Goal: Task Accomplishment & Management: Manage account settings

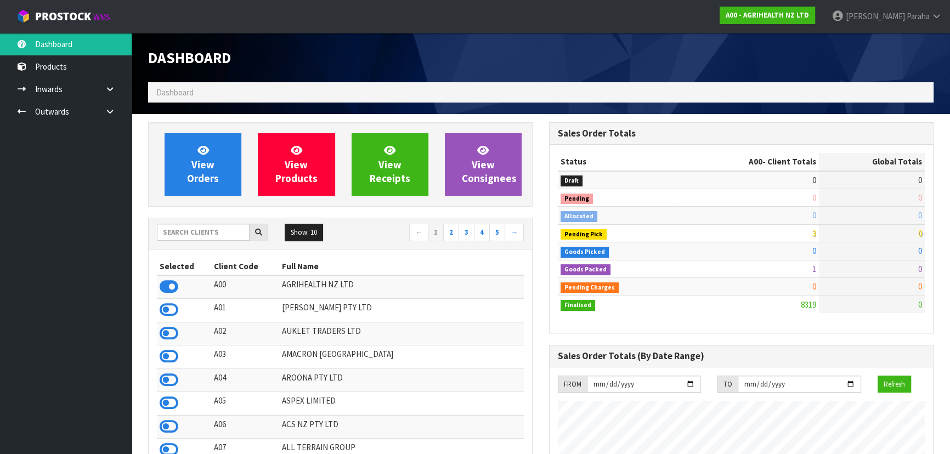
scroll to position [830, 401]
click at [233, 230] on input "text" at bounding box center [203, 232] width 93 height 17
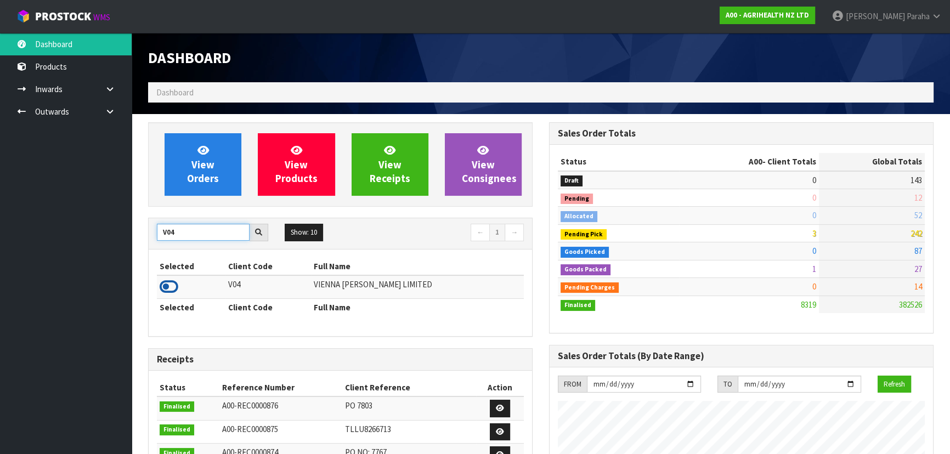
type input "V04"
click at [170, 288] on icon at bounding box center [169, 287] width 19 height 16
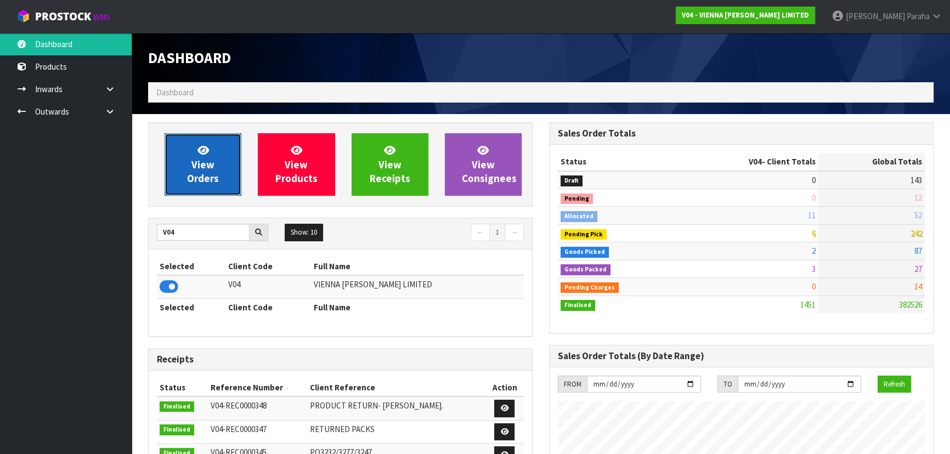
scroll to position [865, 401]
click at [215, 185] on link "View Orders" at bounding box center [203, 164] width 77 height 63
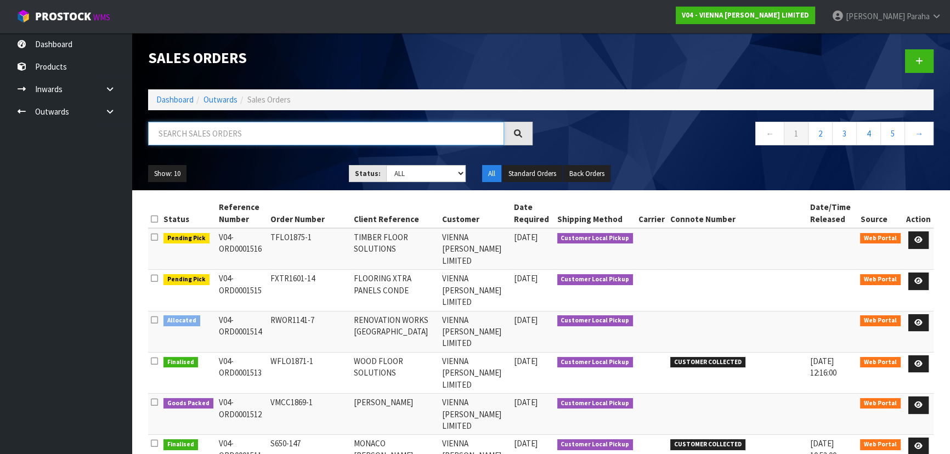
click at [211, 137] on input "text" at bounding box center [326, 134] width 356 height 24
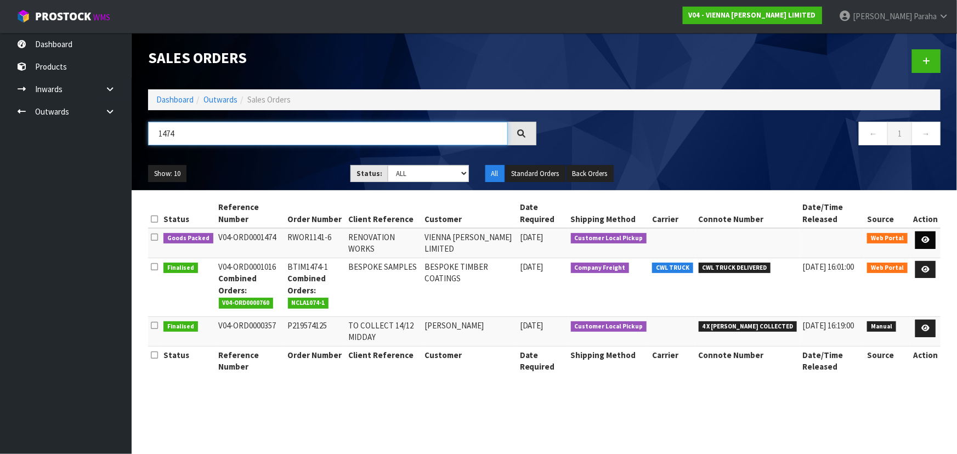
type input "1474"
click at [927, 236] on icon at bounding box center [926, 239] width 8 height 7
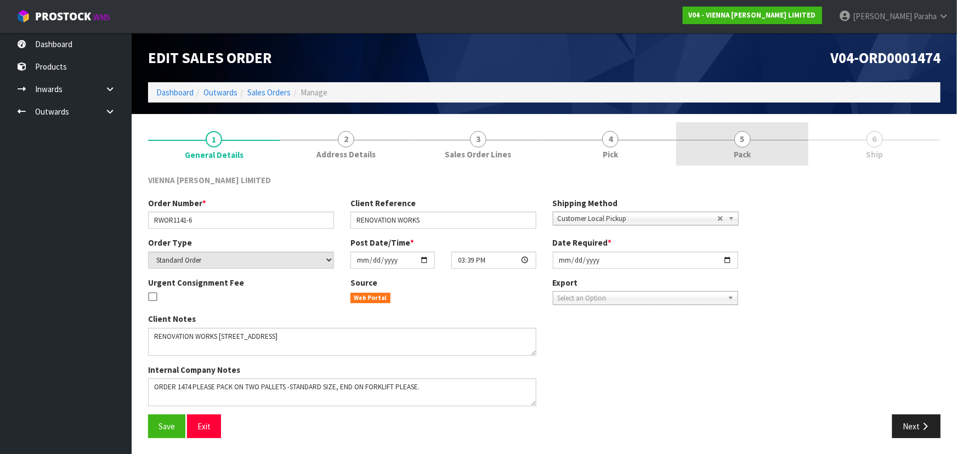
click at [750, 140] on span "5" at bounding box center [743, 139] width 16 height 16
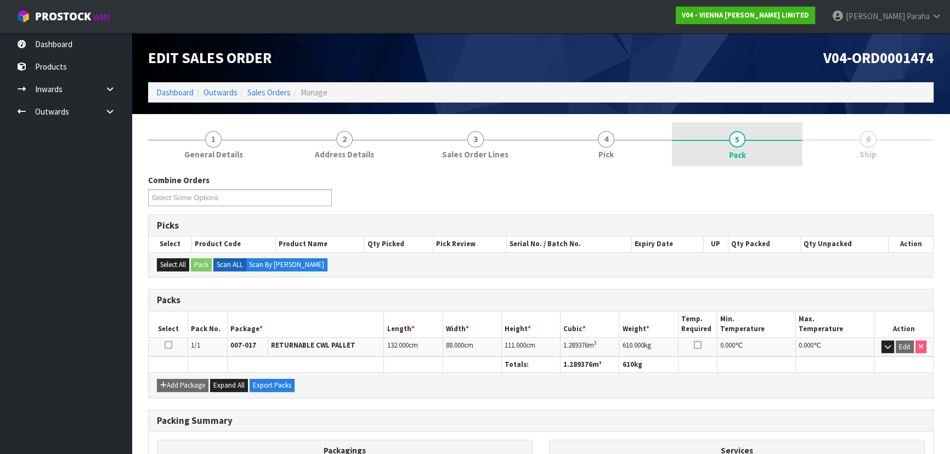
scroll to position [125, 0]
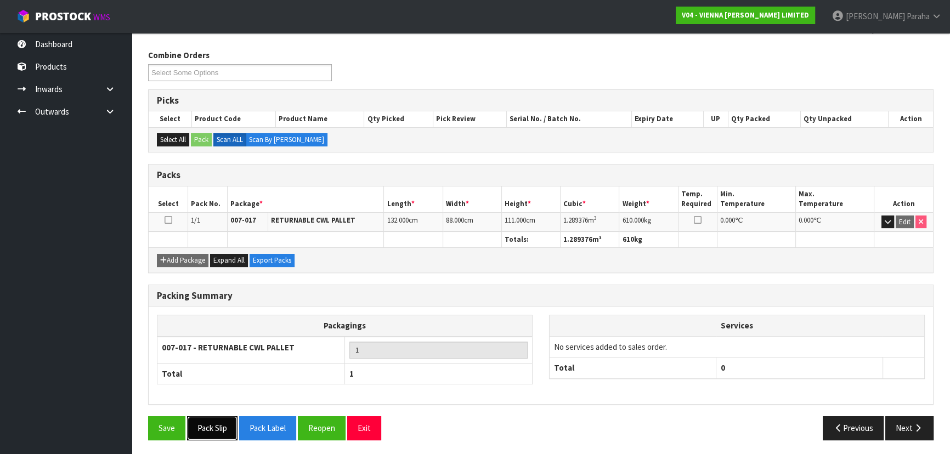
click at [222, 429] on button "Pack Slip" at bounding box center [212, 428] width 50 height 24
click at [280, 431] on button "Pack Label" at bounding box center [267, 428] width 57 height 24
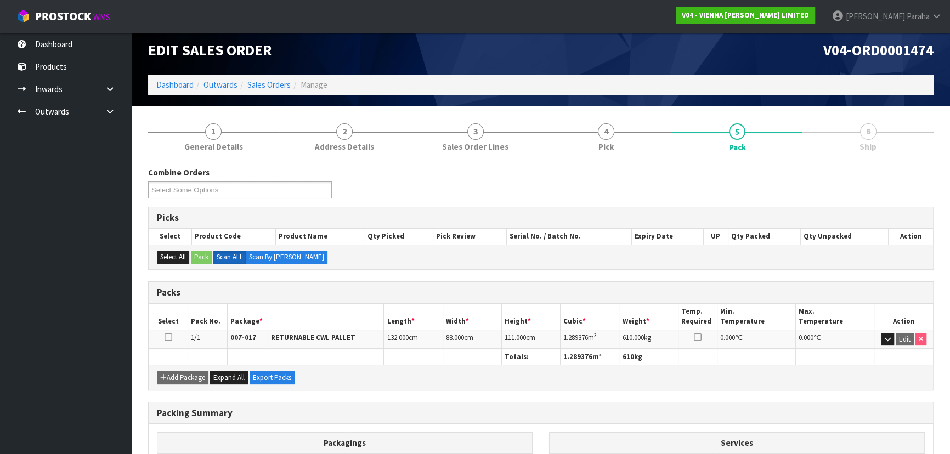
scroll to position [0, 0]
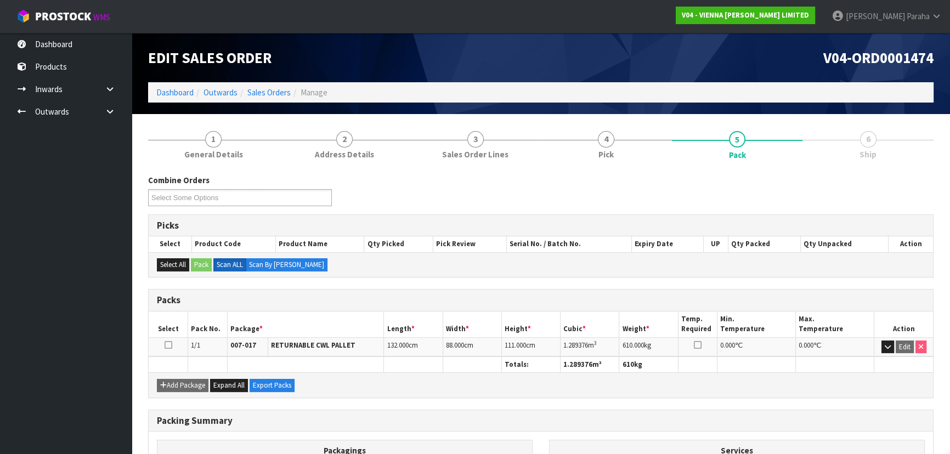
click at [156, 85] on ol "Dashboard Outwards Sales Orders Manage" at bounding box center [541, 92] width 786 height 20
click at [159, 94] on link "Dashboard" at bounding box center [174, 92] width 37 height 10
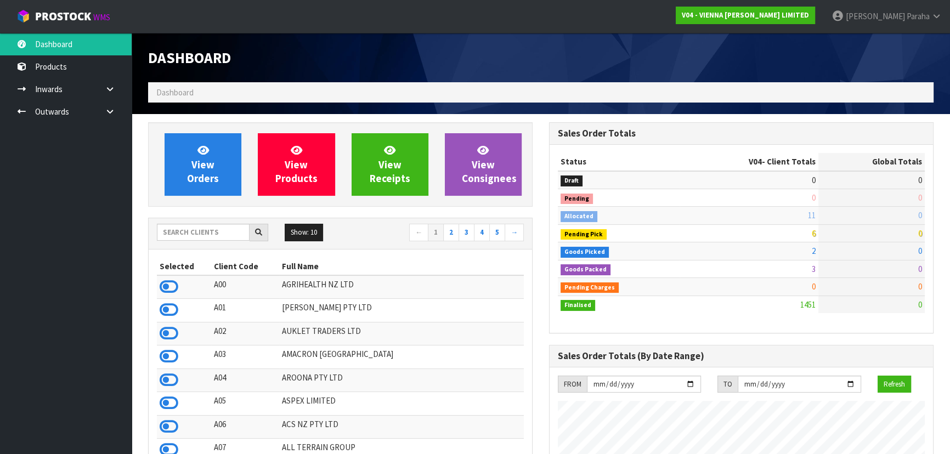
scroll to position [876, 401]
click at [218, 230] on input "text" at bounding box center [203, 232] width 93 height 17
type input "V"
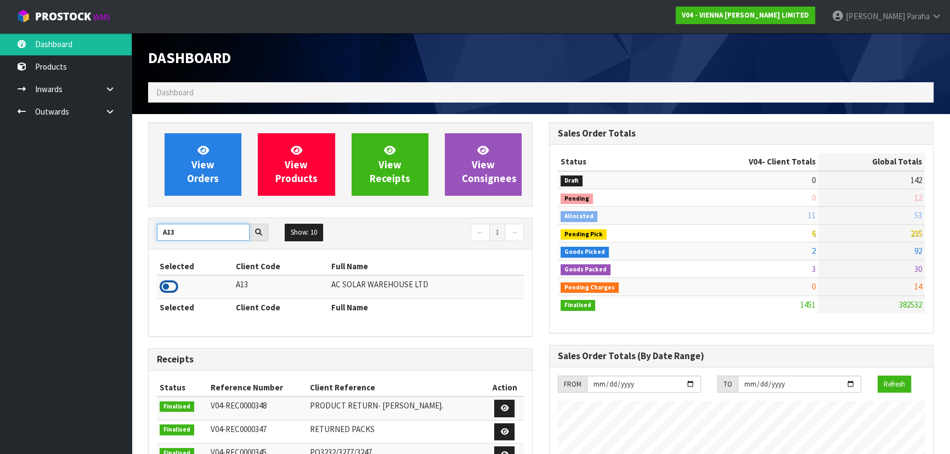
type input "A13"
click at [171, 285] on icon at bounding box center [169, 287] width 19 height 16
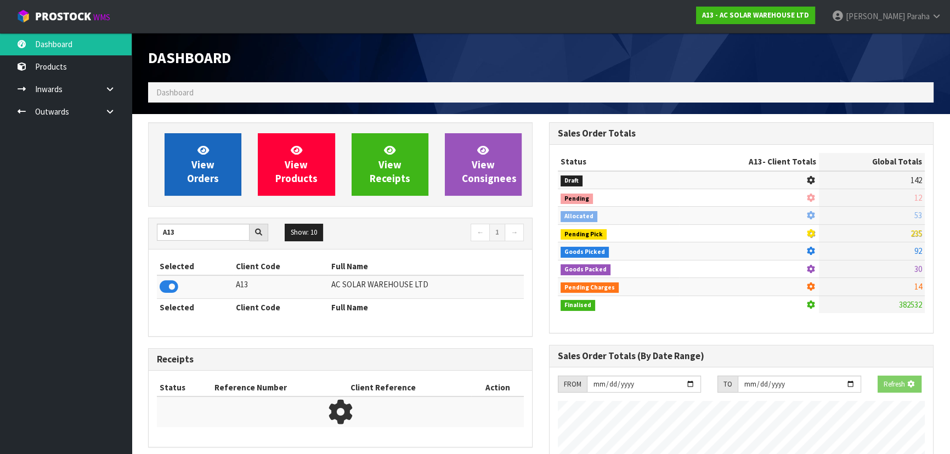
scroll to position [683, 401]
drag, startPoint x: 209, startPoint y: 171, endPoint x: 220, endPoint y: 170, distance: 11.5
click at [210, 171] on link "View Orders" at bounding box center [203, 164] width 77 height 63
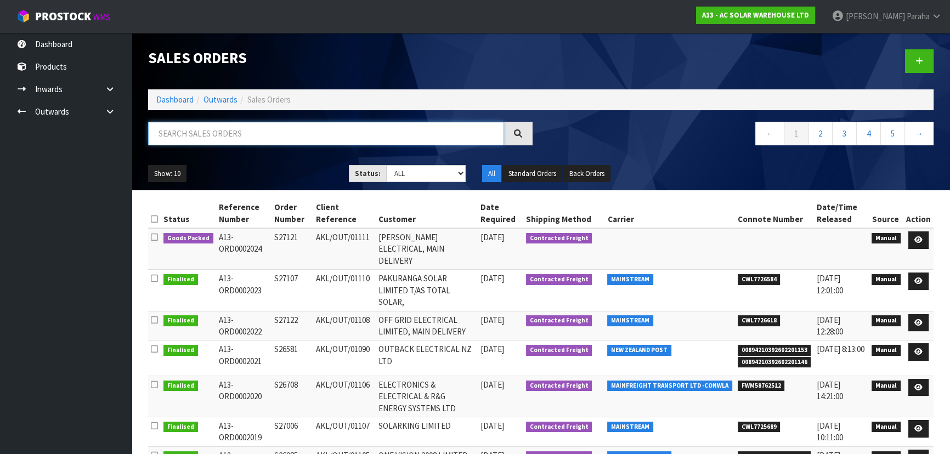
click at [231, 142] on input "text" at bounding box center [326, 134] width 356 height 24
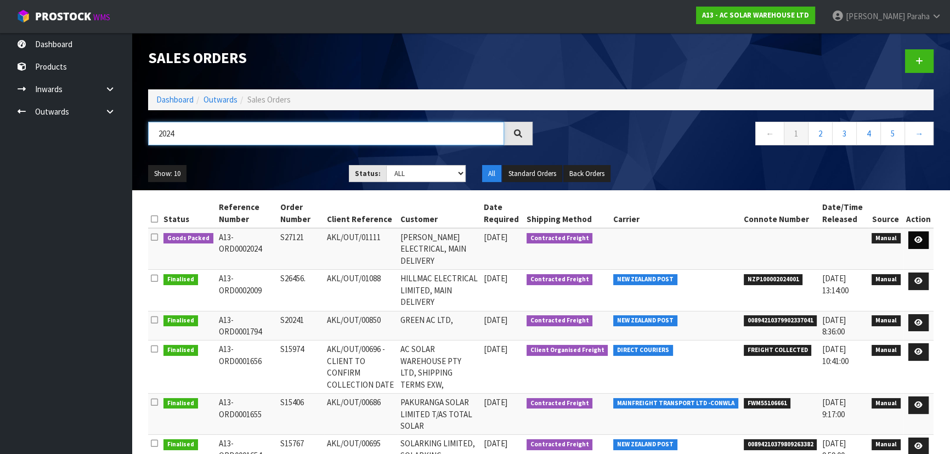
type input "2024"
click at [922, 240] on icon at bounding box center [919, 239] width 8 height 7
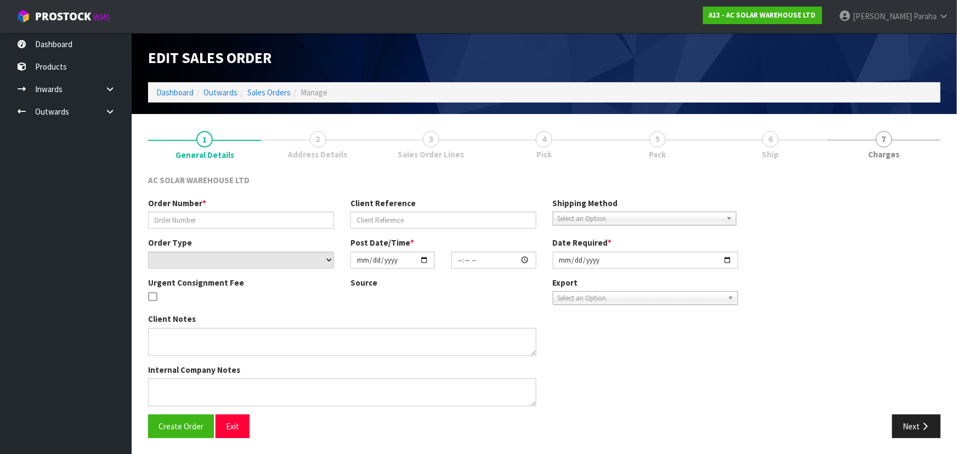
type input "S27121"
type input "AKL/OUT/01111"
select select "number:0"
type input "[DATE]"
type input "19:31:00.000"
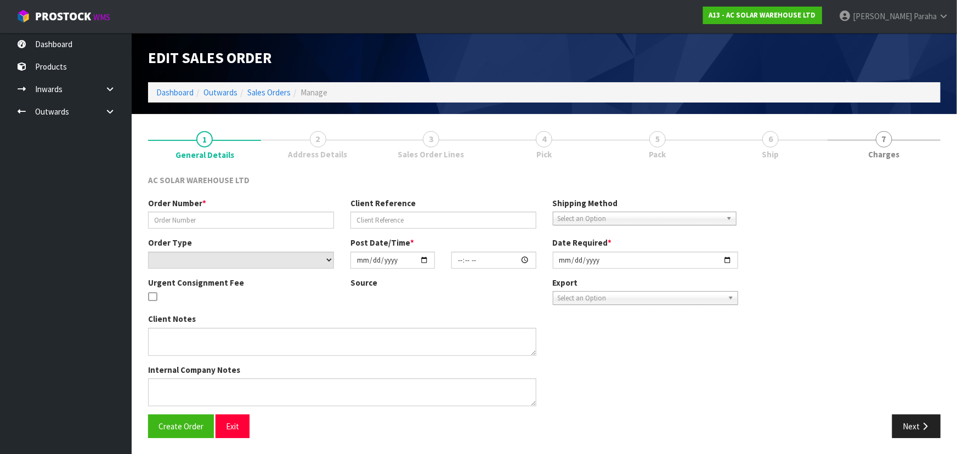
type input "[DATE]"
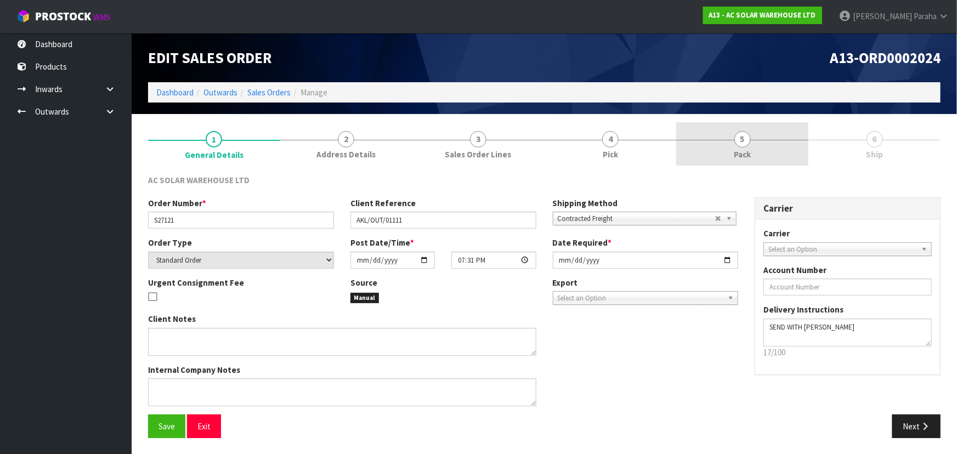
click at [735, 153] on span "Pack" at bounding box center [742, 155] width 17 height 12
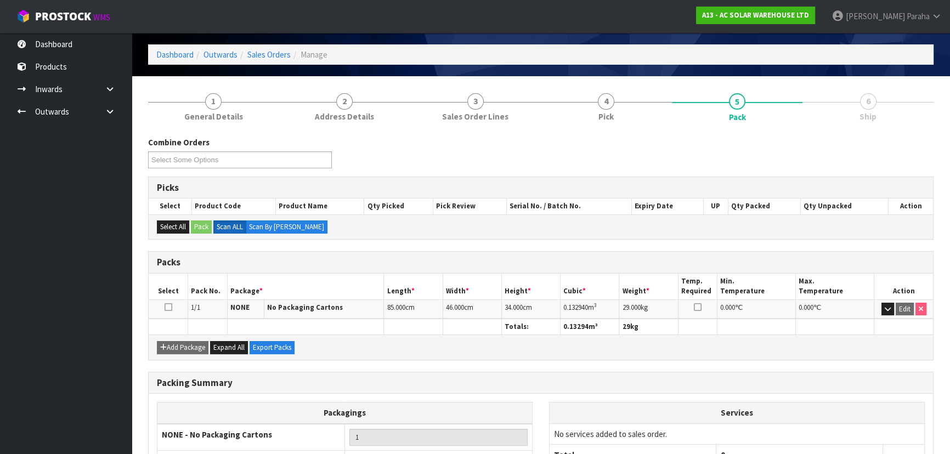
scroll to position [125, 0]
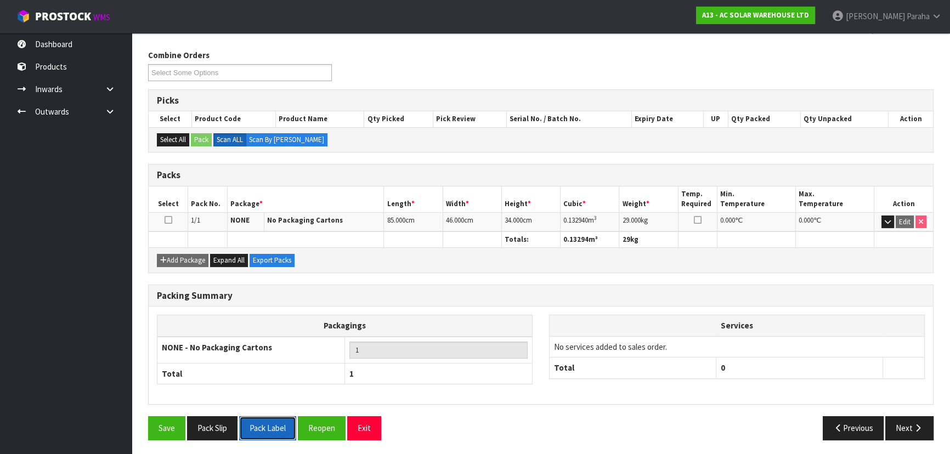
click at [271, 428] on button "Pack Label" at bounding box center [267, 428] width 57 height 24
click at [922, 431] on button "Next" at bounding box center [910, 428] width 48 height 24
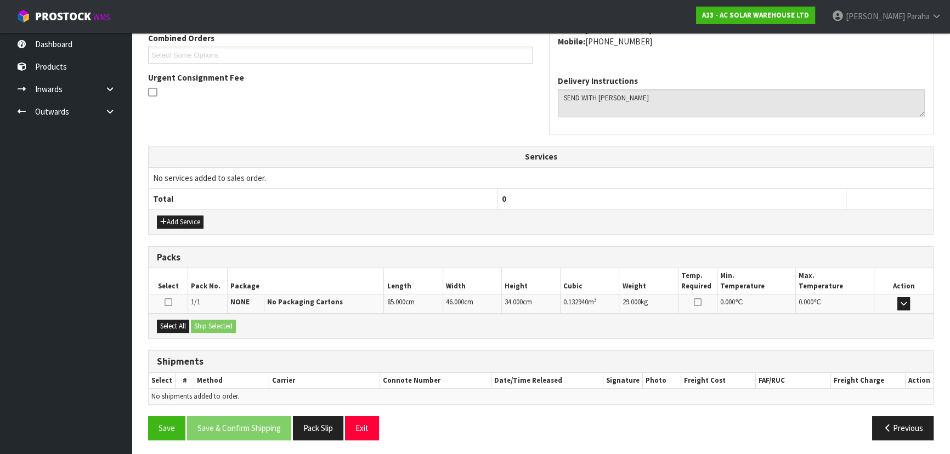
scroll to position [252, 0]
drag, startPoint x: 178, startPoint y: 324, endPoint x: 184, endPoint y: 322, distance: 6.8
click at [178, 324] on button "Select All" at bounding box center [173, 325] width 32 height 13
click at [206, 323] on button "Ship Selected" at bounding box center [213, 325] width 45 height 13
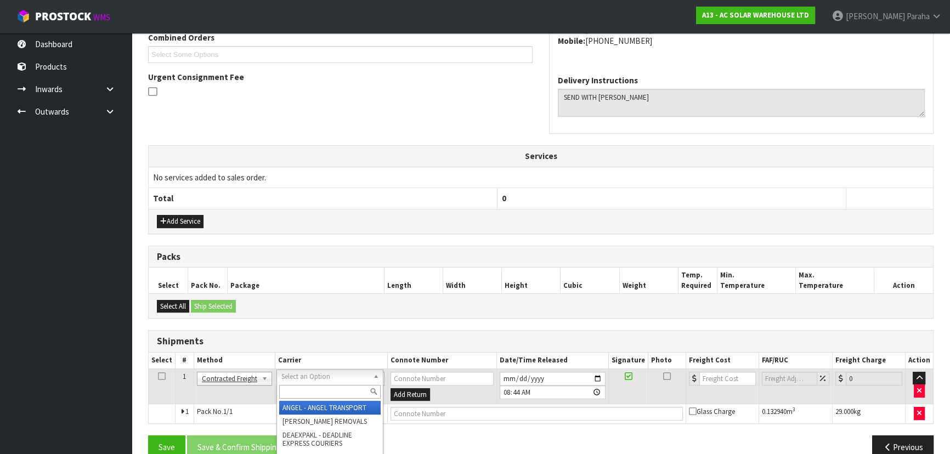
click at [320, 389] on input "text" at bounding box center [330, 392] width 102 height 14
type input "NZP"
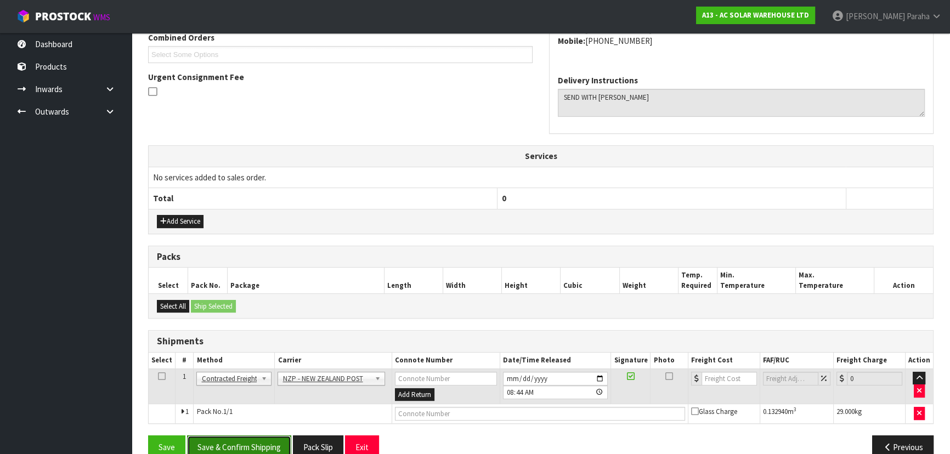
click at [246, 440] on button "Save & Confirm Shipping" at bounding box center [239, 448] width 104 height 24
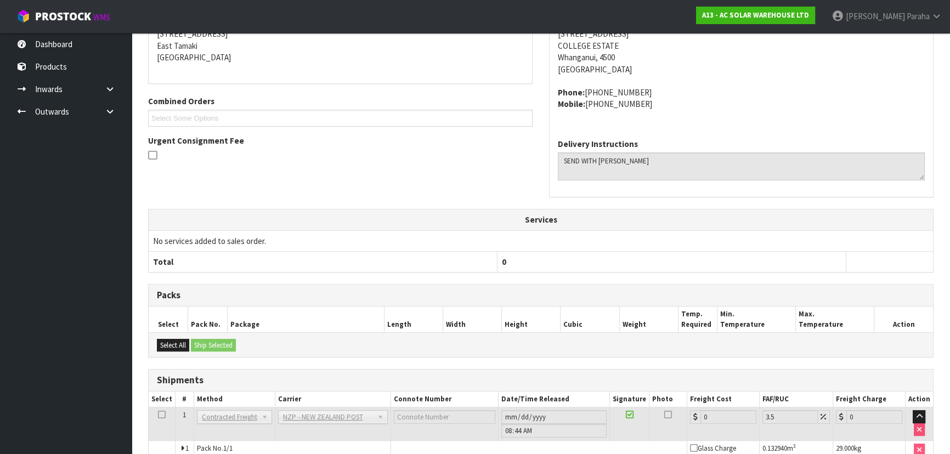
scroll to position [296, 0]
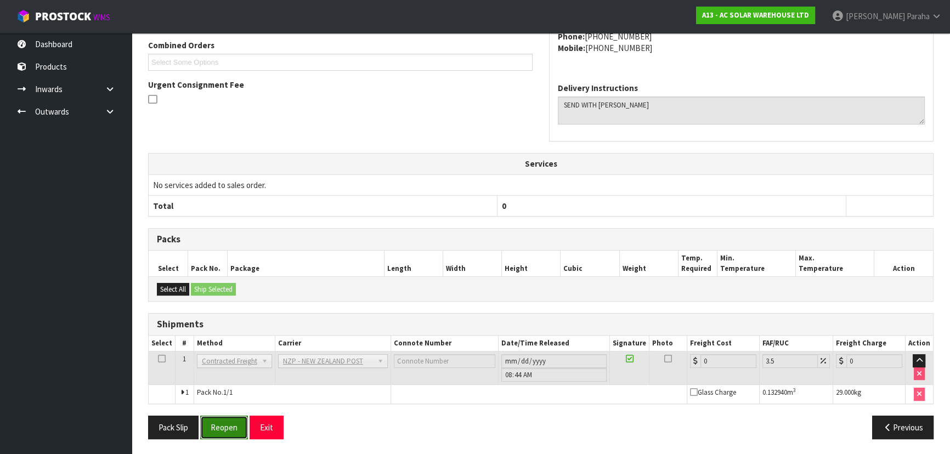
click at [235, 423] on button "Reopen" at bounding box center [224, 428] width 48 height 24
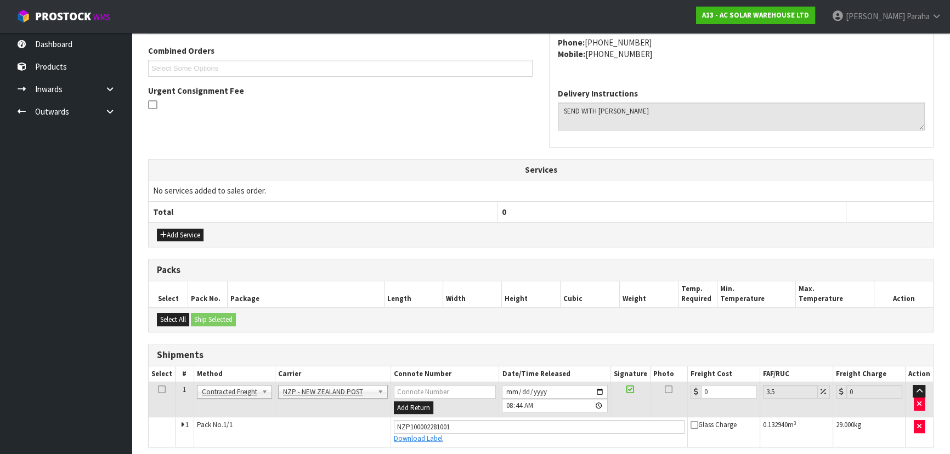
scroll to position [322, 0]
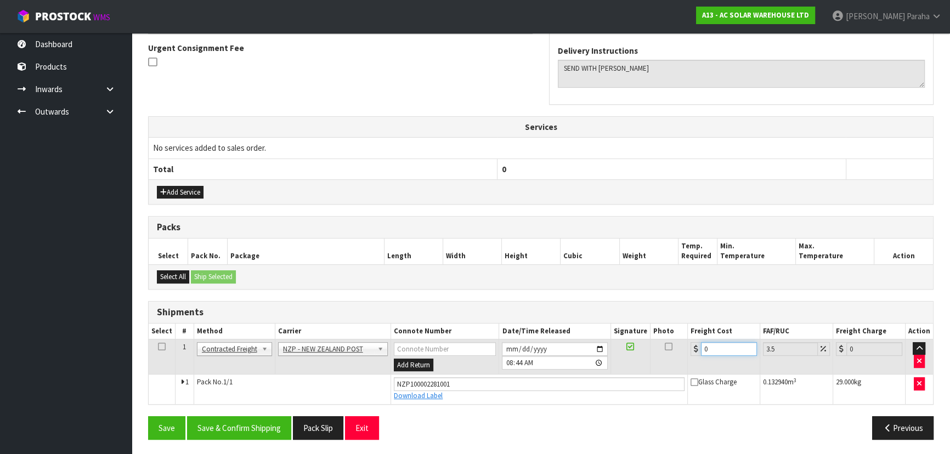
click at [711, 346] on input "0" at bounding box center [729, 349] width 56 height 14
type input "4"
type input "4.14"
type input "42"
type input "43.47"
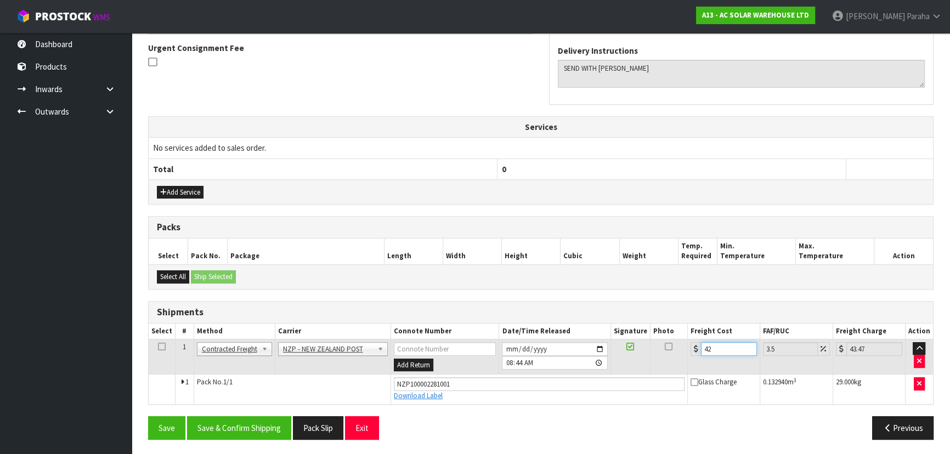
type input "42.5"
type input "43.99"
type input "42.51"
type input "44"
type input "42.51"
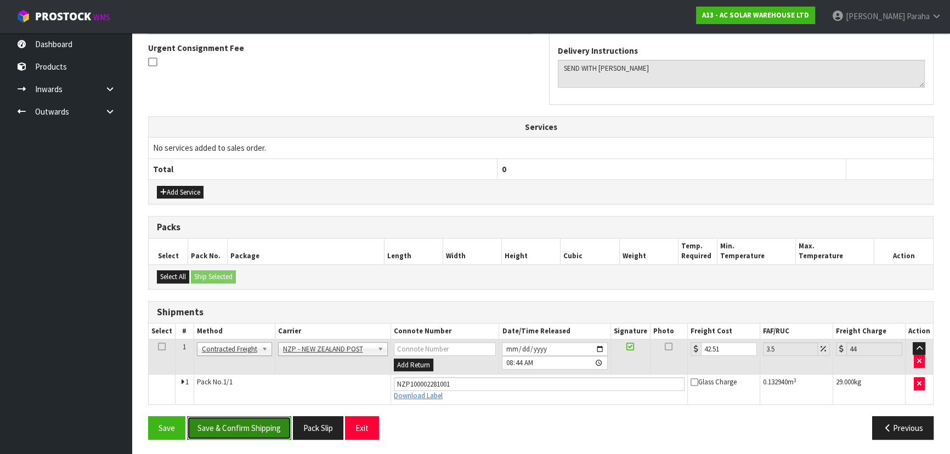
click at [249, 422] on button "Save & Confirm Shipping" at bounding box center [239, 428] width 104 height 24
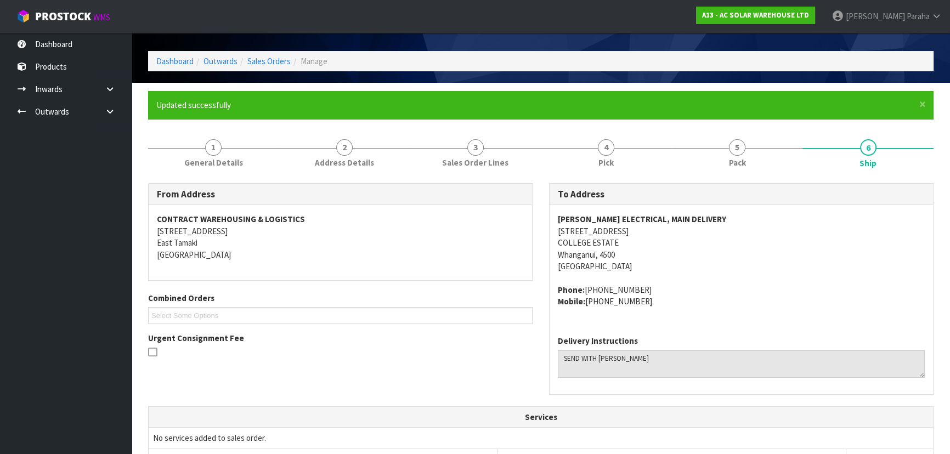
scroll to position [0, 0]
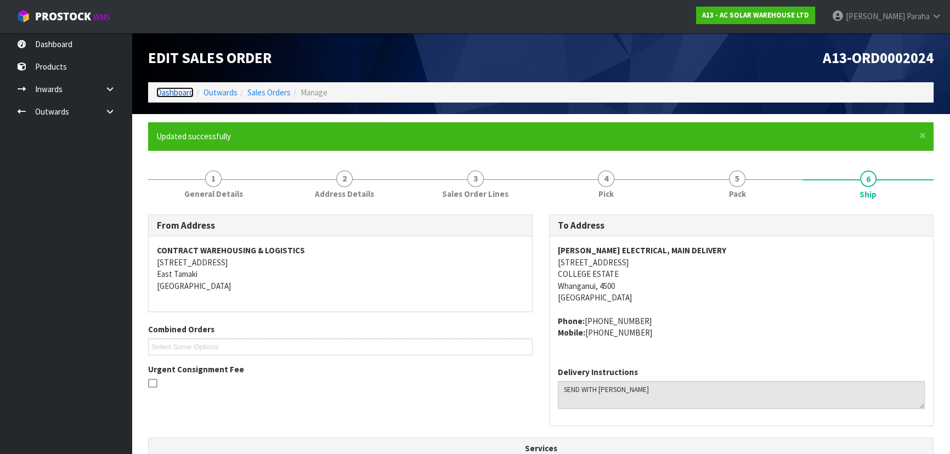
click at [179, 94] on link "Dashboard" at bounding box center [174, 92] width 37 height 10
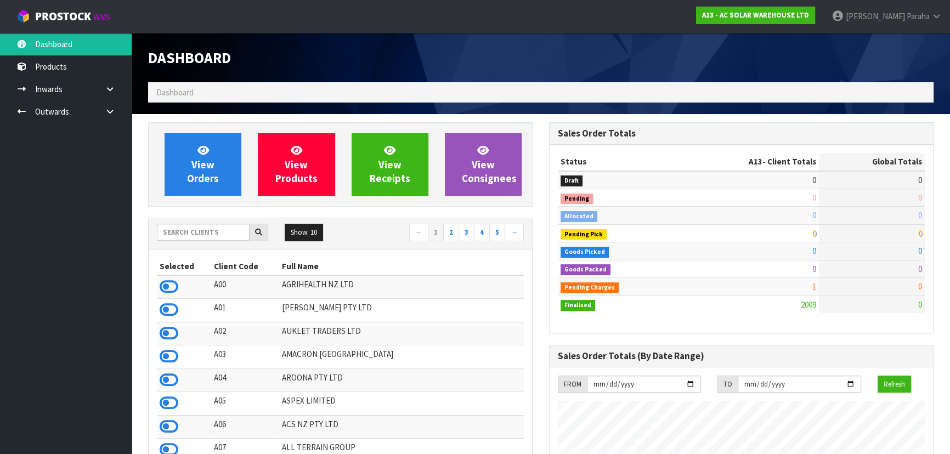
scroll to position [900, 401]
click at [176, 235] on input "text" at bounding box center [203, 232] width 93 height 17
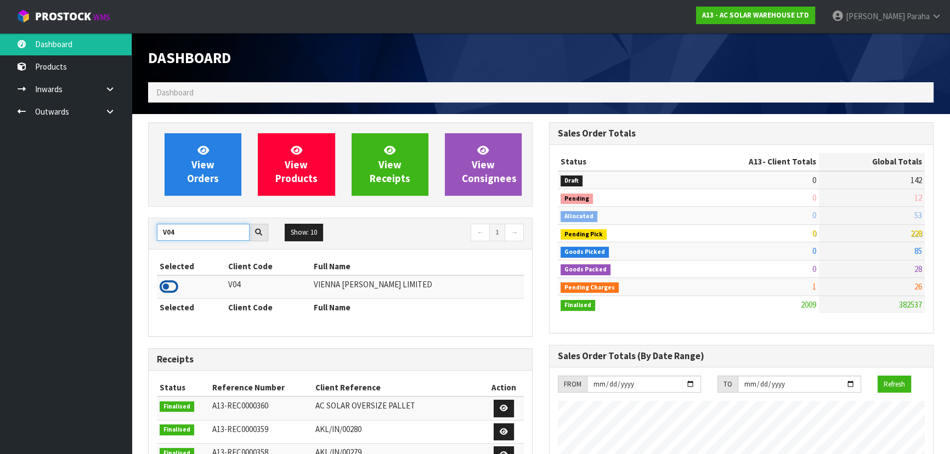
type input "V04"
click at [166, 288] on icon at bounding box center [169, 287] width 19 height 16
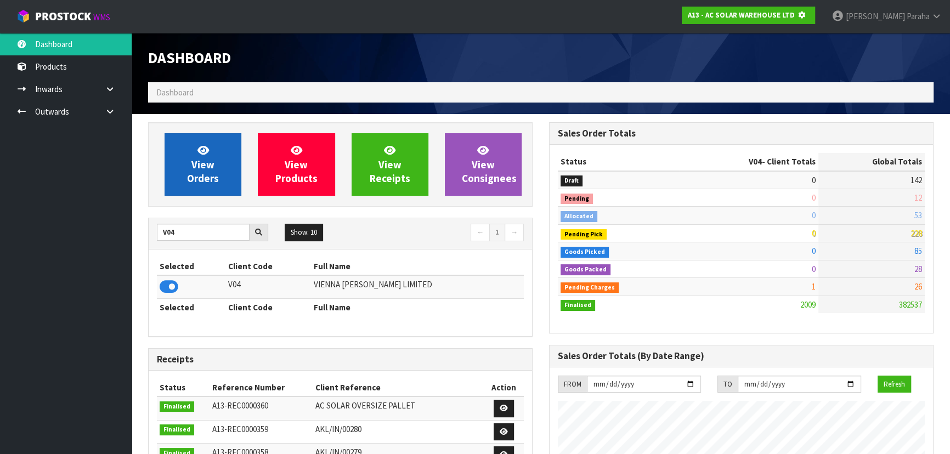
scroll to position [683, 401]
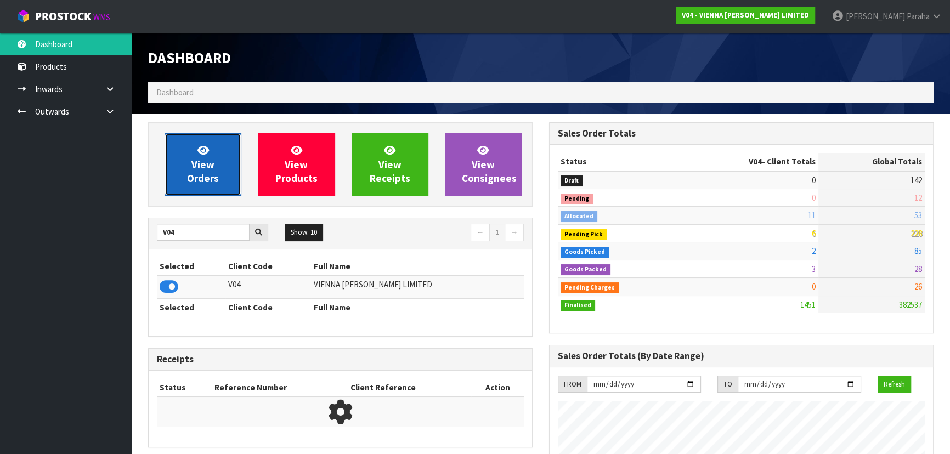
click at [199, 175] on span "View Orders" at bounding box center [203, 164] width 32 height 41
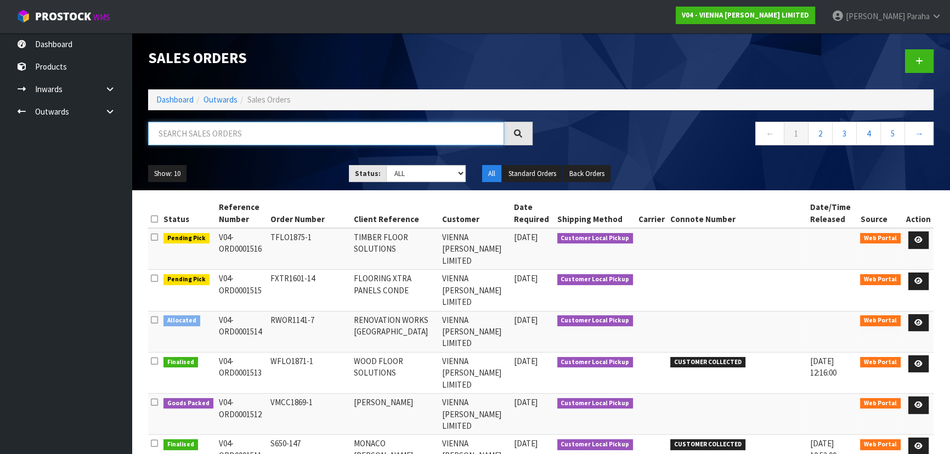
click at [325, 136] on input "text" at bounding box center [326, 134] width 356 height 24
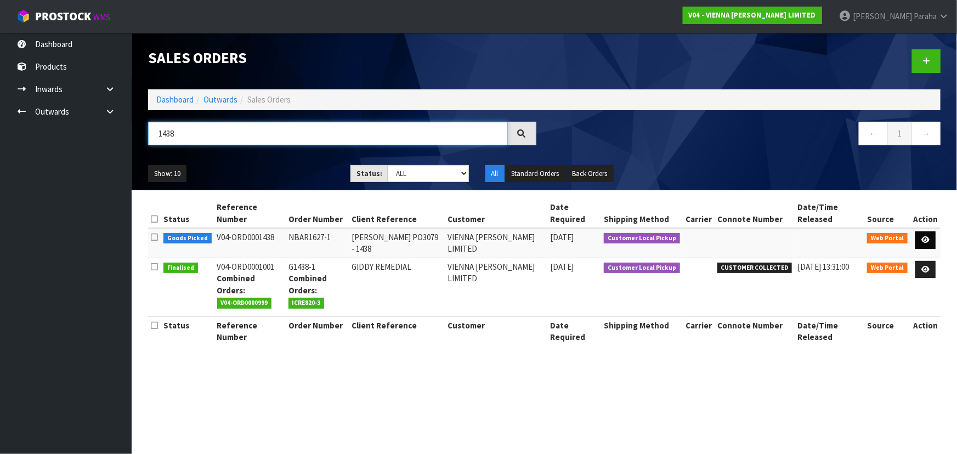
type input "1438"
click at [925, 232] on link at bounding box center [926, 241] width 20 height 18
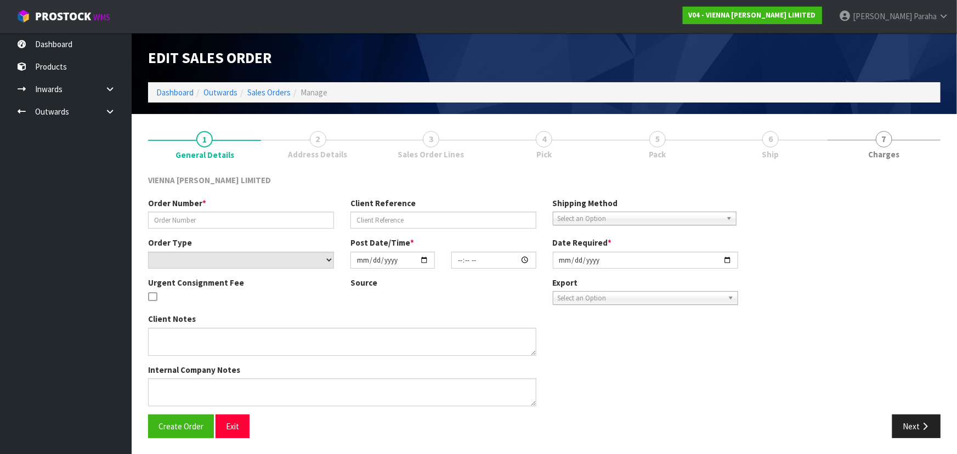
type input "NBAR1627-1"
type input "[PERSON_NAME] PO3079 - 1438"
select select "number:0"
type input "[DATE]"
type input "10:10:00.000"
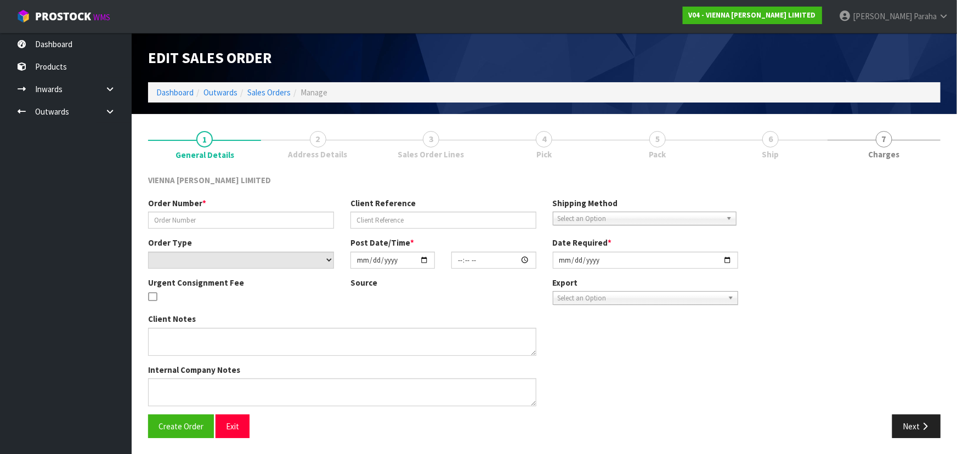
type input "[DATE]"
type textarea "[PERSON_NAME] PO3079"
type textarea "THIS ORDER RELATES TO PO3079, WAS THIS KEPT ON THE PALLETS OR HAS THIS INDENT S…"
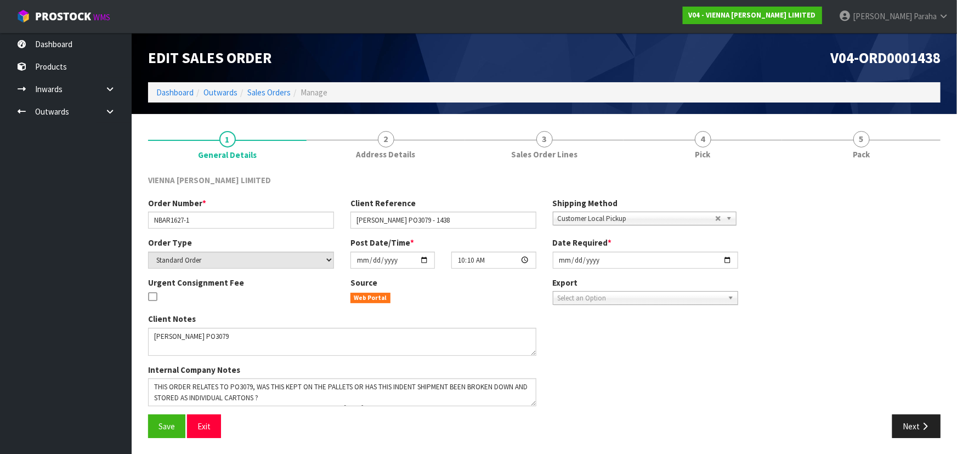
click at [779, 143] on link "4 Pick" at bounding box center [703, 143] width 159 height 43
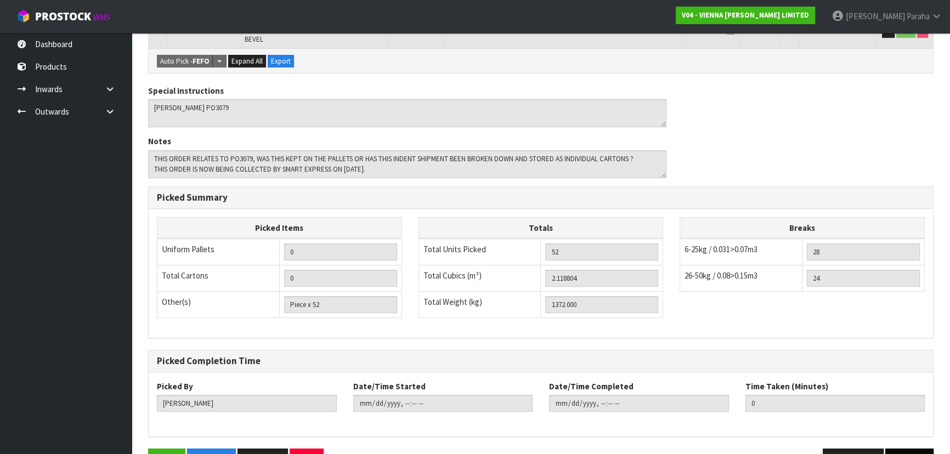
scroll to position [329, 0]
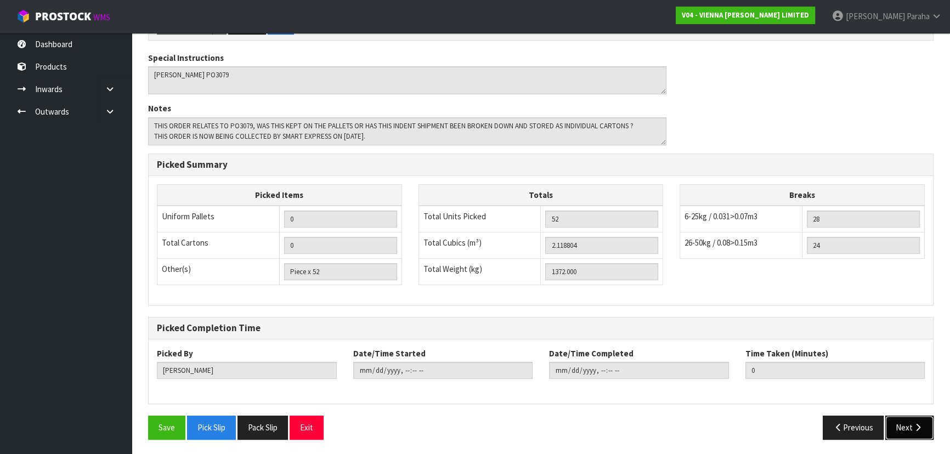
click at [906, 427] on button "Next" at bounding box center [910, 428] width 48 height 24
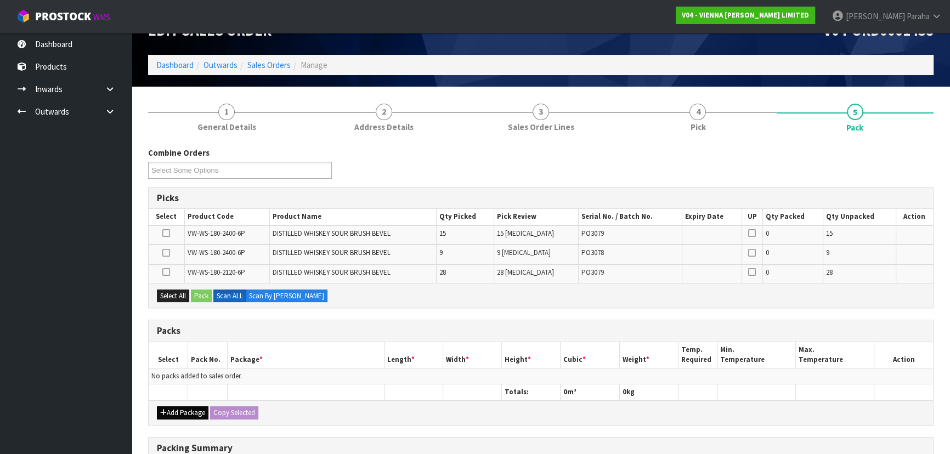
scroll to position [49, 0]
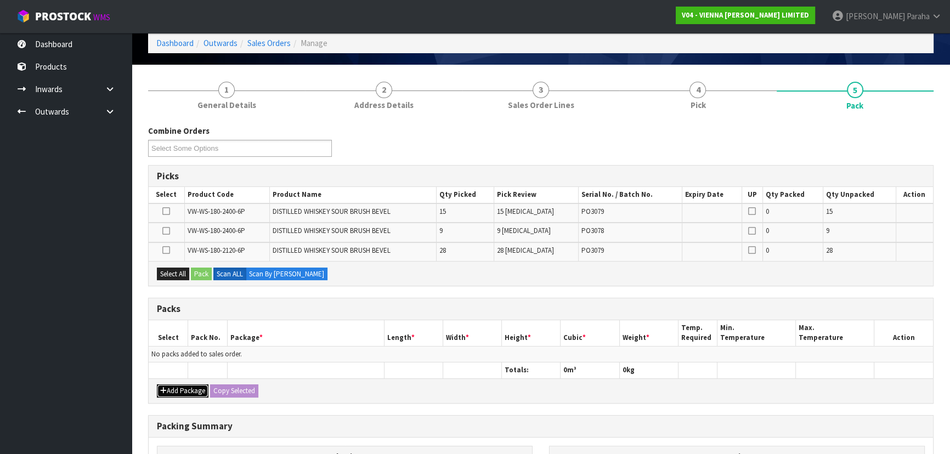
click at [179, 388] on button "Add Package" at bounding box center [183, 391] width 52 height 13
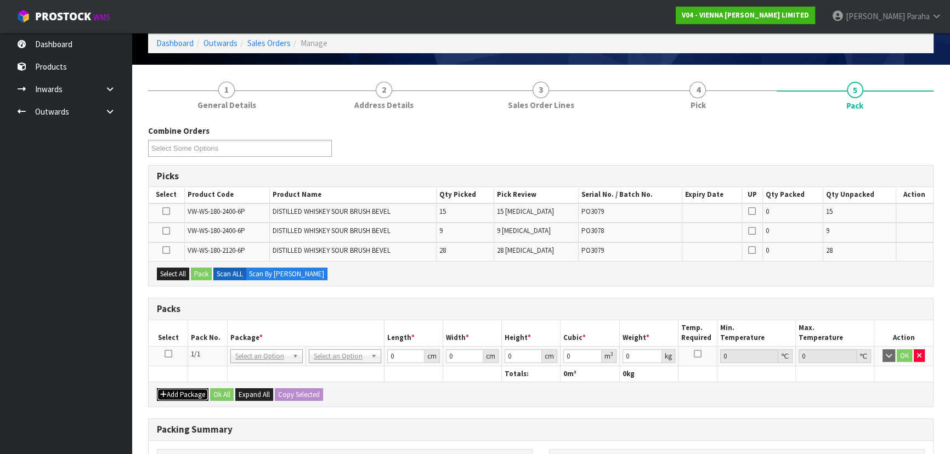
click at [179, 388] on button "Add Package" at bounding box center [183, 394] width 52 height 13
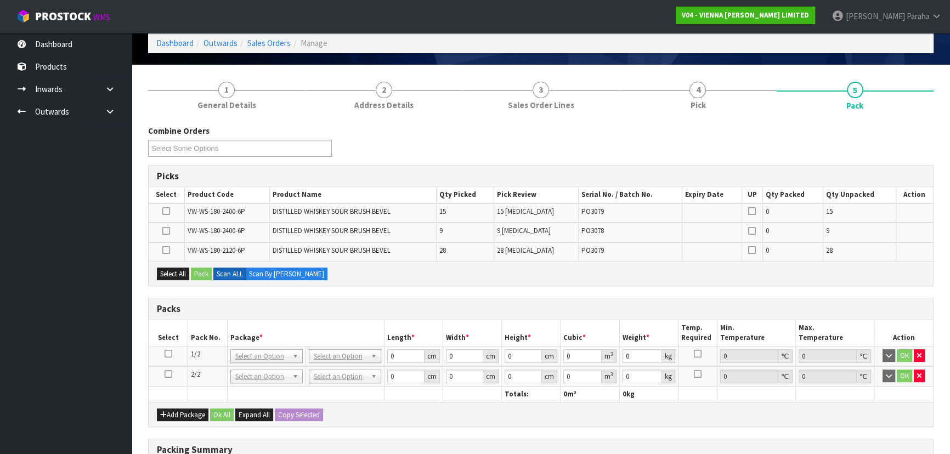
click at [165, 347] on td at bounding box center [169, 356] width 40 height 20
click at [167, 354] on icon at bounding box center [169, 354] width 8 height 1
drag, startPoint x: 165, startPoint y: 247, endPoint x: 224, endPoint y: 278, distance: 67.0
click at [166, 250] on icon at bounding box center [166, 250] width 8 height 1
click at [0, 0] on input "checkbox" at bounding box center [0, 0] width 0 height 0
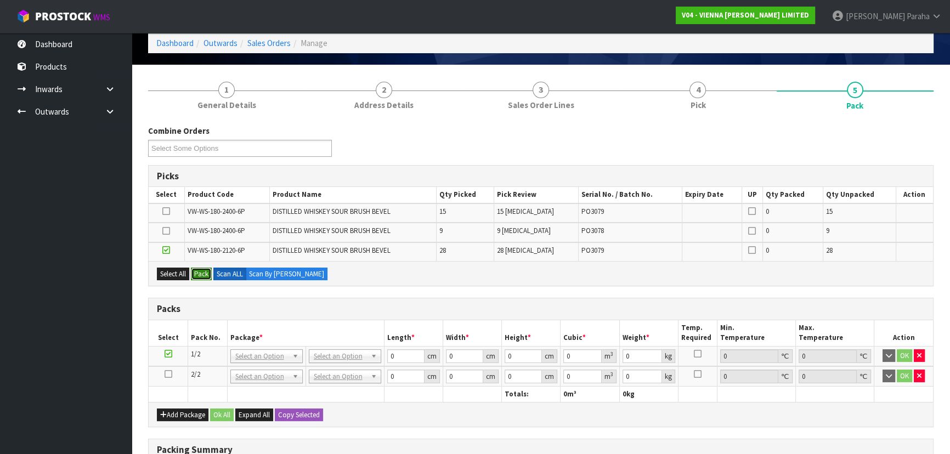
click at [206, 269] on button "Pack" at bounding box center [201, 274] width 21 height 13
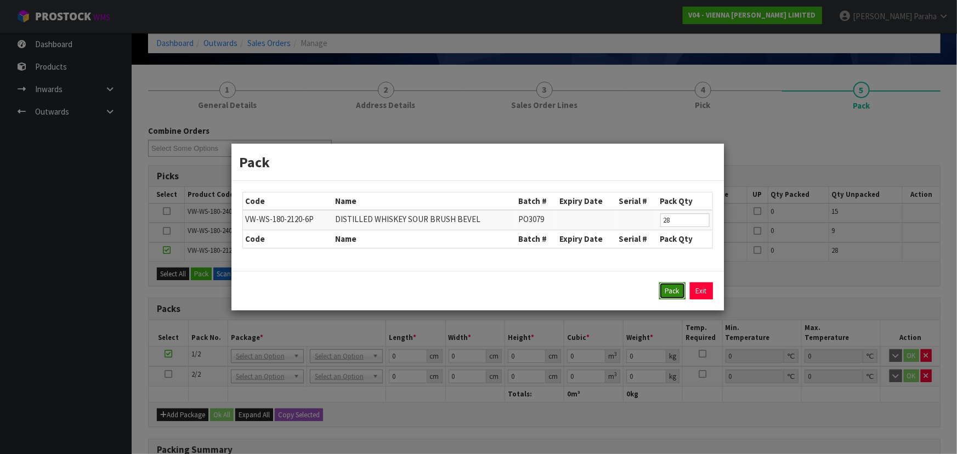
click at [678, 294] on button "Pack" at bounding box center [673, 292] width 26 height 18
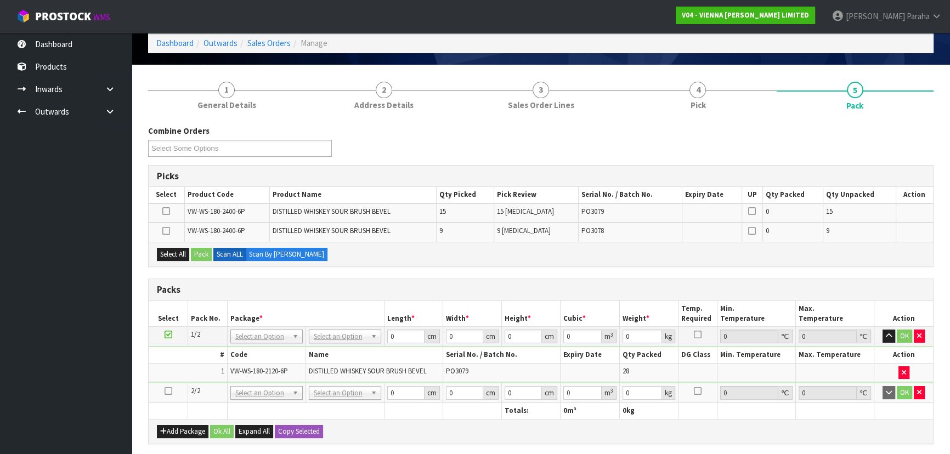
click at [173, 388] on td at bounding box center [169, 393] width 40 height 20
click at [170, 391] on icon at bounding box center [169, 391] width 8 height 1
click at [168, 268] on div "Combine Orders V04-ORD0001128 V04-ORD0001429 V04-ORD0001438 V04-ORD0001447 V04-…" at bounding box center [541, 382] width 786 height 514
click at [173, 252] on button "Select All" at bounding box center [173, 254] width 32 height 13
click at [206, 254] on button "Pack" at bounding box center [201, 254] width 21 height 13
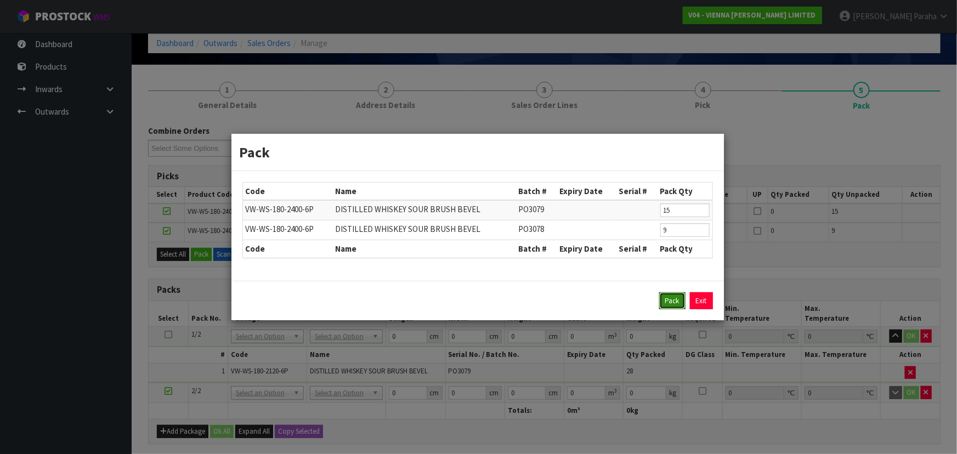
click at [674, 298] on button "Pack" at bounding box center [673, 301] width 26 height 18
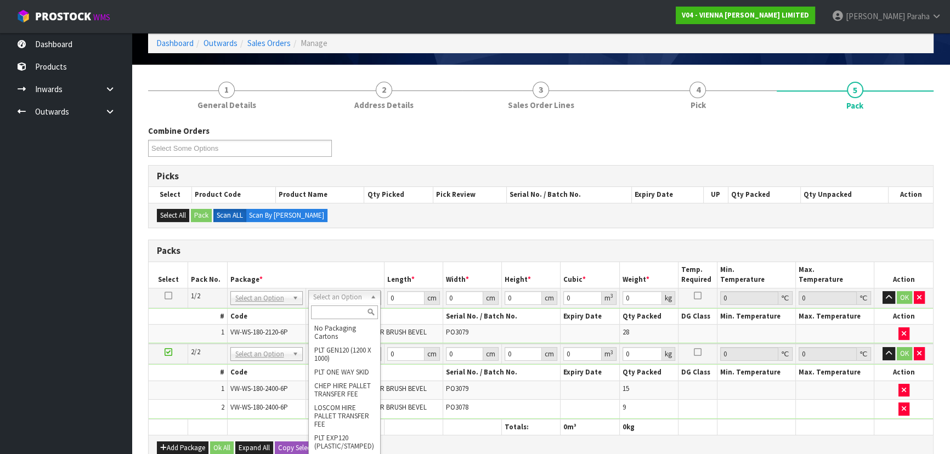
click at [331, 308] on input "text" at bounding box center [344, 313] width 67 height 14
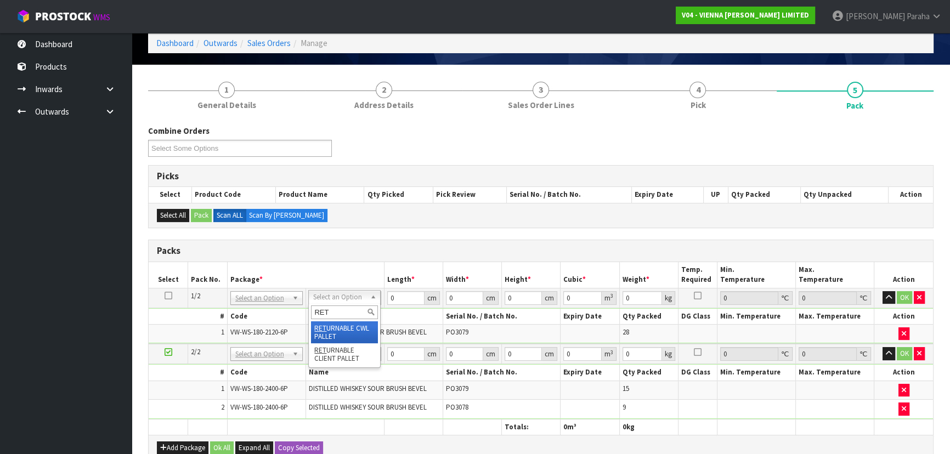
type input "RET"
type input "700"
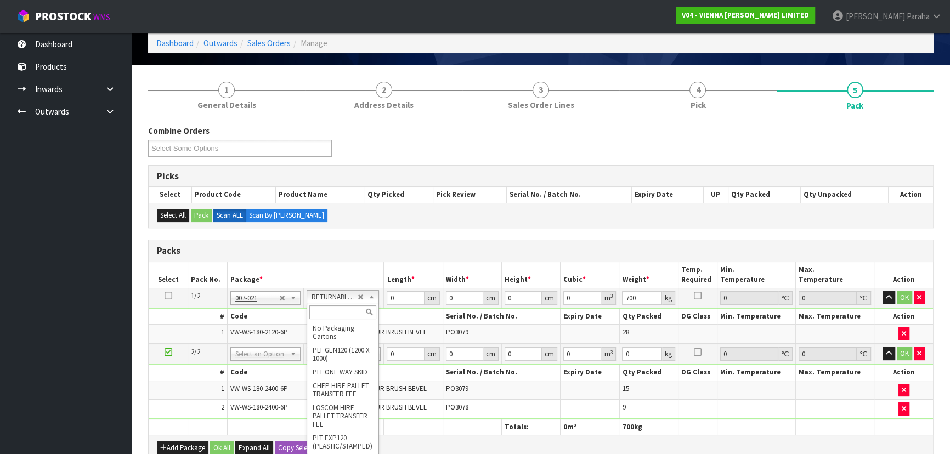
click at [335, 309] on input "text" at bounding box center [342, 313] width 67 height 14
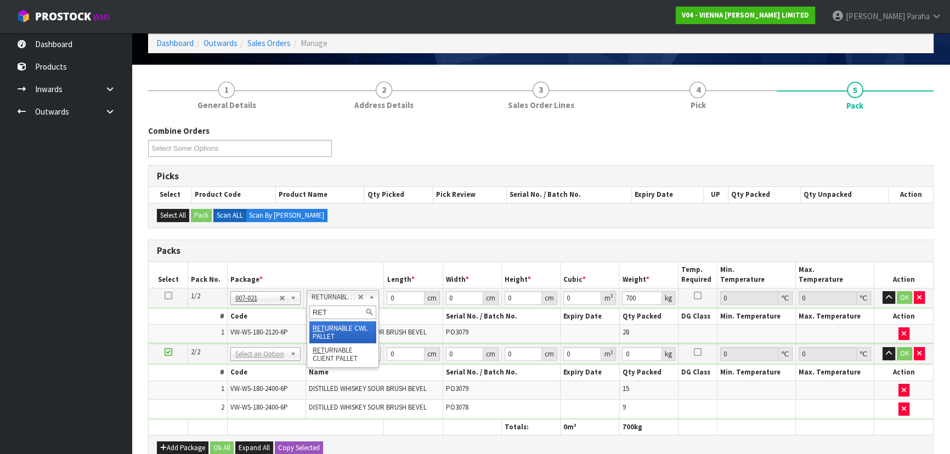
type input "RET"
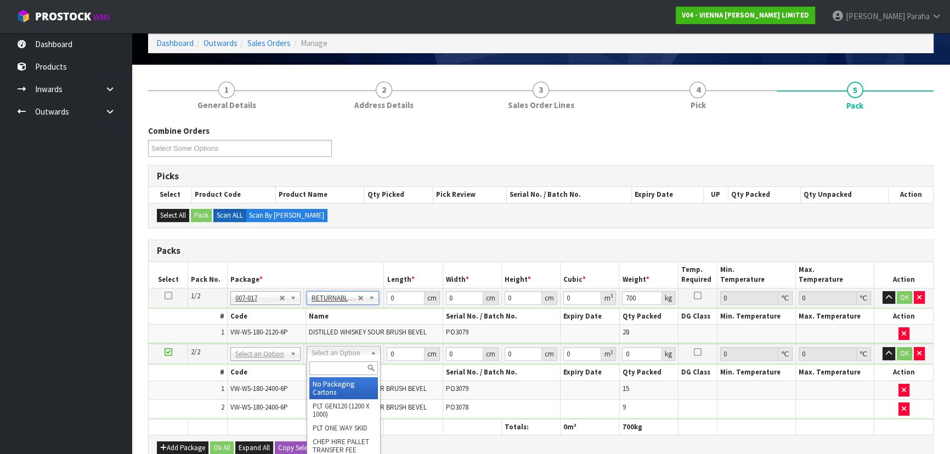
click at [330, 369] on input "text" at bounding box center [343, 369] width 69 height 14
type input "RET"
type input "2"
type input "672"
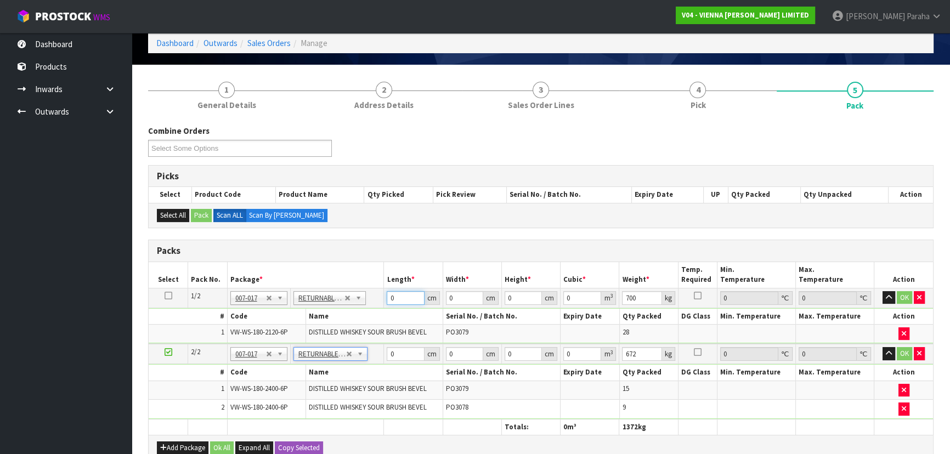
drag, startPoint x: 406, startPoint y: 295, endPoint x: 374, endPoint y: 298, distance: 32.5
click at [374, 298] on tr "1/2 NONE 007-001 007-002 007-004 007-009 007-013 007-014 007-015 007-017 007-01…" at bounding box center [541, 298] width 785 height 20
type input "212"
type input "100"
type input "1"
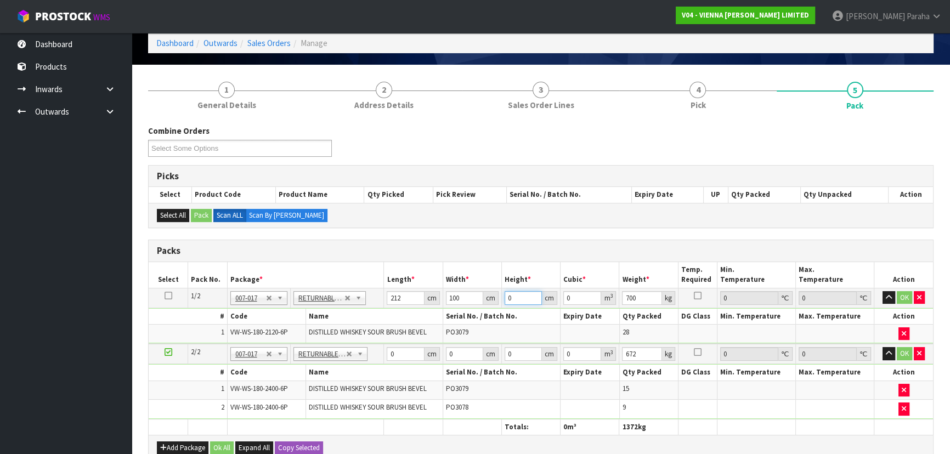
type input "0.0212"
type input "10"
type input "0.212"
type input "100"
type input "2.12"
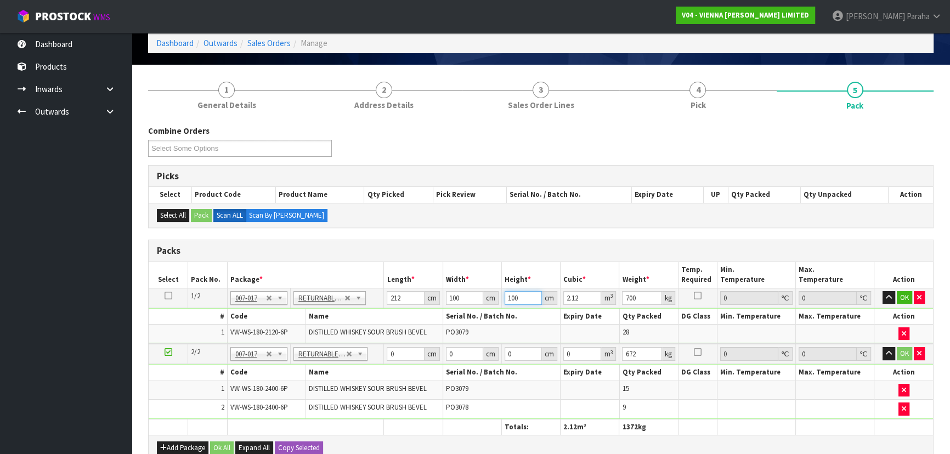
type input "100"
drag, startPoint x: 398, startPoint y: 355, endPoint x: 374, endPoint y: 355, distance: 23.6
click at [374, 355] on tr "2/2 NONE 007-001 007-002 007-004 007-009 007-013 007-014 007-015 007-017 007-01…" at bounding box center [541, 354] width 785 height 20
type input "242"
type input "100"
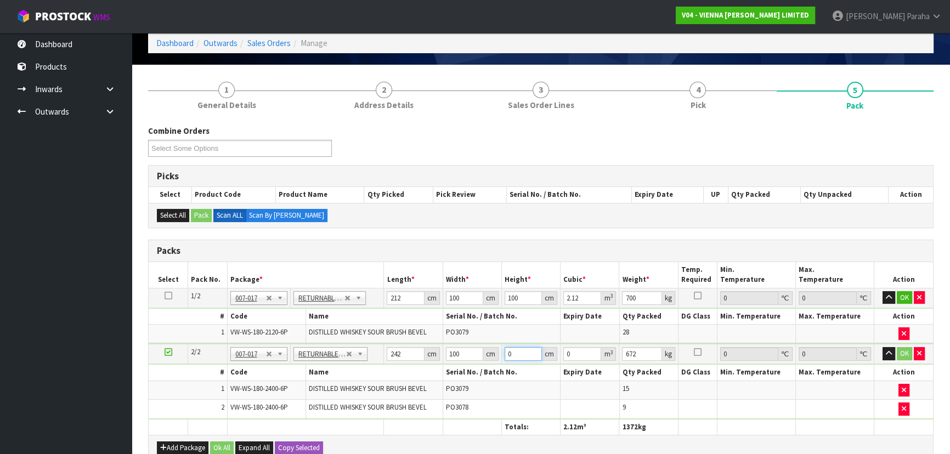
type input "1"
type input "0.0242"
type input "10"
type input "0.242"
type input "100"
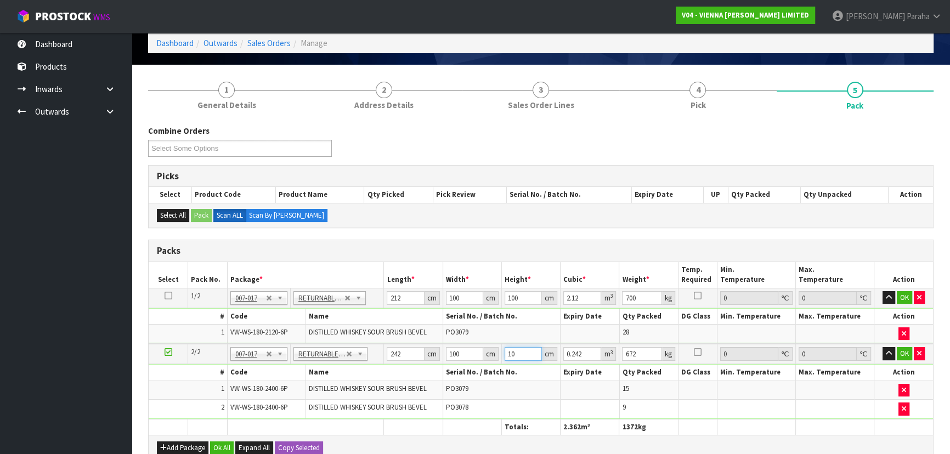
type input "2.42"
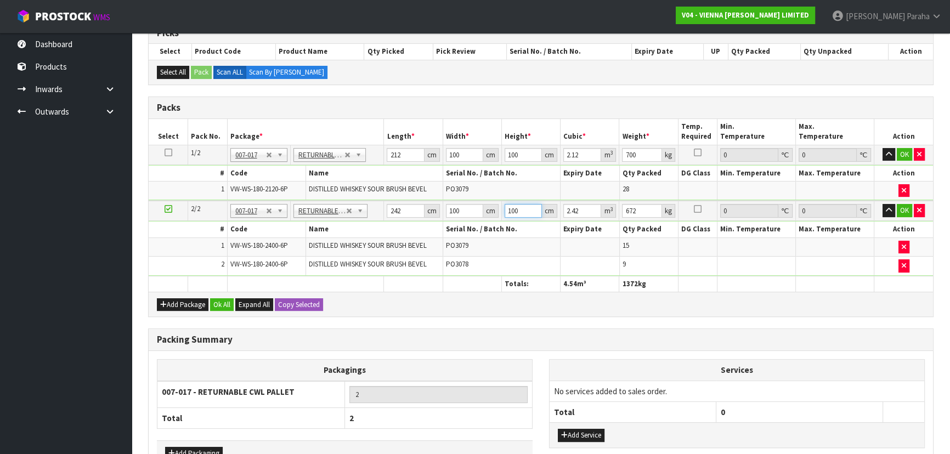
scroll to position [261, 0]
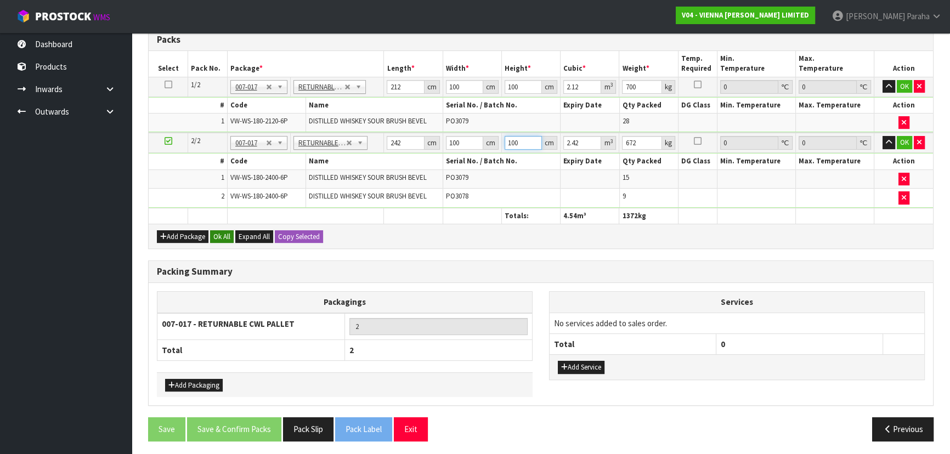
type input "100"
click at [221, 237] on button "Ok All" at bounding box center [222, 236] width 24 height 13
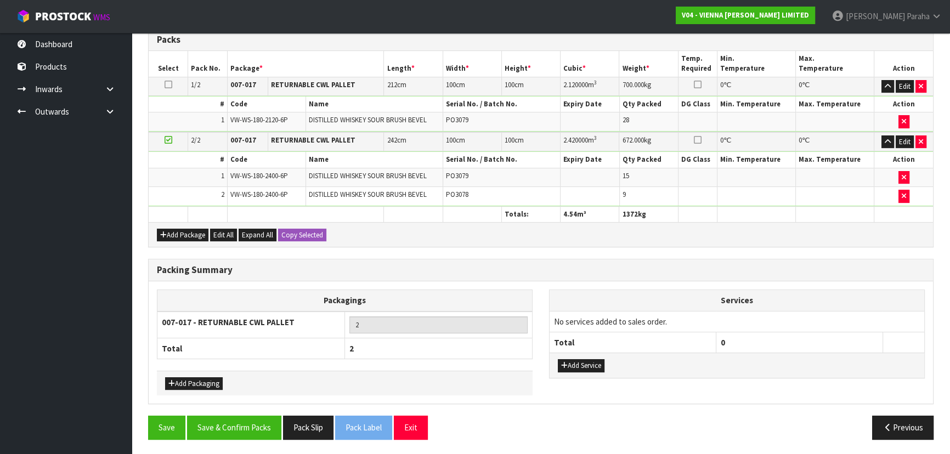
scroll to position [258, 0]
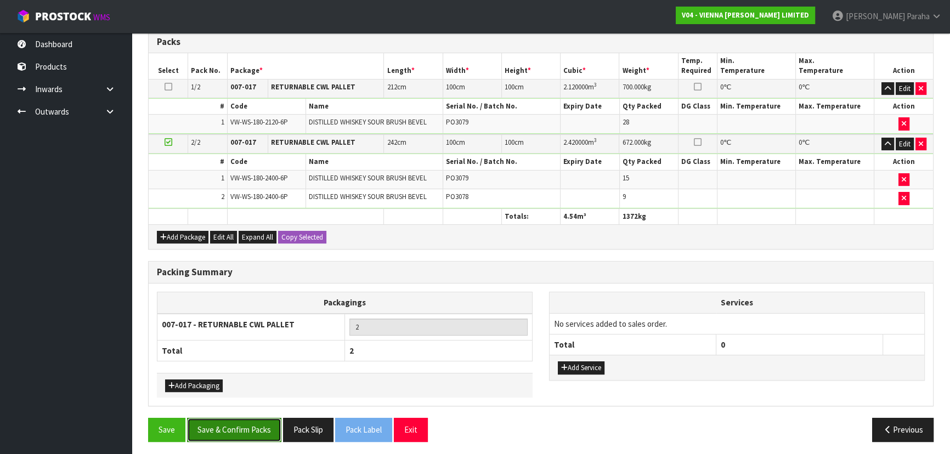
click at [246, 427] on button "Save & Confirm Packs" at bounding box center [234, 430] width 94 height 24
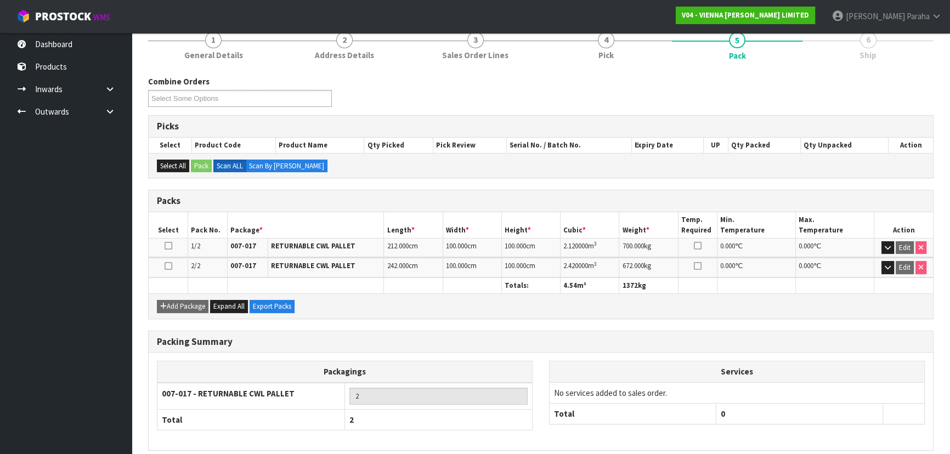
scroll to position [185, 0]
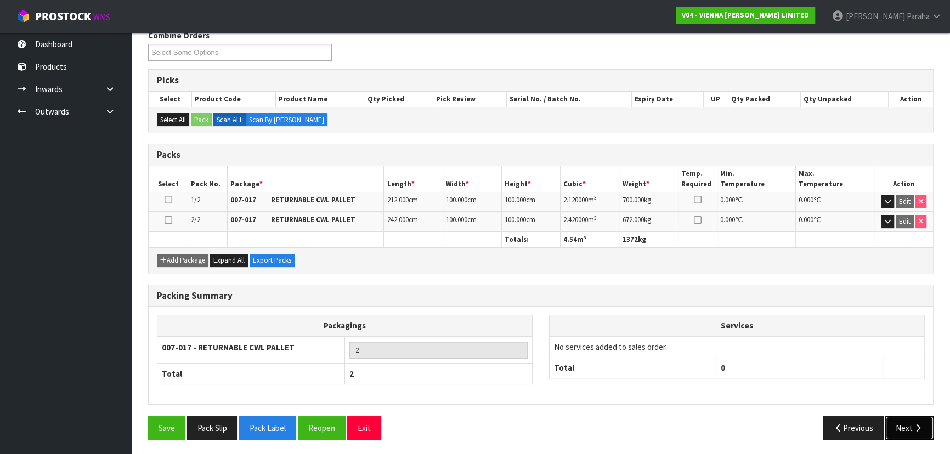
click at [909, 434] on button "Next" at bounding box center [910, 428] width 48 height 24
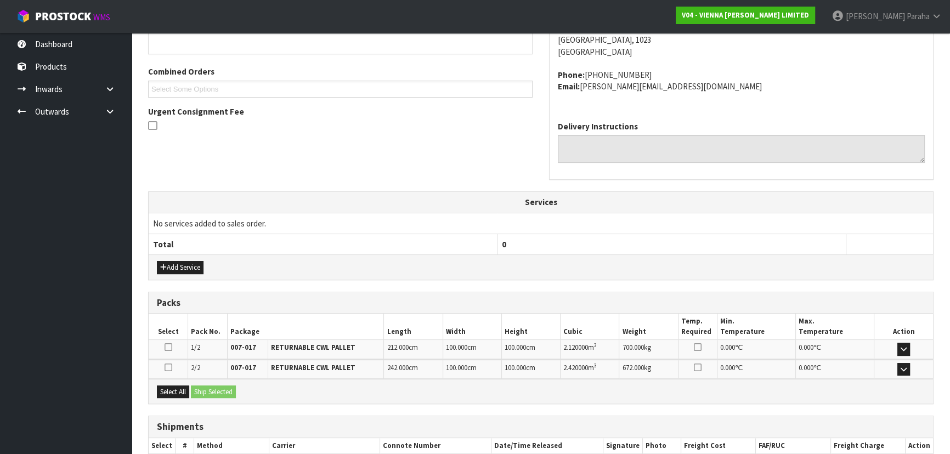
scroll to position [324, 0]
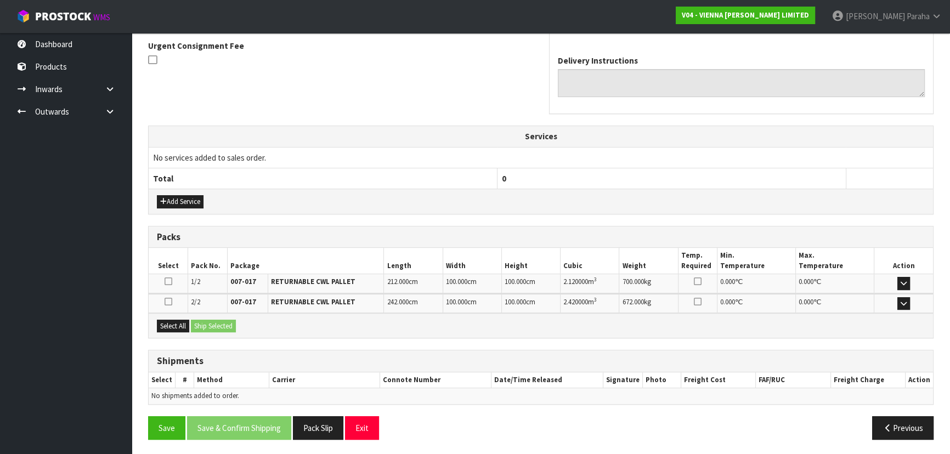
click at [170, 333] on div "Select All Ship Selected" at bounding box center [541, 325] width 785 height 25
drag, startPoint x: 177, startPoint y: 324, endPoint x: 244, endPoint y: 324, distance: 67.5
click at [179, 324] on button "Select All" at bounding box center [173, 326] width 32 height 13
click at [233, 325] on button "Ship Selected" at bounding box center [213, 326] width 45 height 13
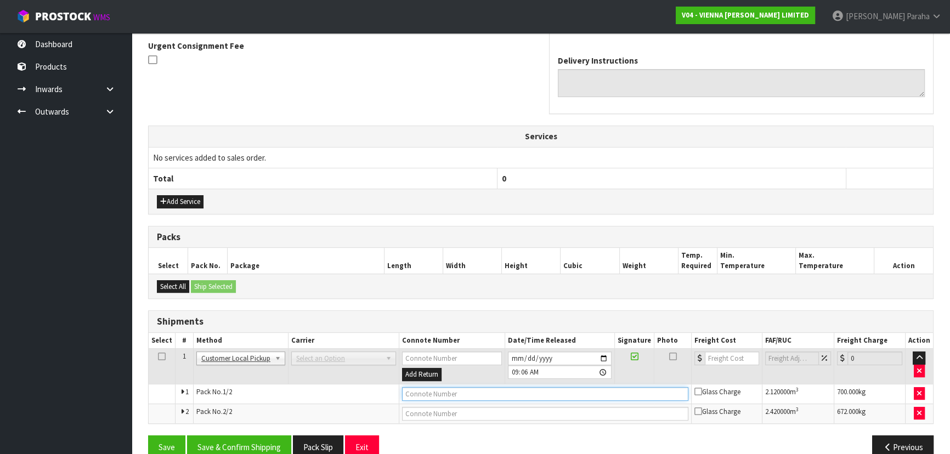
click at [441, 395] on input "text" at bounding box center [545, 394] width 286 height 14
type input "CUSTOMER COLLECTED"
click at [236, 442] on button "Save & Confirm Shipping" at bounding box center [239, 448] width 104 height 24
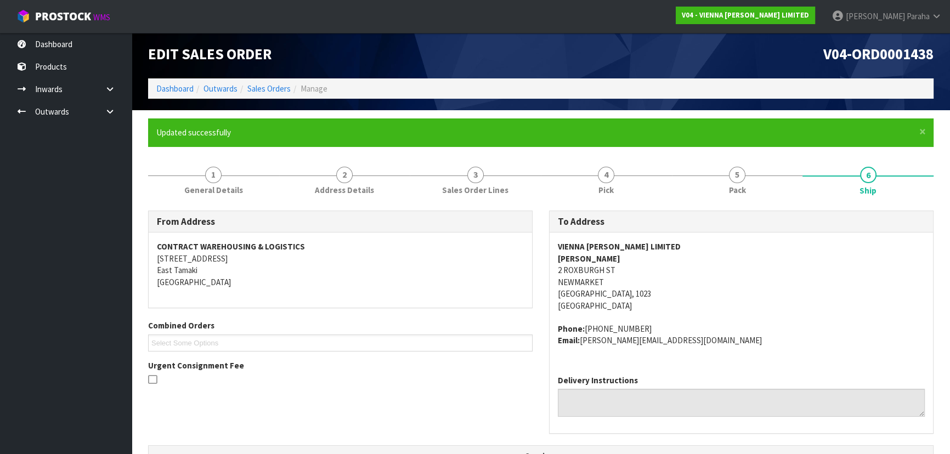
scroll to position [0, 0]
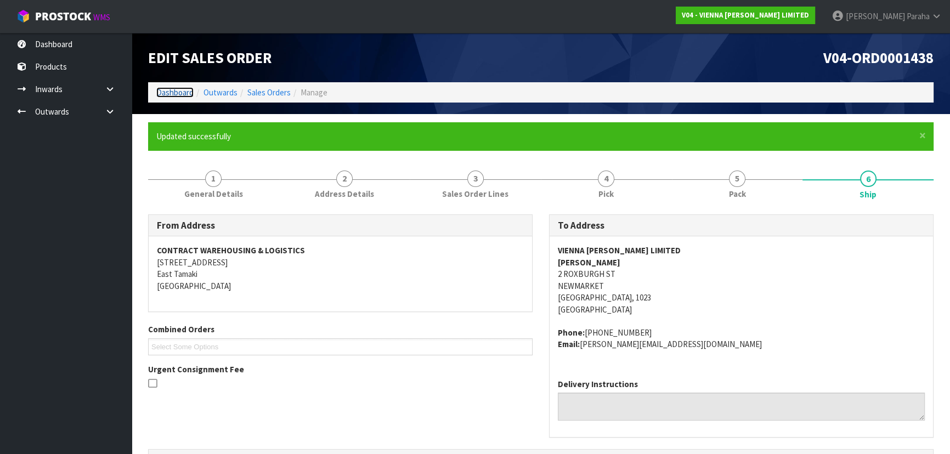
click at [181, 92] on link "Dashboard" at bounding box center [174, 92] width 37 height 10
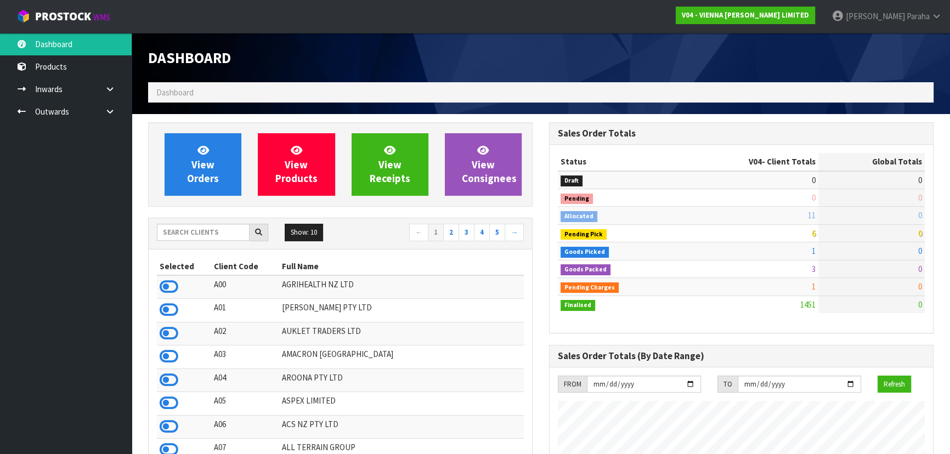
scroll to position [888, 401]
click at [200, 238] on input "text" at bounding box center [203, 232] width 93 height 17
click at [187, 227] on input "text" at bounding box center [203, 232] width 93 height 17
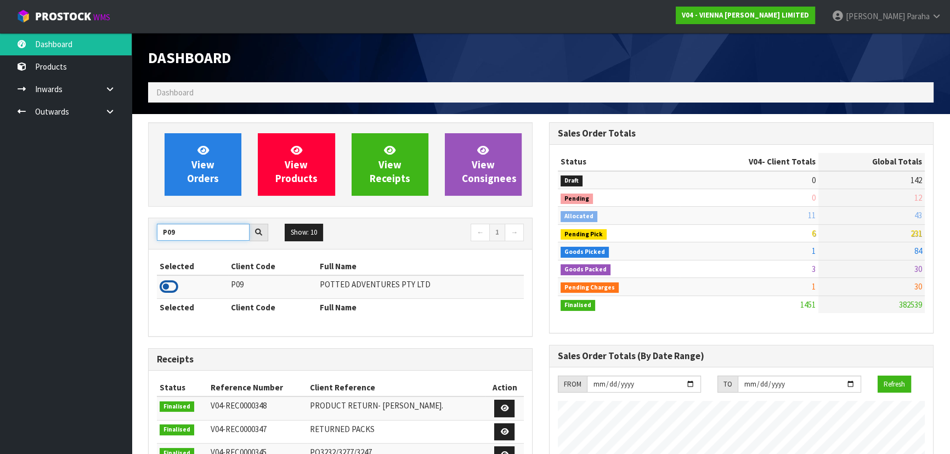
type input "P09"
click at [176, 286] on icon at bounding box center [169, 287] width 19 height 16
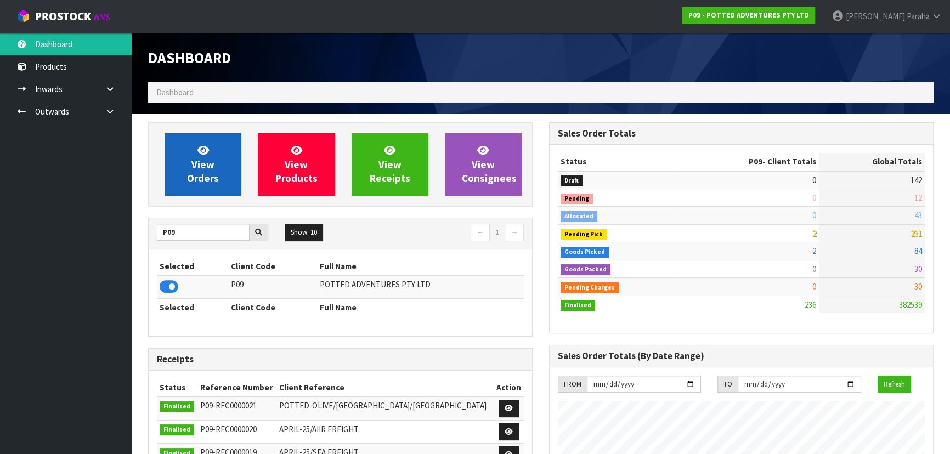
scroll to position [830, 401]
click at [186, 193] on link "View Orders" at bounding box center [203, 164] width 77 height 63
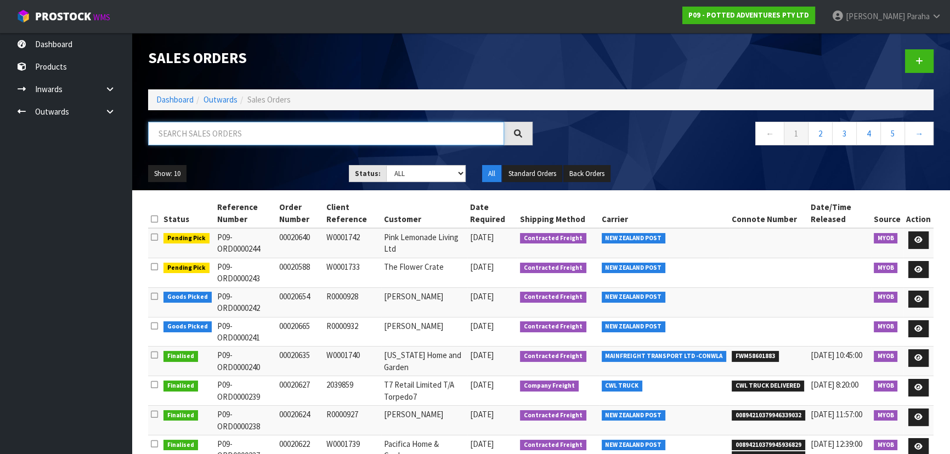
click at [194, 129] on input "text" at bounding box center [326, 134] width 356 height 24
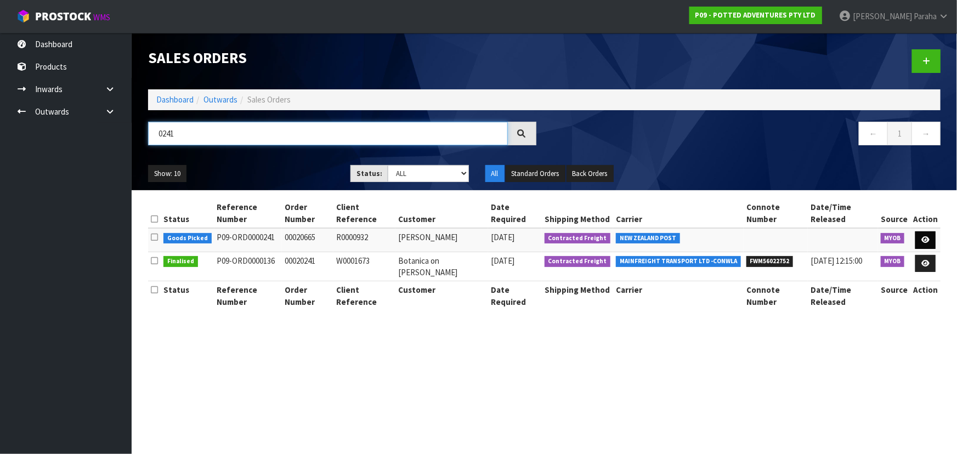
type input "0241"
click at [929, 236] on icon at bounding box center [926, 239] width 8 height 7
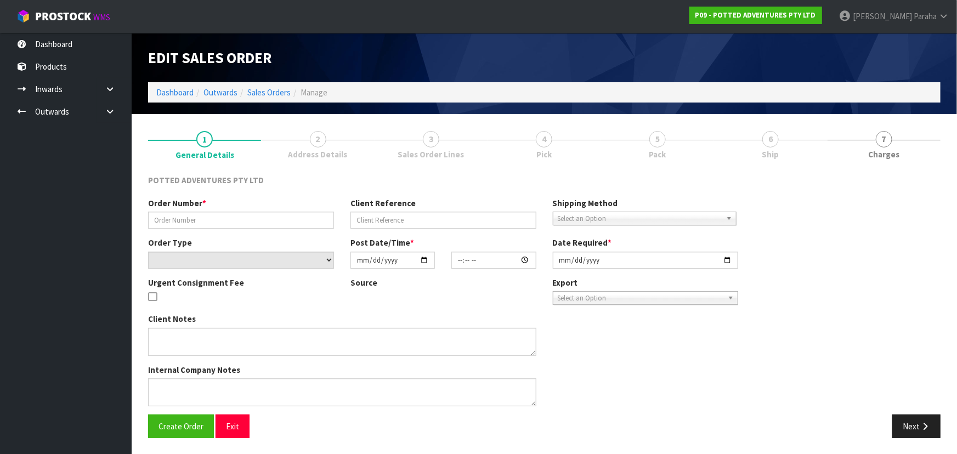
type input "00020665"
type input "R0000932"
select select "number:0"
type input "[DATE]"
type input "15:12:32.000"
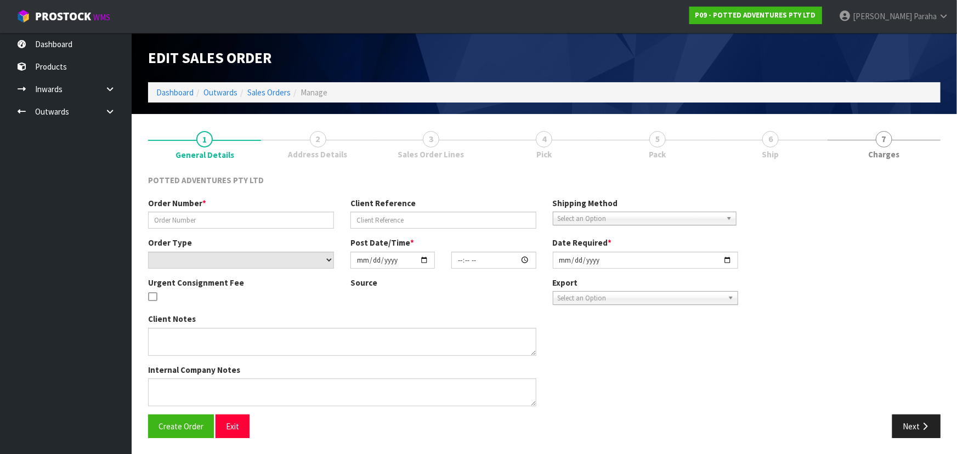
type input "[DATE]"
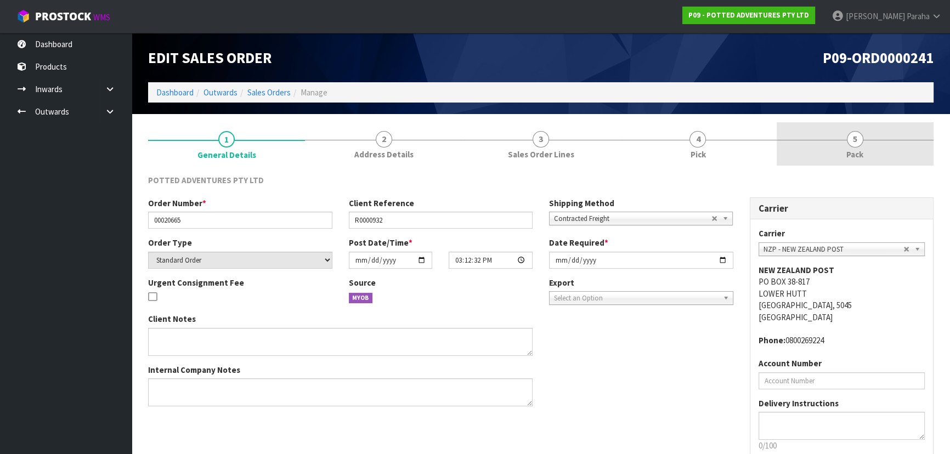
click at [864, 139] on link "5 Pack" at bounding box center [855, 143] width 157 height 43
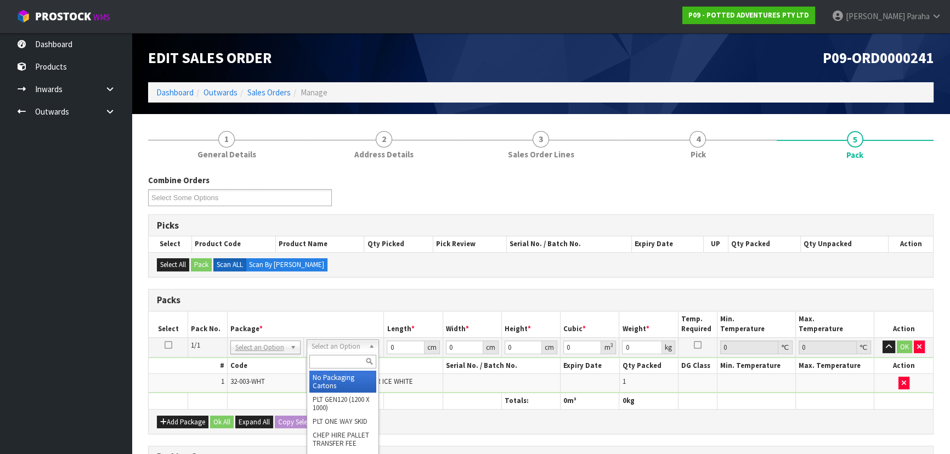
click at [336, 360] on input "text" at bounding box center [342, 362] width 67 height 14
type input "OC"
type input "1.38"
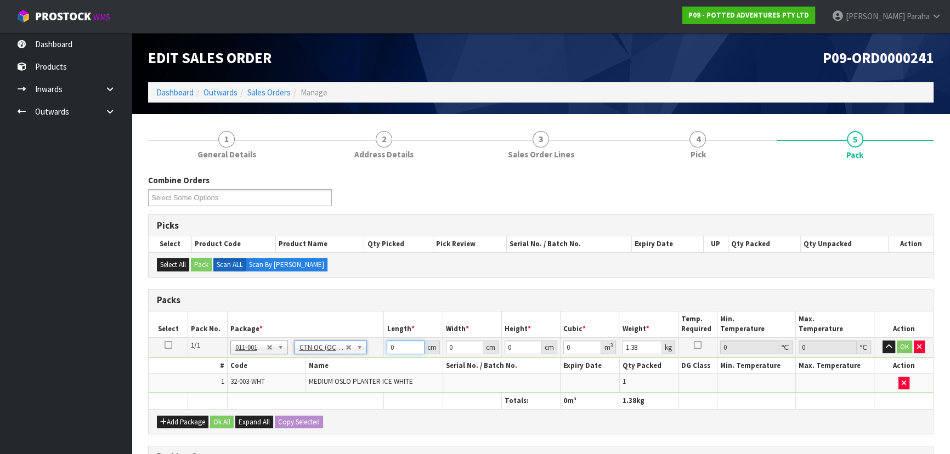
click at [405, 346] on input "0" at bounding box center [405, 348] width 37 height 14
type input "28"
type input "22"
type input "2"
type input "0.001232"
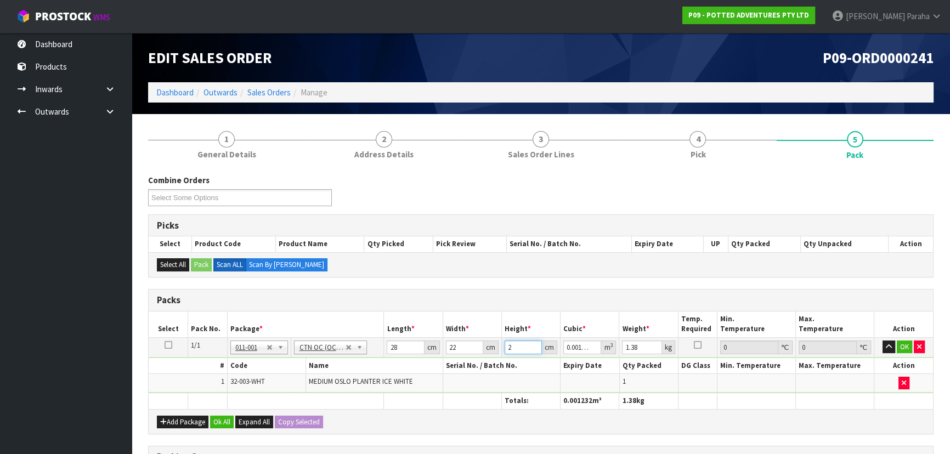
type input "22"
type input "0.013552"
type input "22"
type input "2"
click at [883, 341] on button "button" at bounding box center [889, 347] width 13 height 13
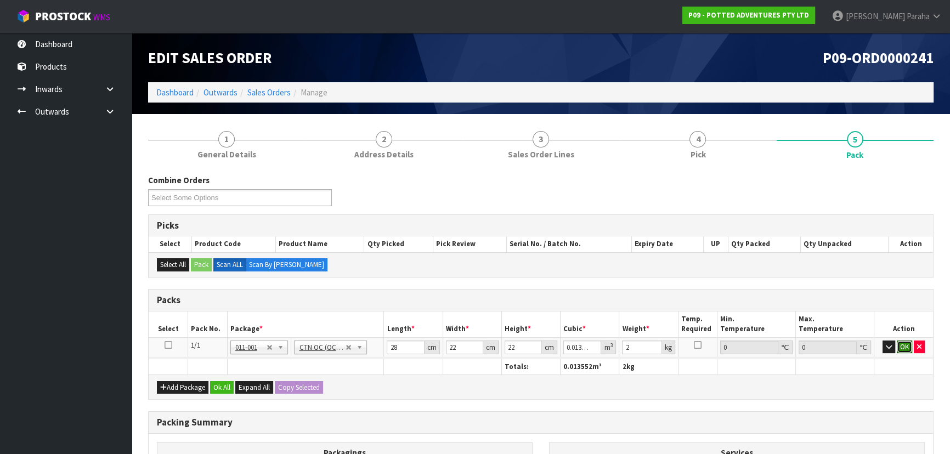
click button "OK" at bounding box center [904, 347] width 15 height 13
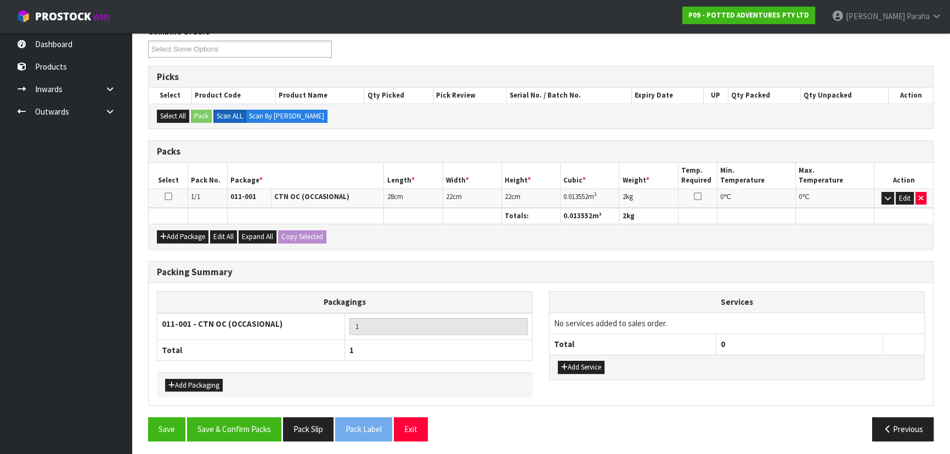
scroll to position [149, 0]
click at [247, 423] on button "Save & Confirm Packs" at bounding box center [234, 429] width 94 height 24
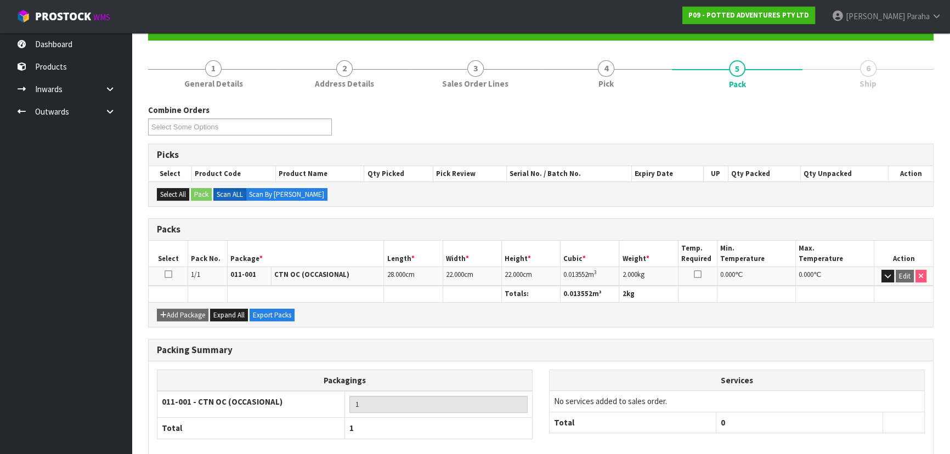
scroll to position [165, 0]
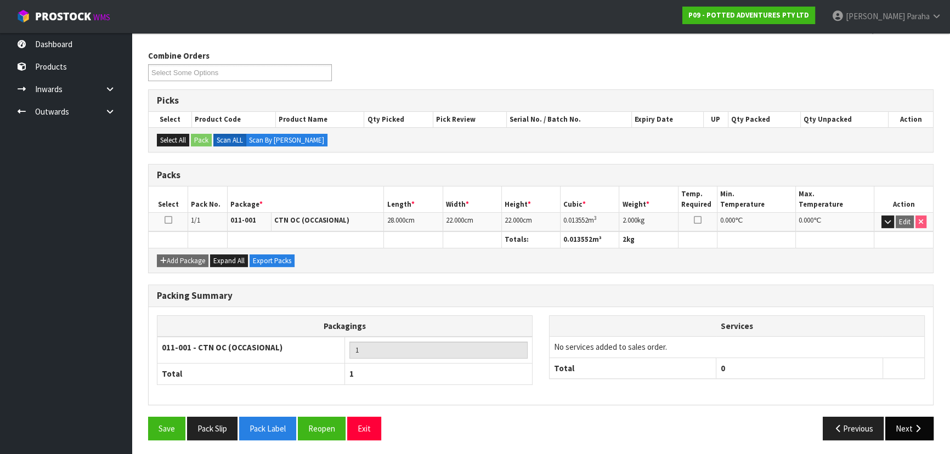
click at [915, 425] on icon "button" at bounding box center [918, 429] width 10 height 8
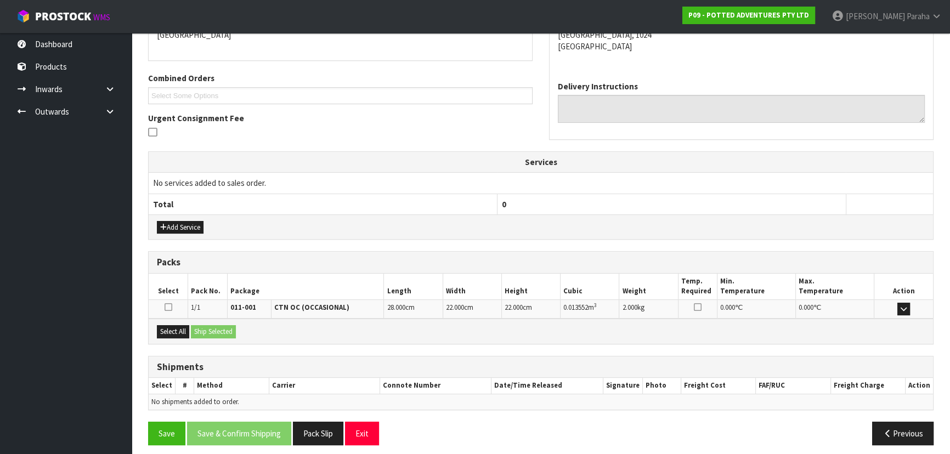
scroll to position [257, 0]
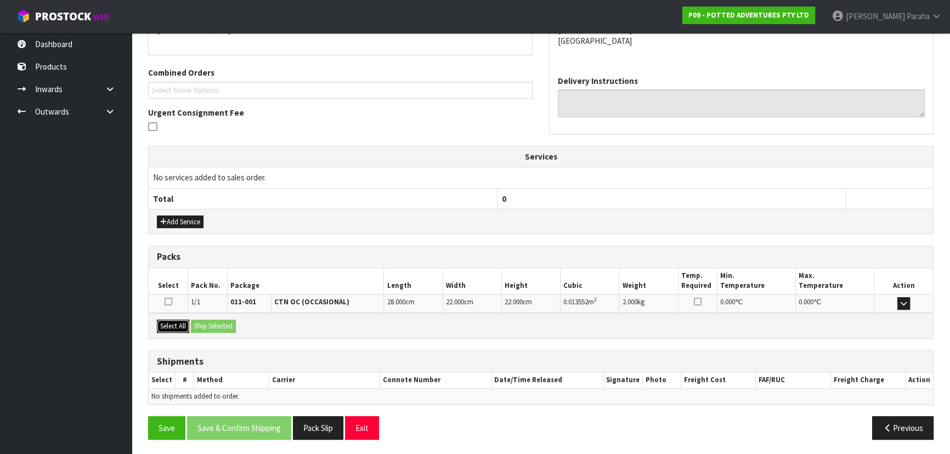
click at [169, 323] on button "Select All" at bounding box center [173, 326] width 32 height 13
click at [204, 320] on button "Ship Selected" at bounding box center [213, 326] width 45 height 13
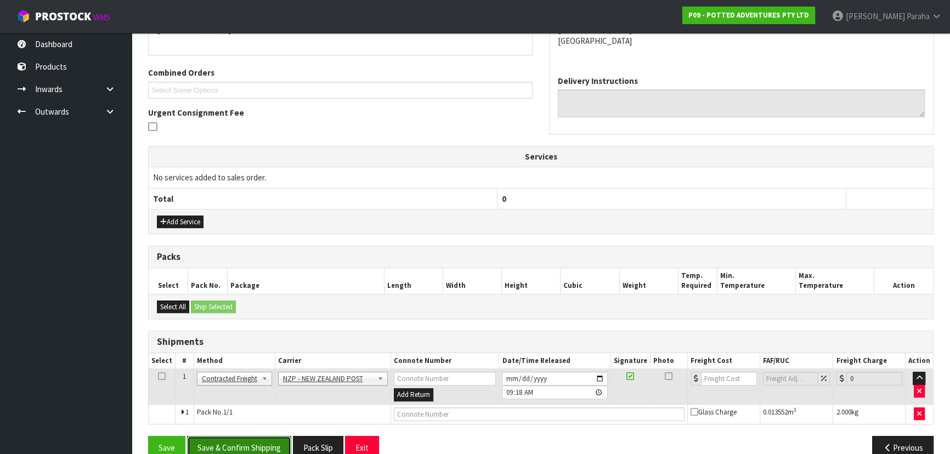
click at [263, 442] on button "Save & Confirm Shipping" at bounding box center [239, 448] width 104 height 24
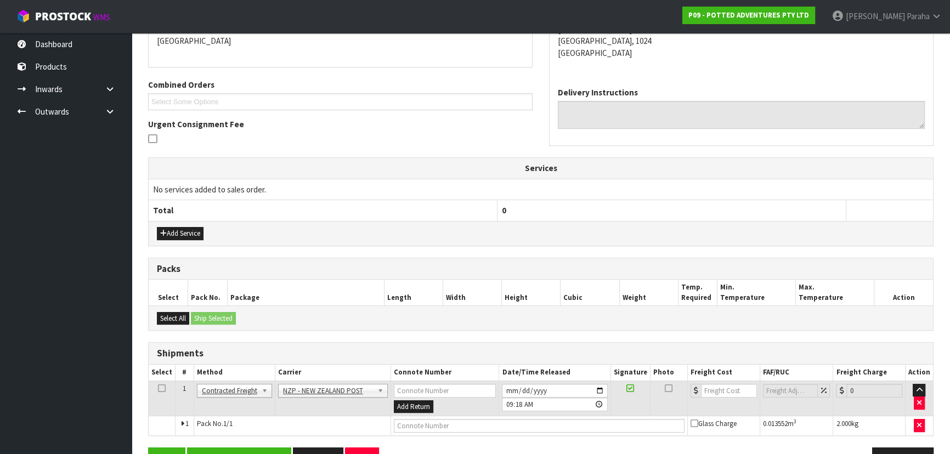
scroll to position [0, 0]
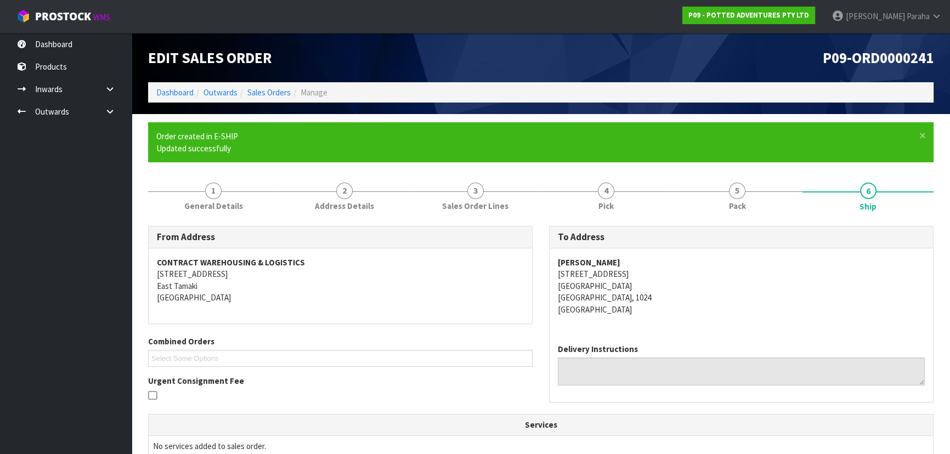
click at [856, 269] on address "[PERSON_NAME] [STREET_ADDRESS]" at bounding box center [741, 286] width 367 height 59
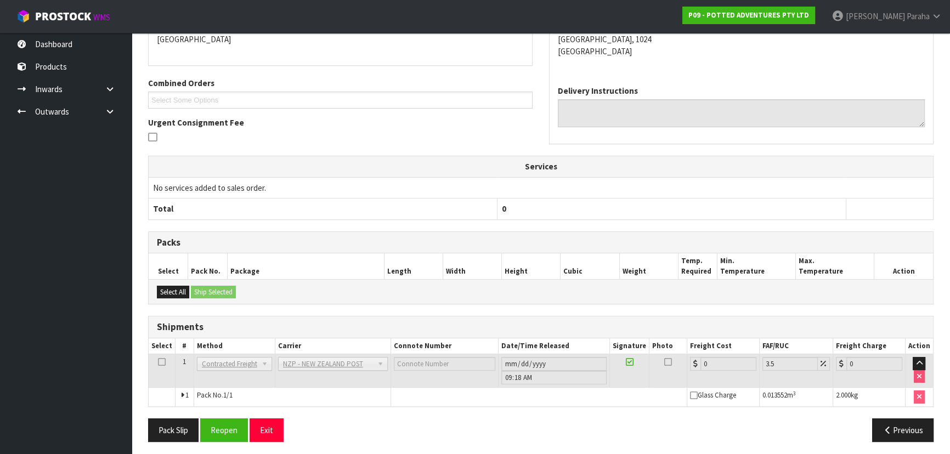
scroll to position [261, 0]
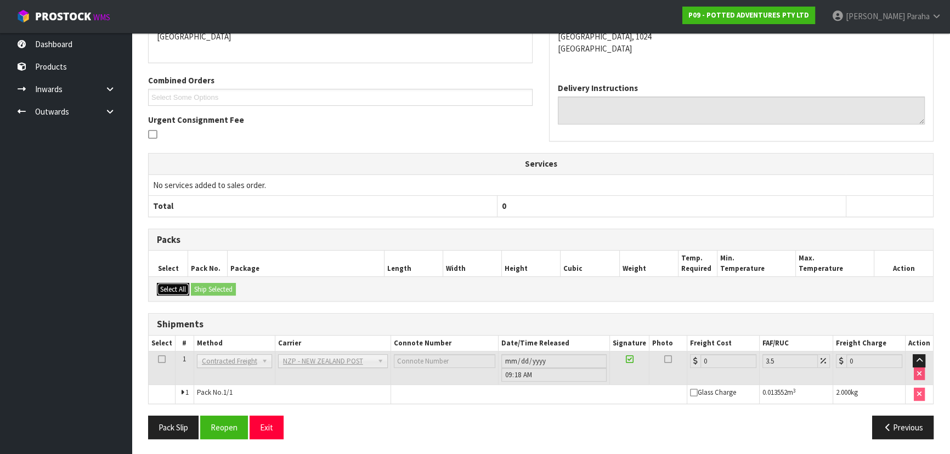
click at [174, 286] on button "Select All" at bounding box center [173, 289] width 32 height 13
click at [226, 425] on button "Reopen" at bounding box center [224, 428] width 48 height 24
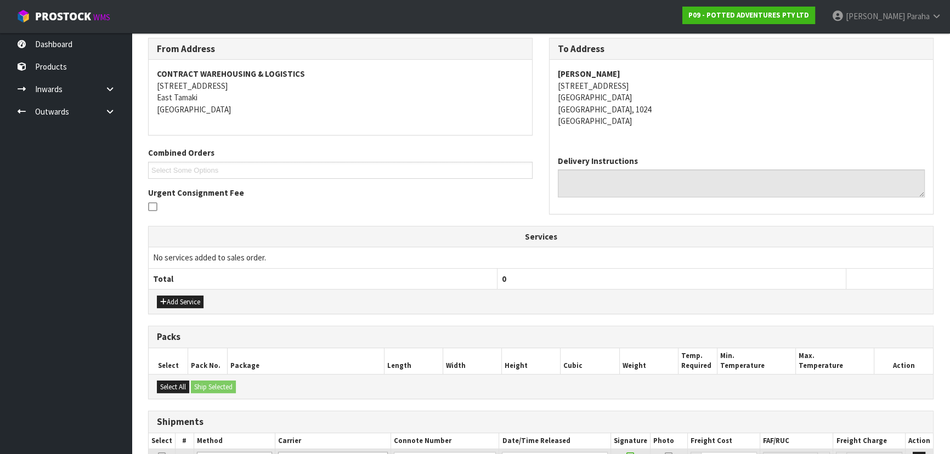
scroll to position [286, 0]
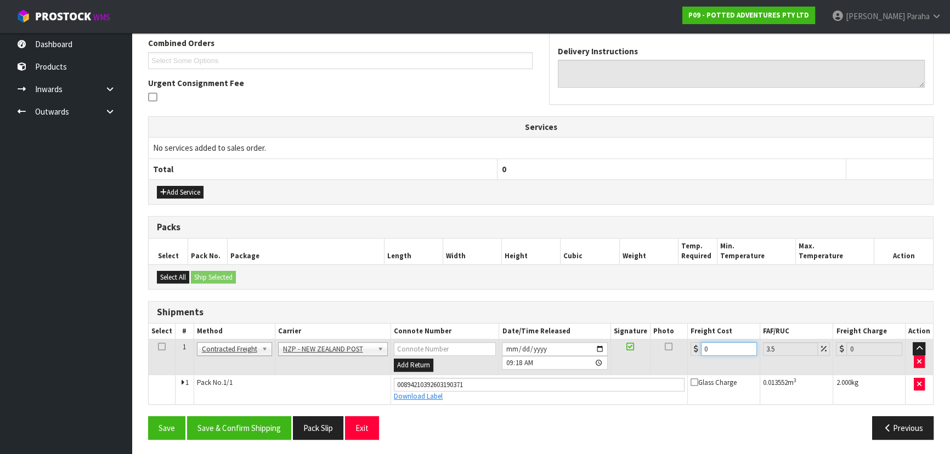
click at [725, 351] on input "0" at bounding box center [729, 349] width 56 height 14
type input "4"
type input "4.14"
type input "4.3"
type input "4.45"
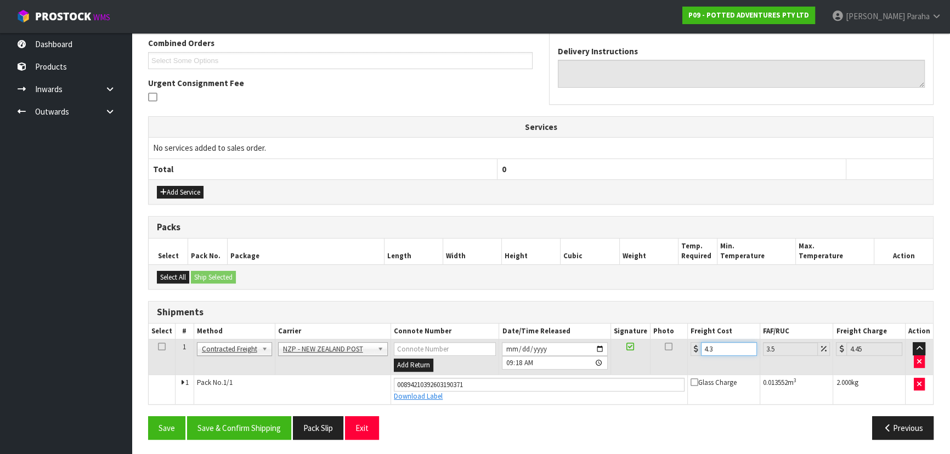
type input "4.33"
type input "4.48"
type input "4.33"
click at [246, 436] on button "Save & Confirm Shipping" at bounding box center [239, 428] width 104 height 24
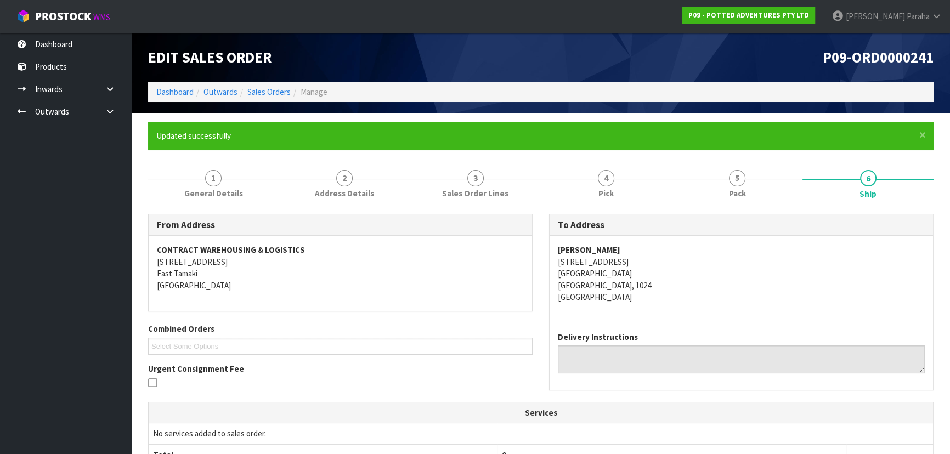
scroll to position [0, 0]
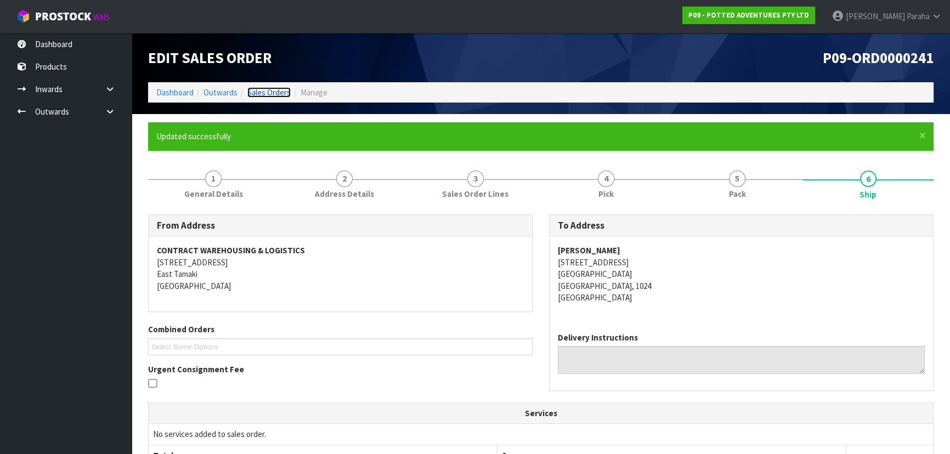
click at [261, 93] on link "Sales Orders" at bounding box center [268, 92] width 43 height 10
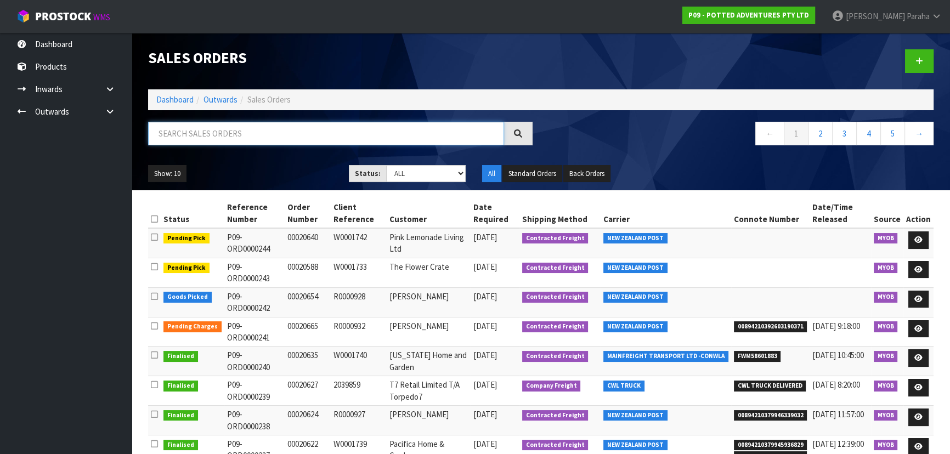
click at [235, 138] on input "text" at bounding box center [326, 134] width 356 height 24
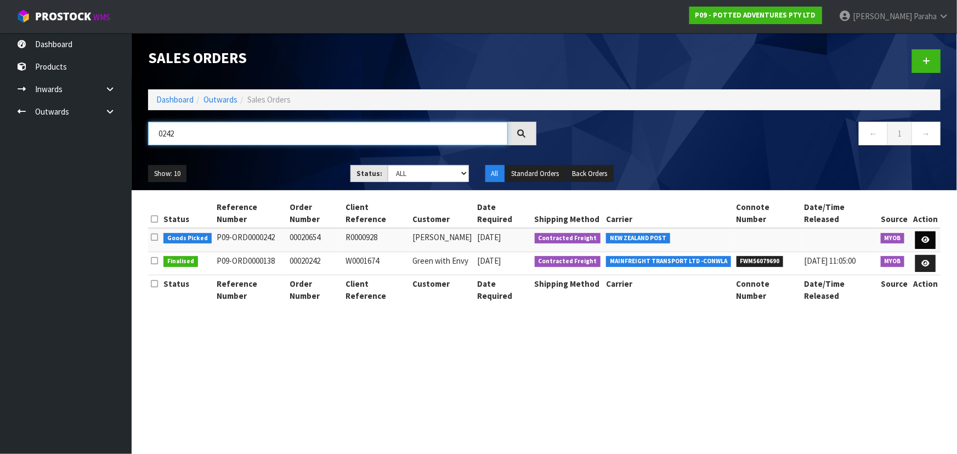
type input "0242"
click at [928, 236] on icon at bounding box center [926, 239] width 8 height 7
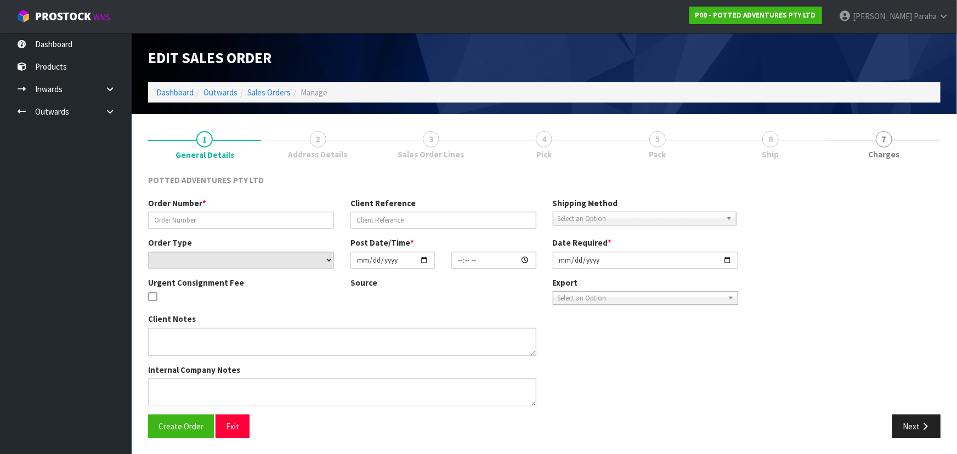
type input "00020654"
type input "R0000928"
select select "number:0"
type input "[DATE]"
type input "15:12:32.000"
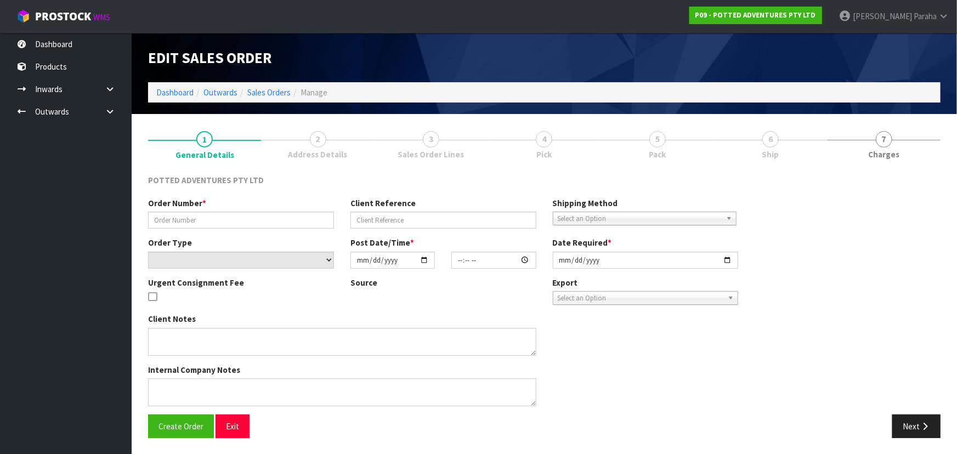
type input "[DATE]"
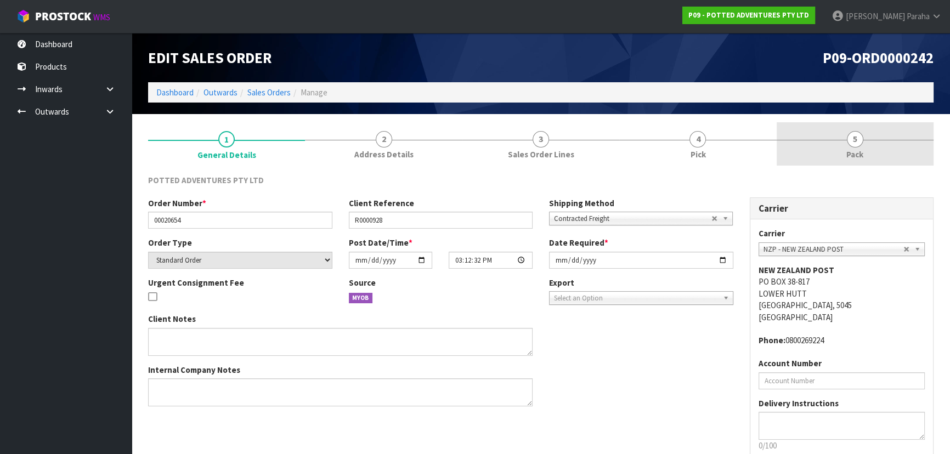
click at [858, 141] on span "5" at bounding box center [855, 139] width 16 height 16
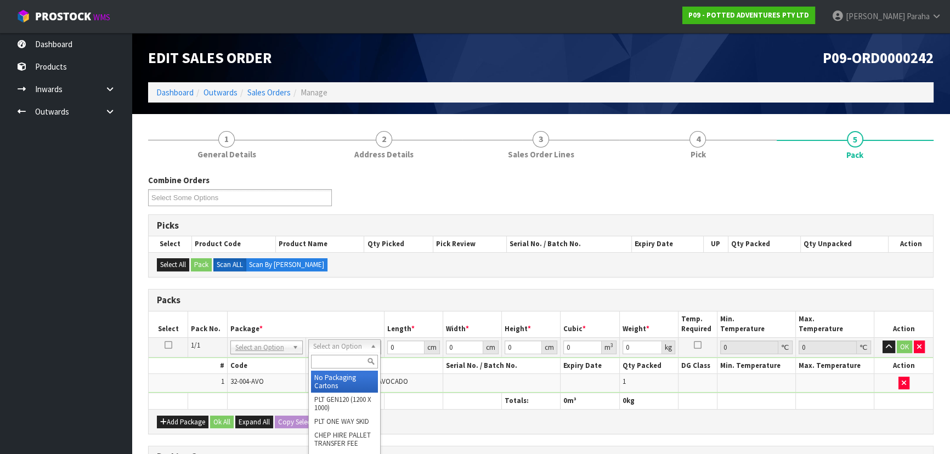
click at [330, 363] on input "text" at bounding box center [344, 362] width 67 height 14
type input "OC"
type input "2.22"
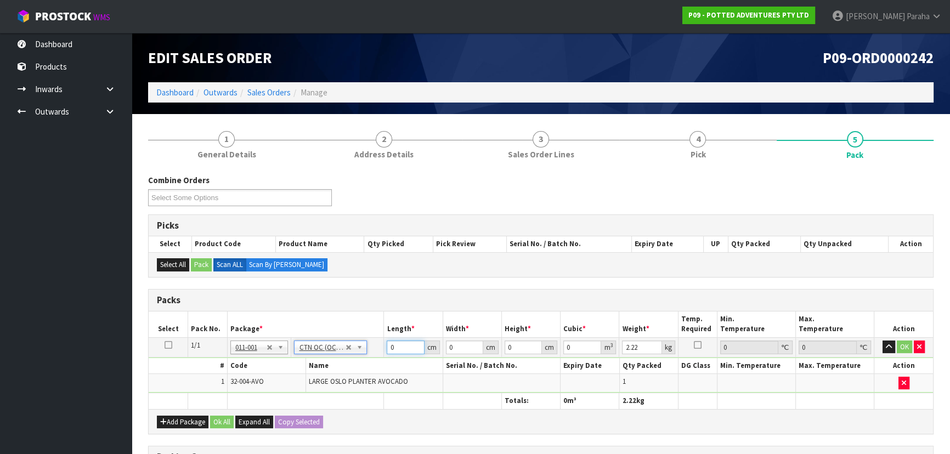
click at [401, 342] on input "0" at bounding box center [405, 348] width 37 height 14
type input "29"
type input "22"
type input "2"
type input "0.001276"
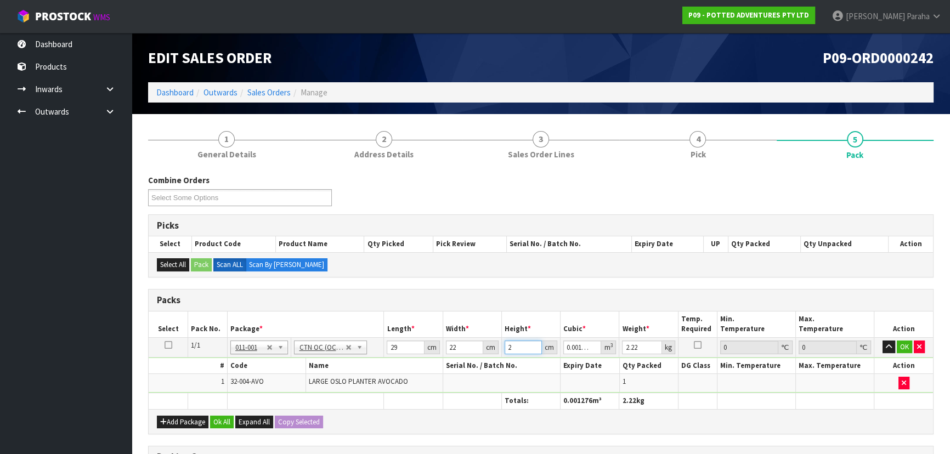
type input "23"
type input "0.014674"
type input "23"
type input "3"
click at [883, 341] on button "button" at bounding box center [889, 347] width 13 height 13
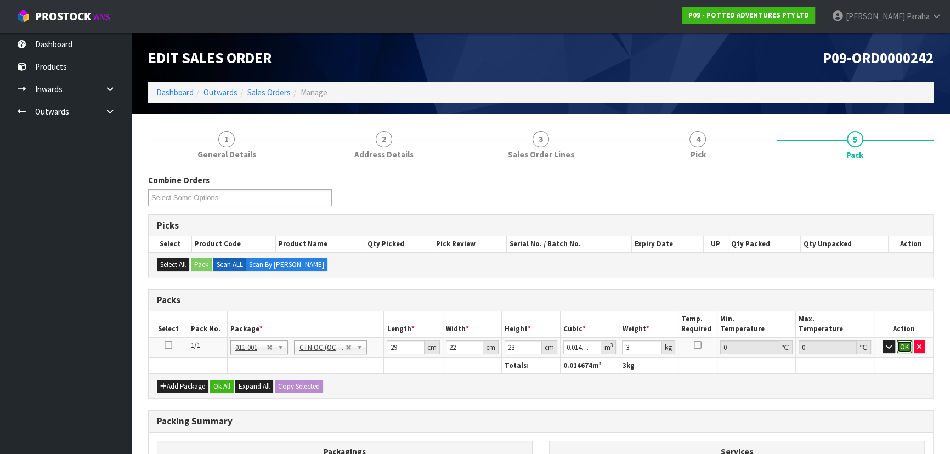
click button "OK" at bounding box center [904, 347] width 15 height 13
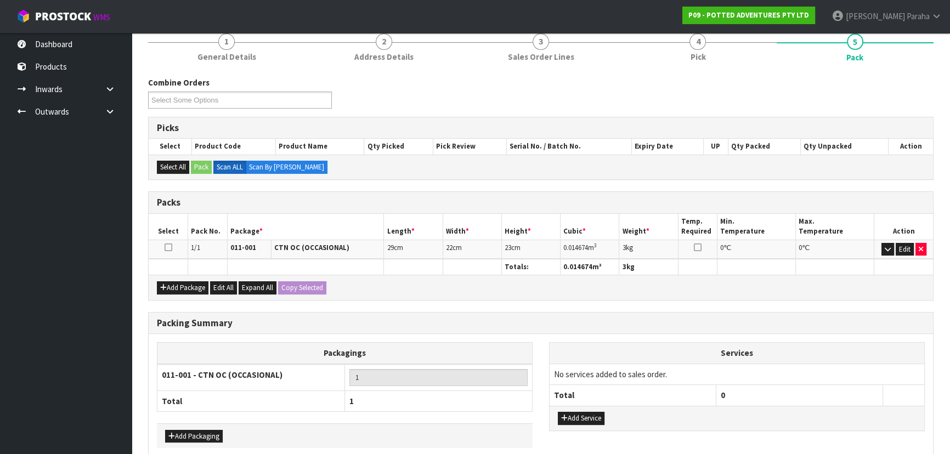
scroll to position [149, 0]
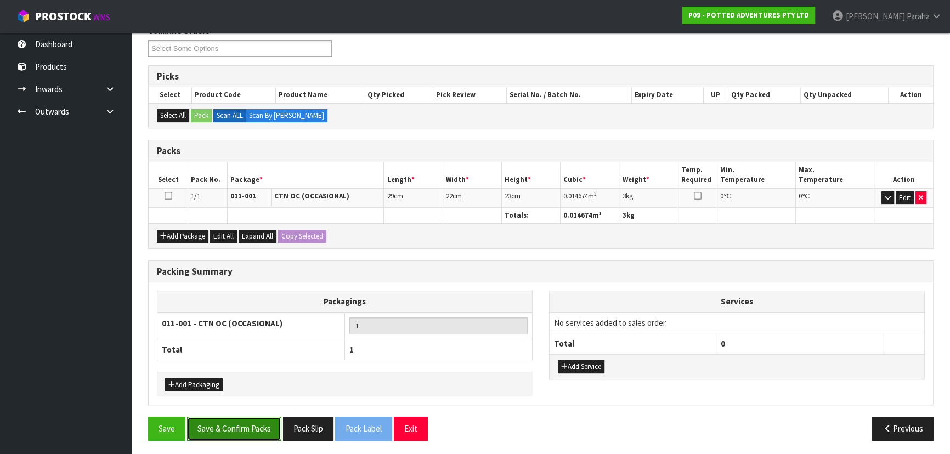
click at [246, 427] on button "Save & Confirm Packs" at bounding box center [234, 429] width 94 height 24
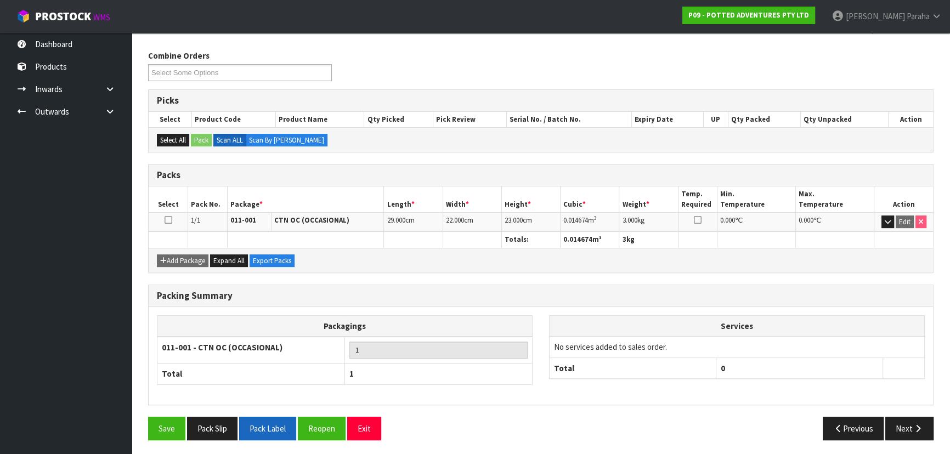
scroll to position [165, 0]
click at [916, 428] on icon "button" at bounding box center [918, 429] width 10 height 8
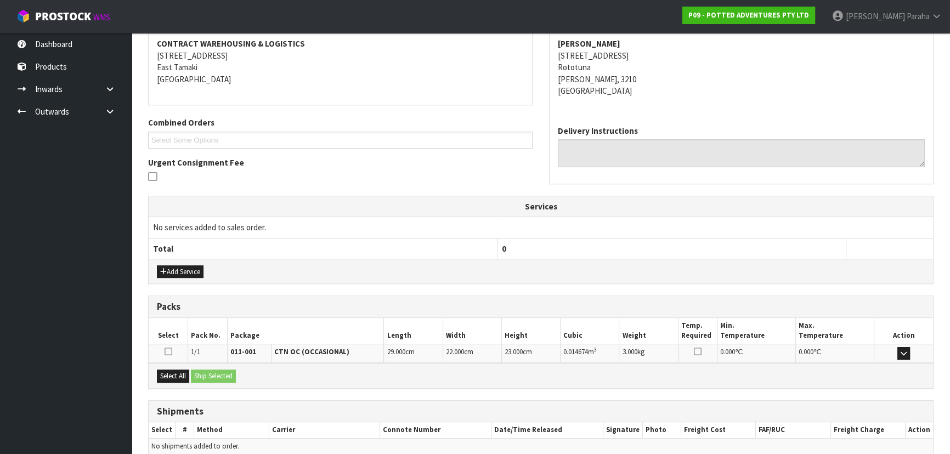
scroll to position [257, 0]
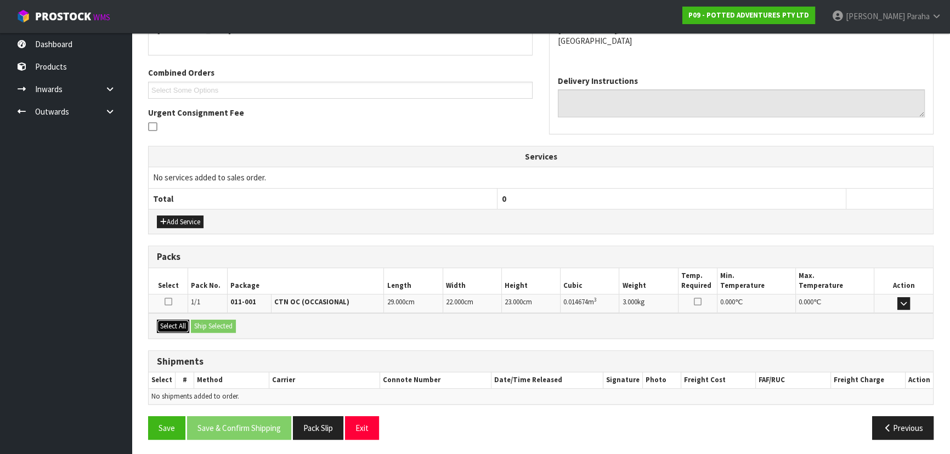
drag, startPoint x: 182, startPoint y: 326, endPoint x: 191, endPoint y: 328, distance: 9.6
click at [182, 326] on button "Select All" at bounding box center [173, 326] width 32 height 13
click at [202, 329] on button "Ship Selected" at bounding box center [213, 326] width 45 height 13
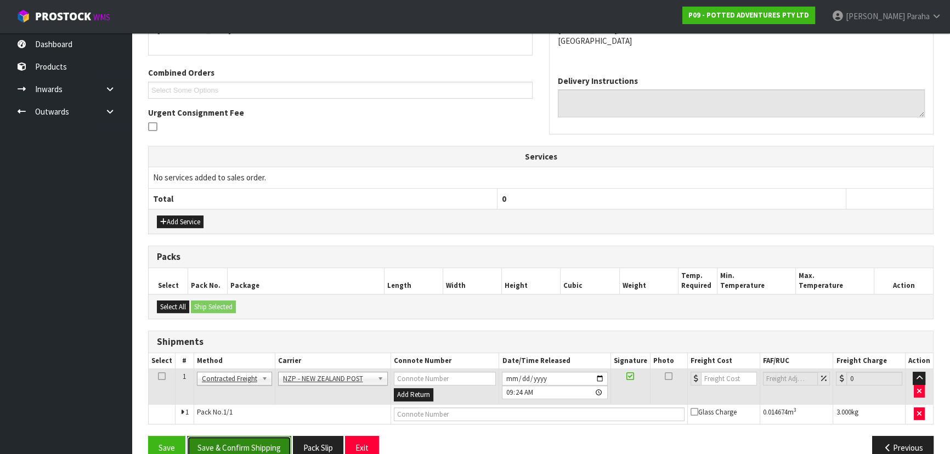
click at [261, 441] on button "Save & Confirm Shipping" at bounding box center [239, 448] width 104 height 24
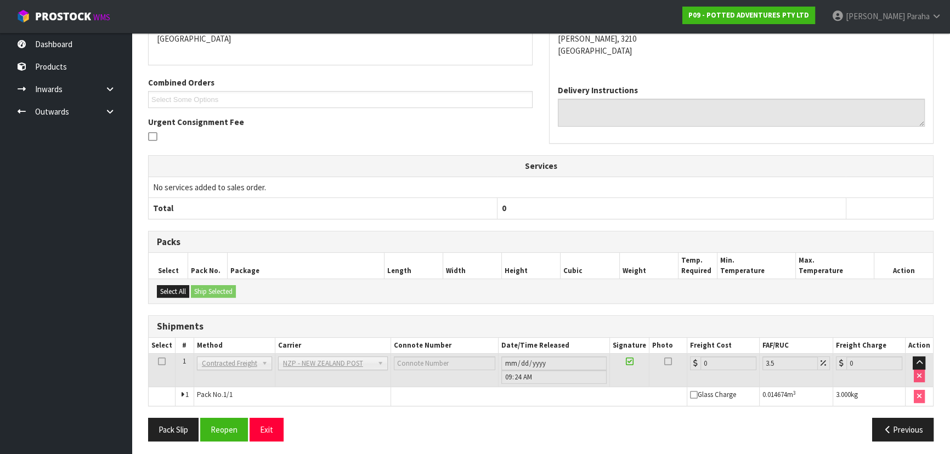
scroll to position [261, 0]
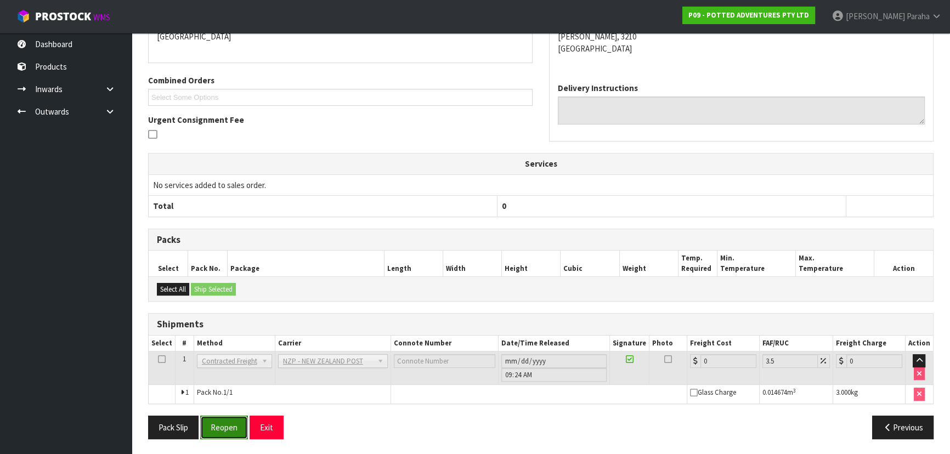
click at [236, 433] on button "Reopen" at bounding box center [224, 428] width 48 height 24
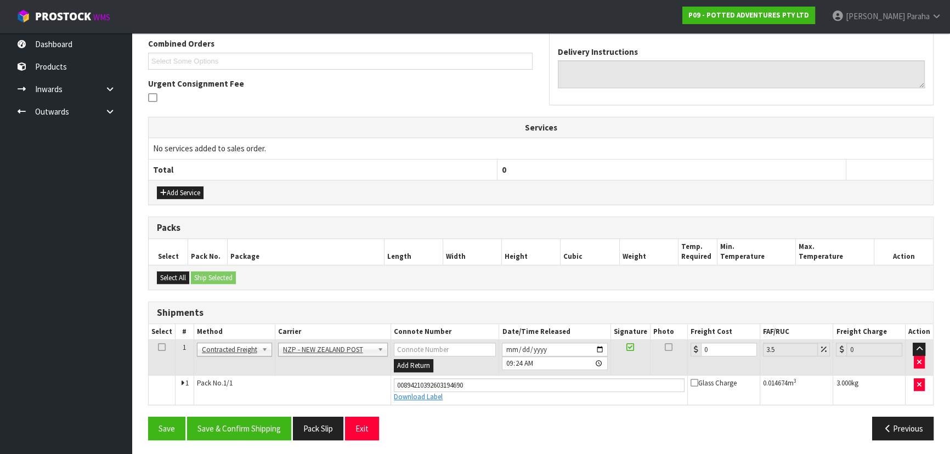
scroll to position [286, 0]
click at [741, 350] on input "0" at bounding box center [729, 349] width 56 height 14
type input "7"
type input "7.24"
type input "7.3"
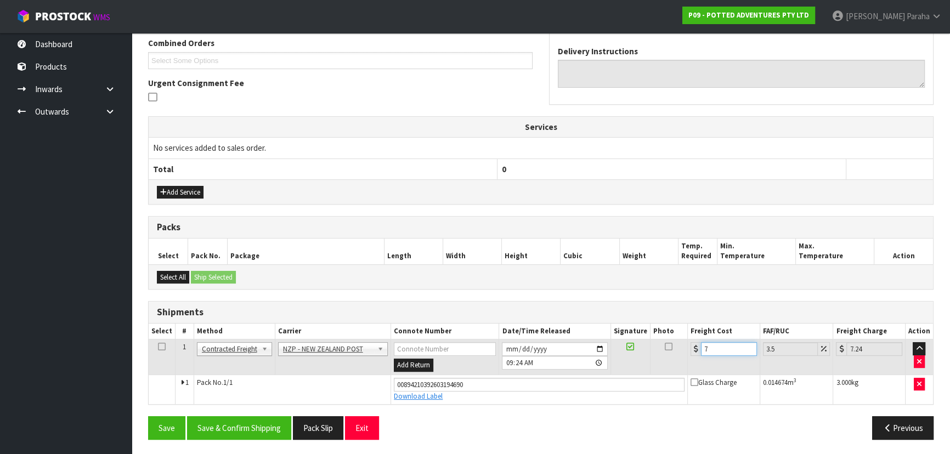
type input "7.56"
type input "7.31"
type input "7.57"
type input "7.31"
click at [258, 432] on button "Save & Confirm Shipping" at bounding box center [239, 428] width 104 height 24
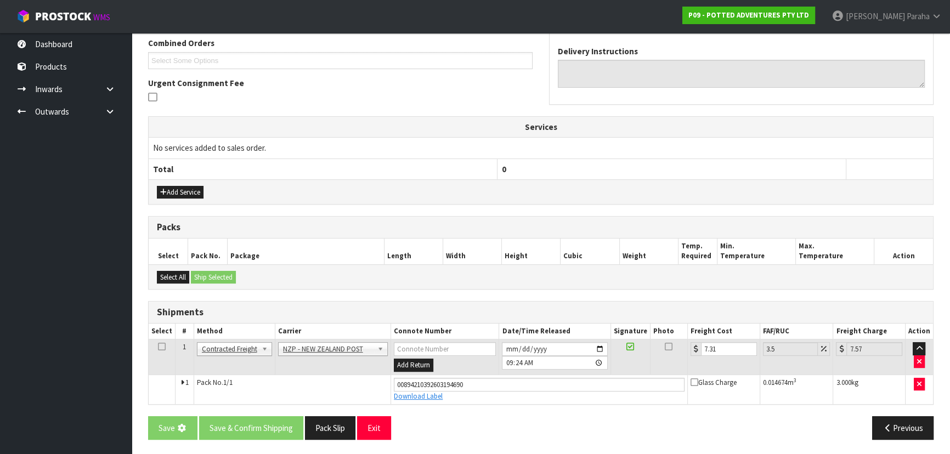
scroll to position [0, 0]
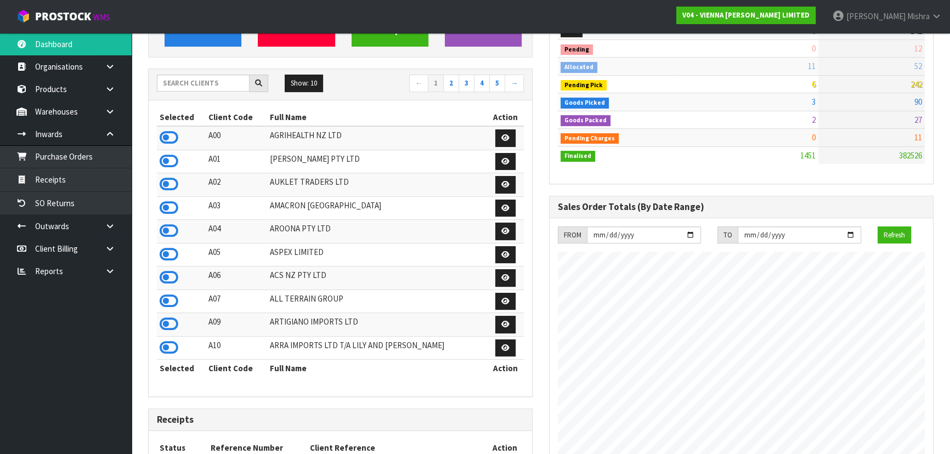
scroll to position [865, 401]
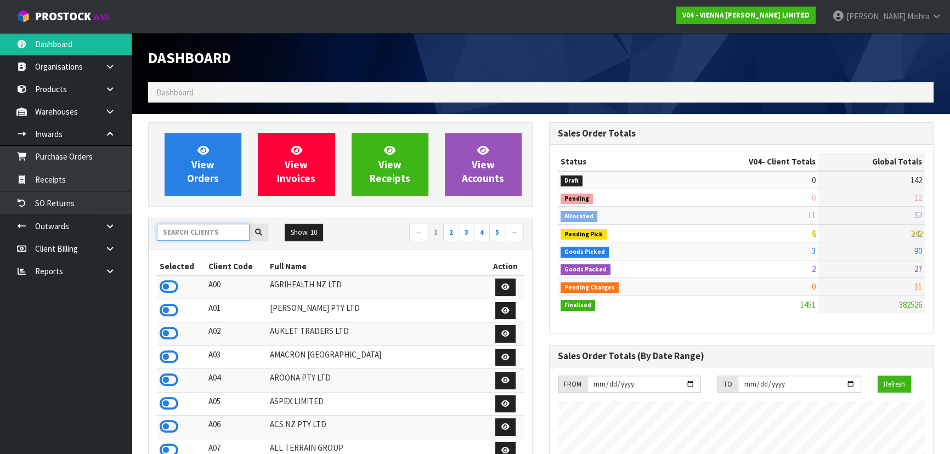
click at [182, 230] on input "text" at bounding box center [203, 232] width 93 height 17
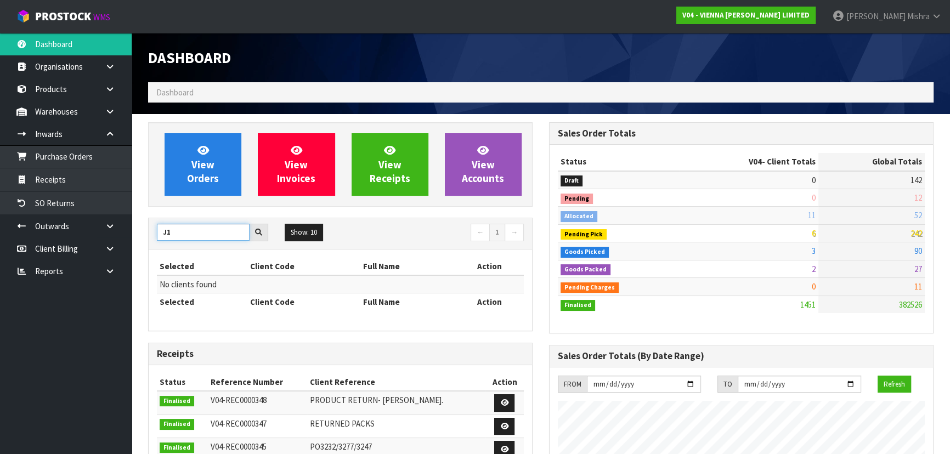
click at [168, 234] on input "J1" at bounding box center [203, 232] width 93 height 17
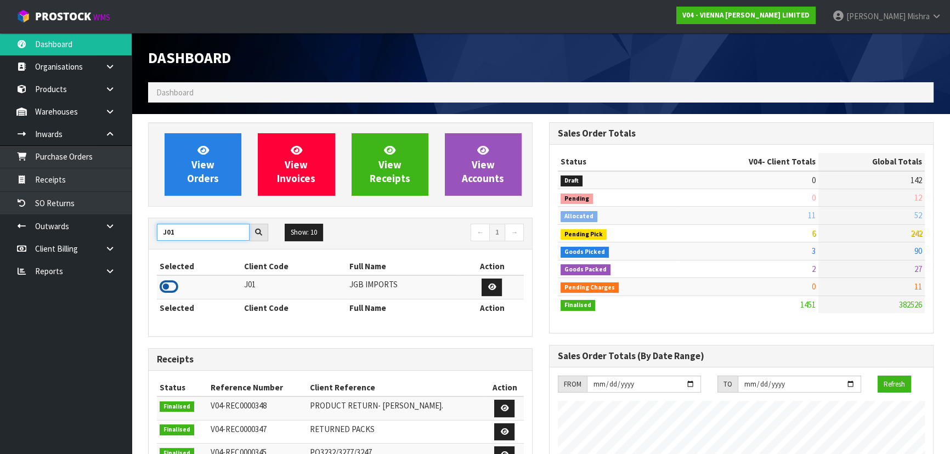
type input "J01"
click at [163, 285] on icon at bounding box center [169, 287] width 19 height 16
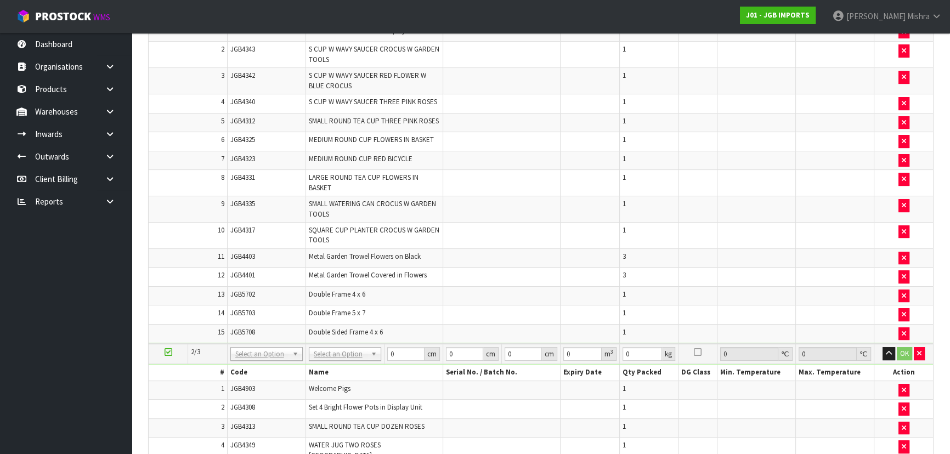
scroll to position [102, 0]
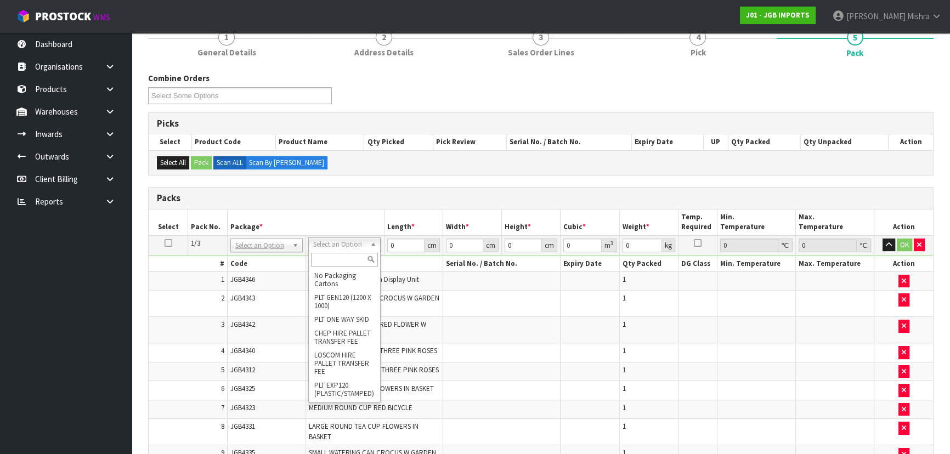
click at [347, 263] on input "text" at bounding box center [344, 260] width 67 height 14
type input "OC"
type input "14.9"
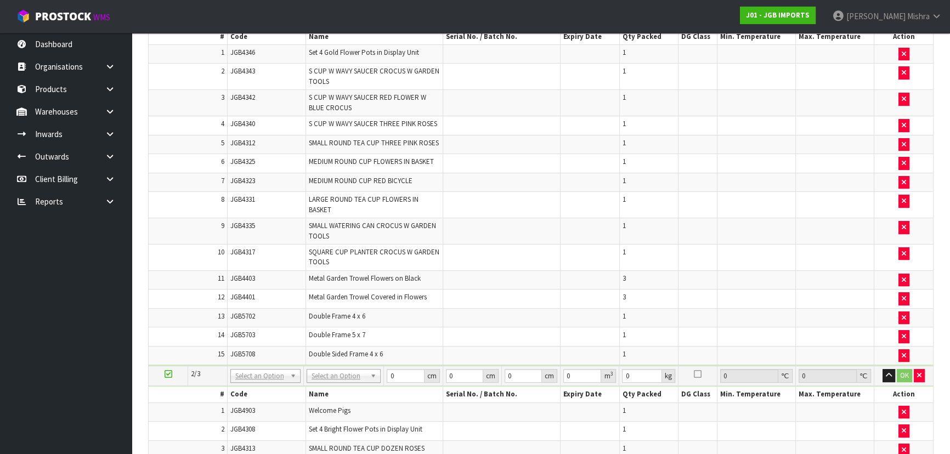
scroll to position [351, 0]
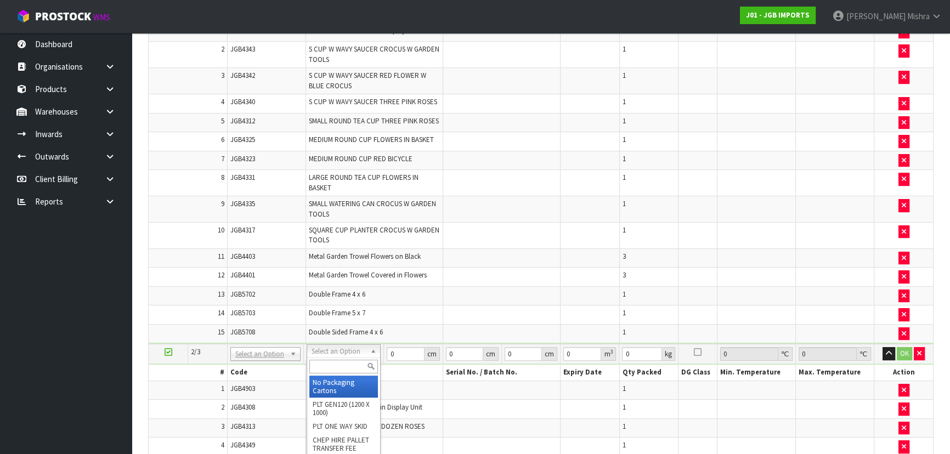
click at [347, 368] on input "text" at bounding box center [343, 367] width 69 height 14
type input "OC"
type input "2"
type input "11.35"
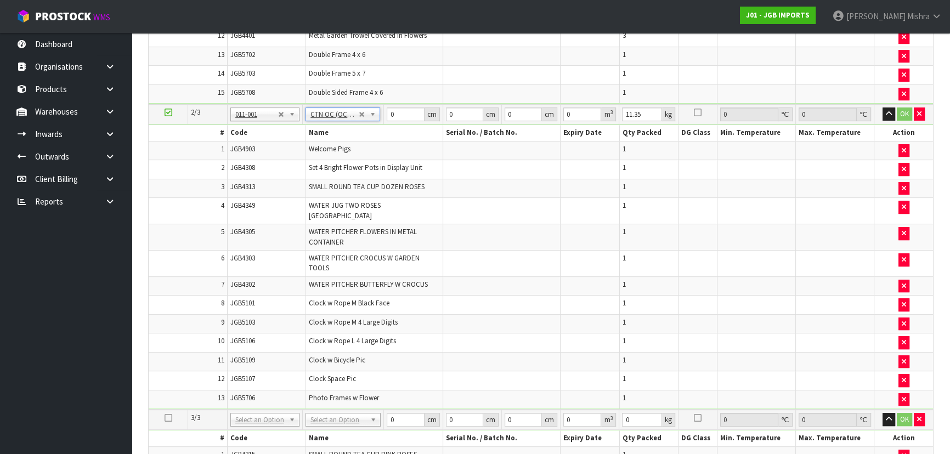
scroll to position [601, 0]
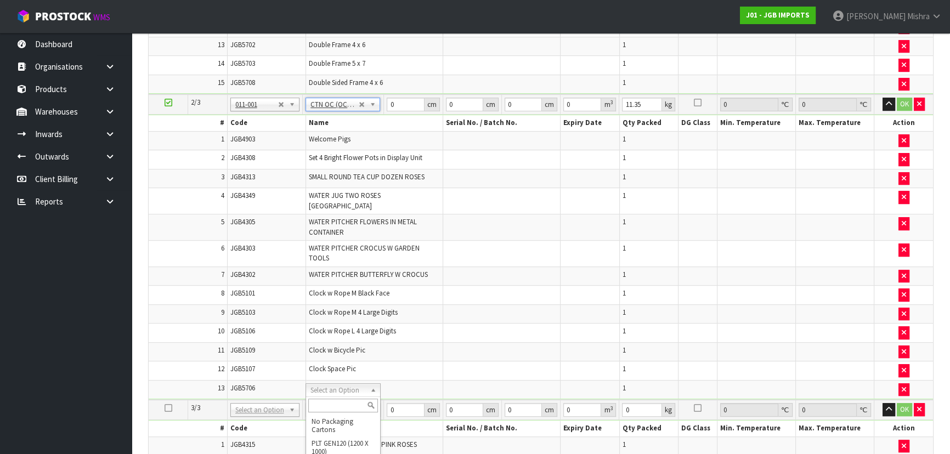
click at [347, 403] on input "text" at bounding box center [343, 406] width 70 height 14
type input "OC"
type input "3"
type input "4.35"
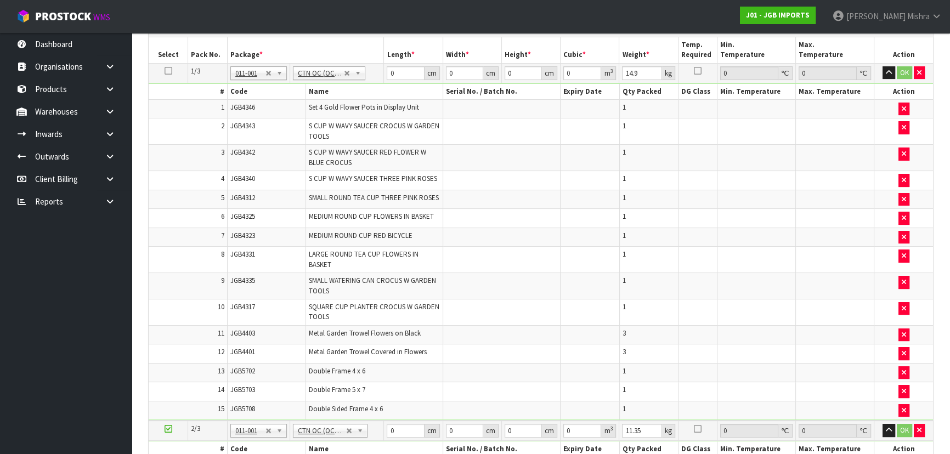
scroll to position [102, 0]
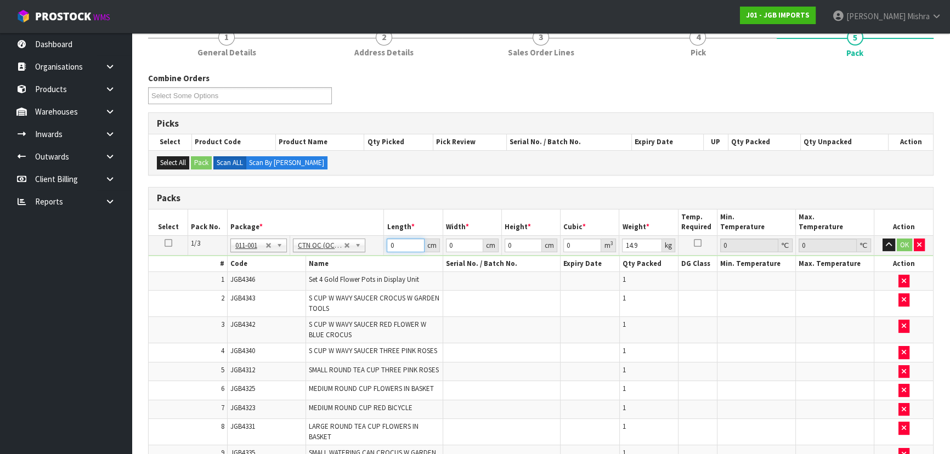
drag, startPoint x: 403, startPoint y: 246, endPoint x: 378, endPoint y: 243, distance: 24.8
click at [378, 243] on tr "1/3 NONE 007-001 007-002 007-004 007-009 007-013 007-014 007-015 007-017 007-01…" at bounding box center [541, 245] width 785 height 20
type input "52"
type input "3"
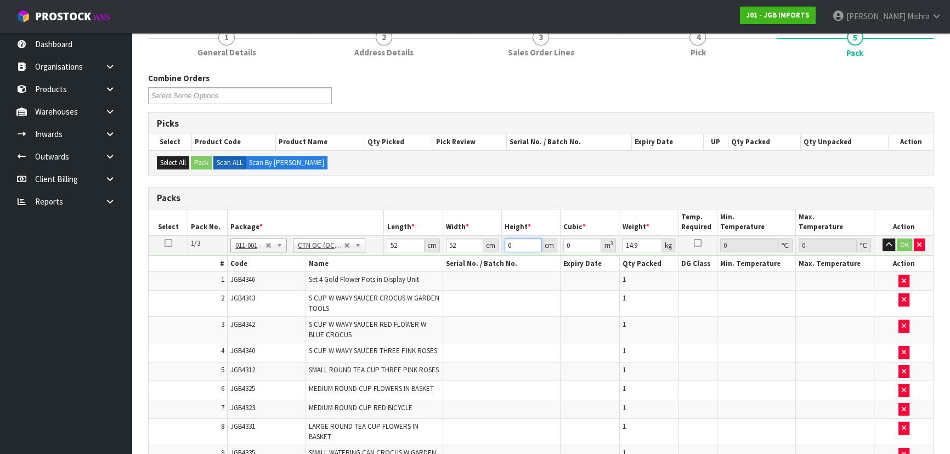
type input "0.008112"
type input "32"
type input "0.086528"
type input "32"
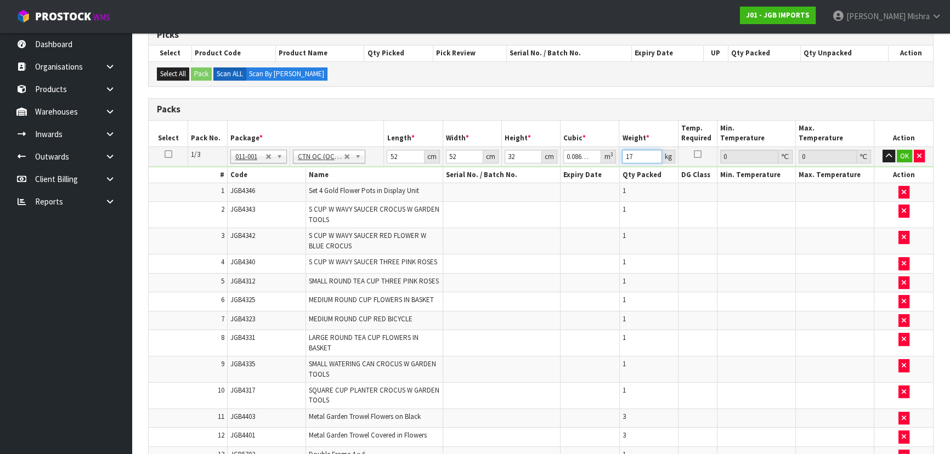
scroll to position [302, 0]
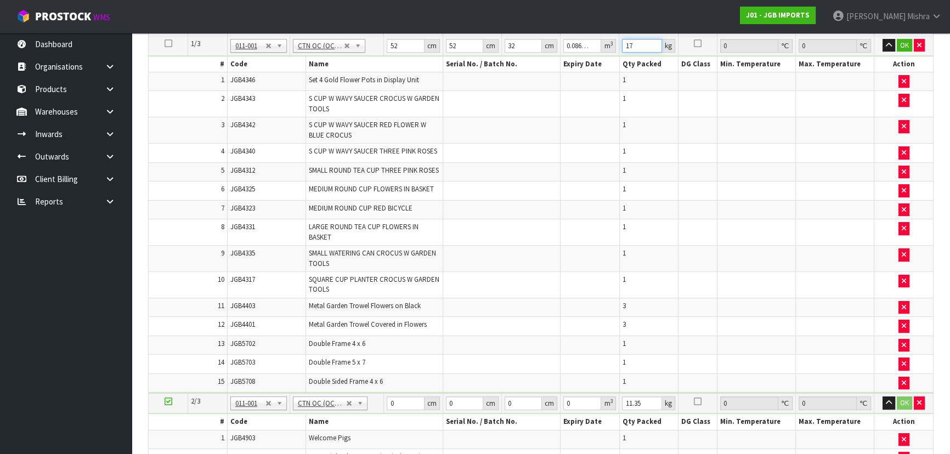
type input "17"
drag, startPoint x: 402, startPoint y: 398, endPoint x: 370, endPoint y: 391, distance: 32.1
click at [370, 393] on tr "2/3 NONE 007-001 007-002 007-004 007-009 007-013 007-014 007-015 007-017 007-01…" at bounding box center [541, 403] width 785 height 20
type input "52"
type input "43"
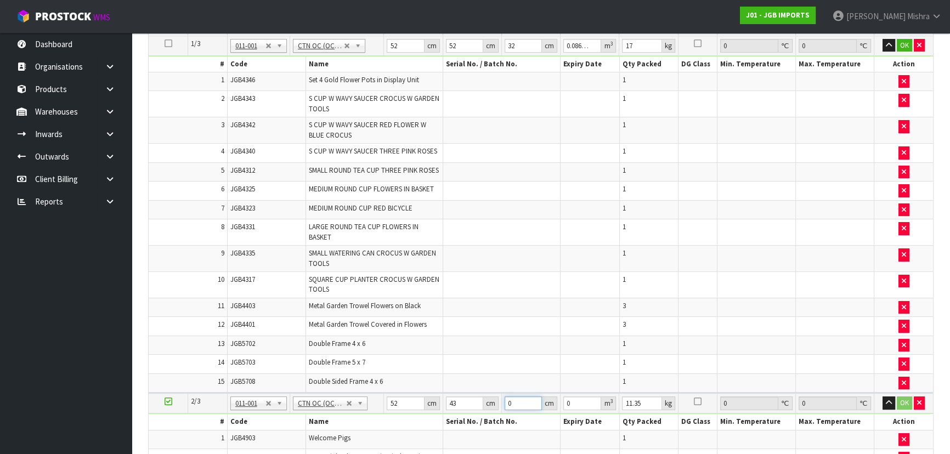
type input "5"
type input "0.01118"
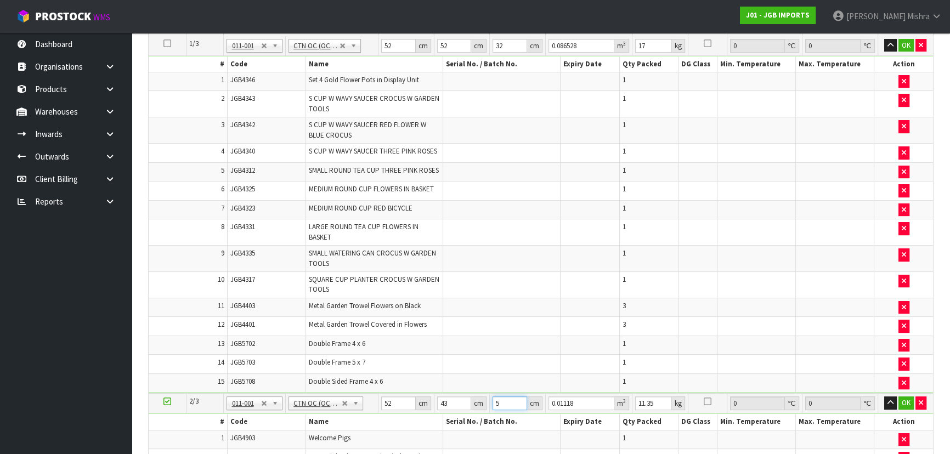
type input "51"
type input "0.114036"
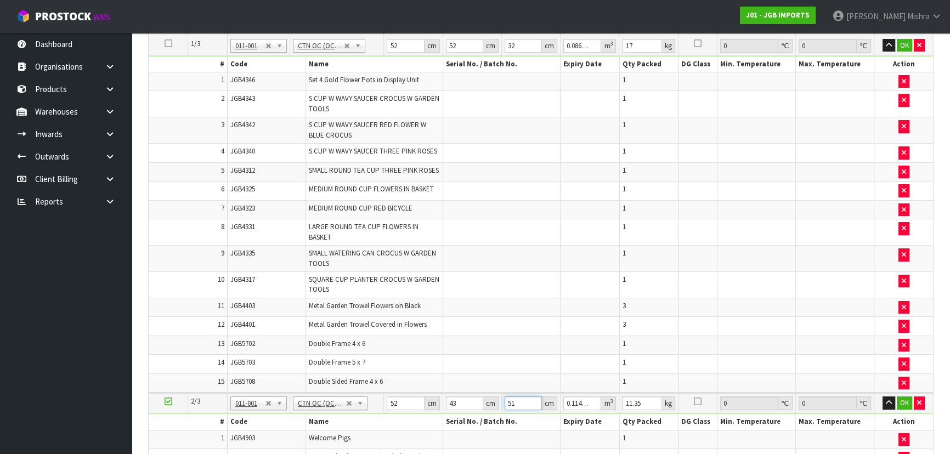
type input "51"
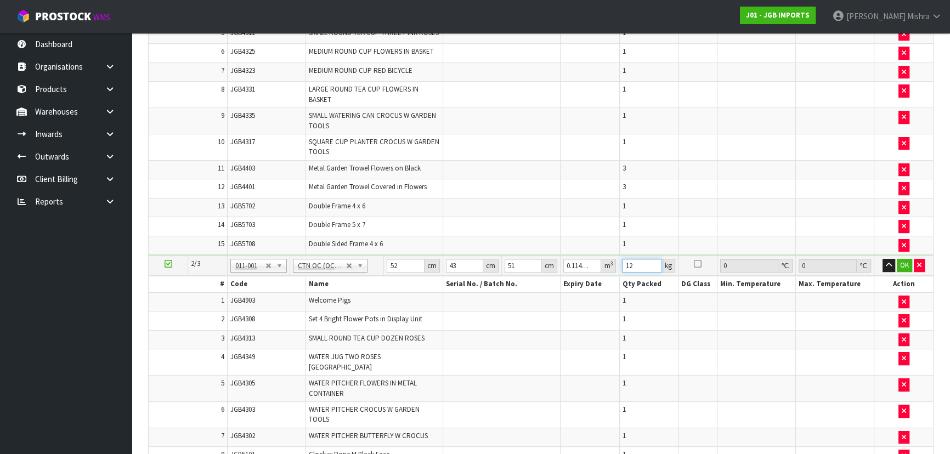
scroll to position [601, 0]
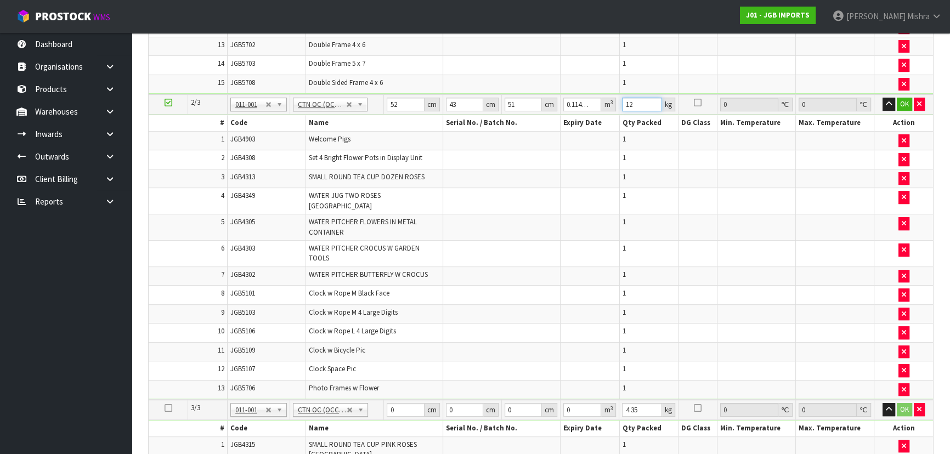
type input "12"
drag, startPoint x: 401, startPoint y: 394, endPoint x: 365, endPoint y: 393, distance: 35.1
click at [365, 400] on tr "3/3 NONE 007-001 007-002 007-004 007-009 007-013 007-014 007-015 007-017 007-01…" at bounding box center [541, 410] width 785 height 20
type input "45"
type input "36"
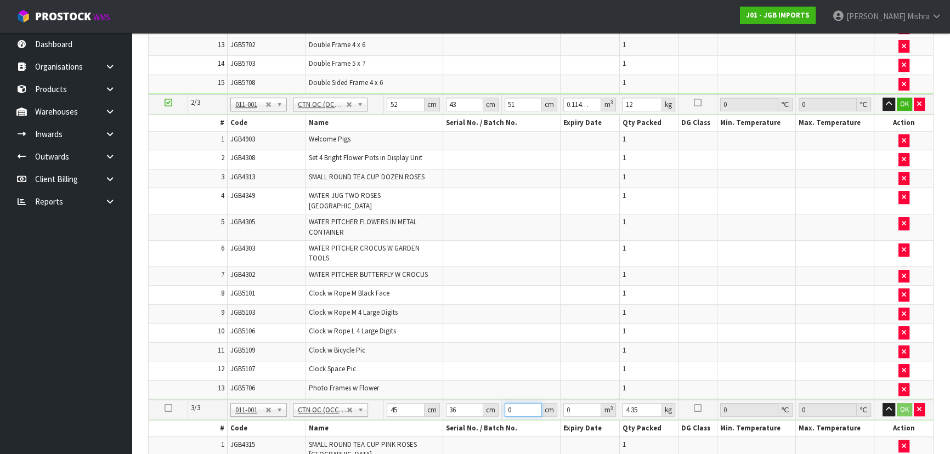
type input "2"
type input "0.00324"
type input "22"
type input "0.03564"
type input "22"
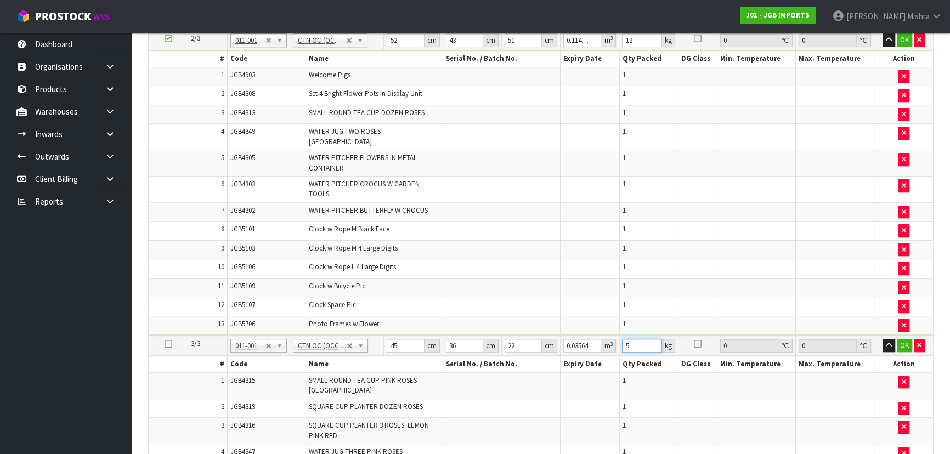
scroll to position [751, 0]
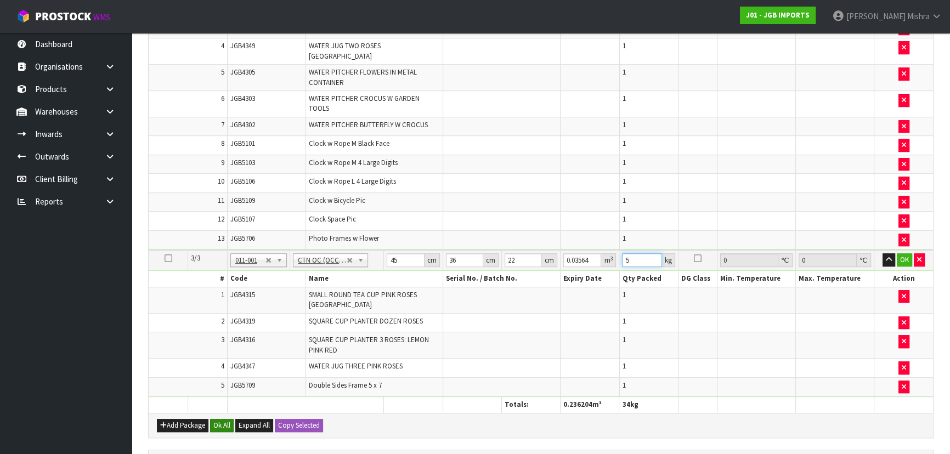
type input "5"
click at [227, 419] on button "Ok All" at bounding box center [222, 425] width 24 height 13
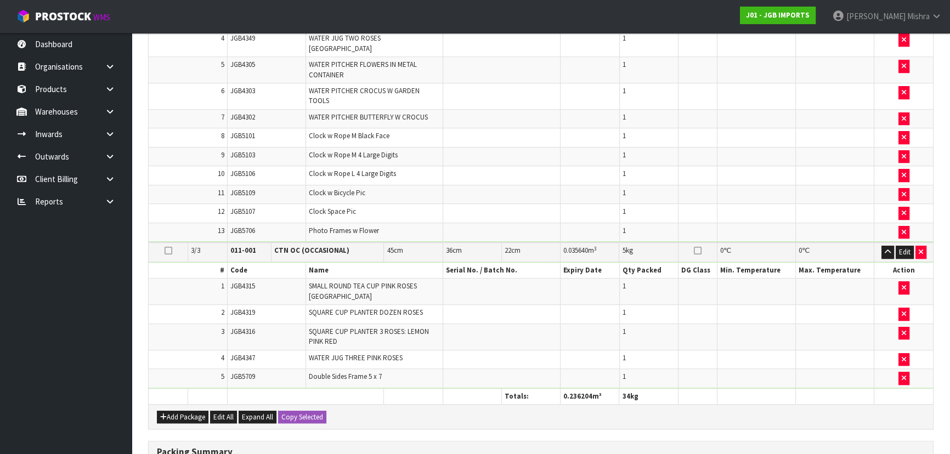
scroll to position [911, 0]
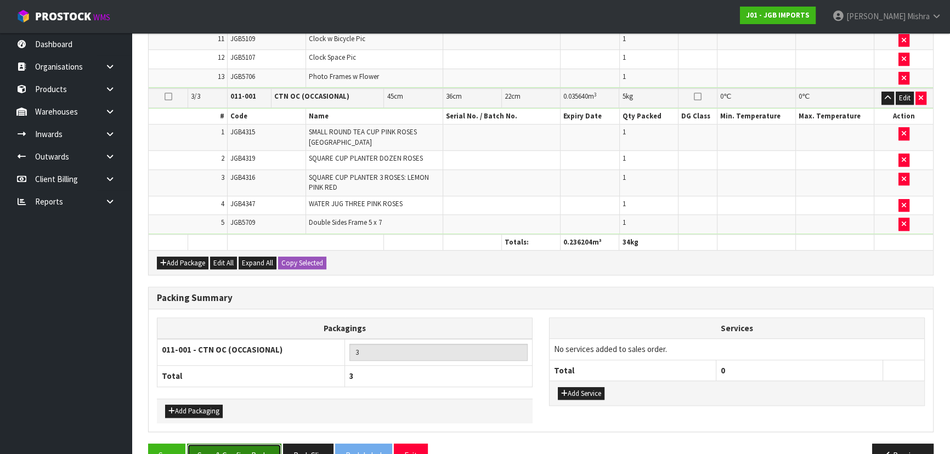
click at [217, 444] on button "Save & Confirm Packs" at bounding box center [234, 456] width 94 height 24
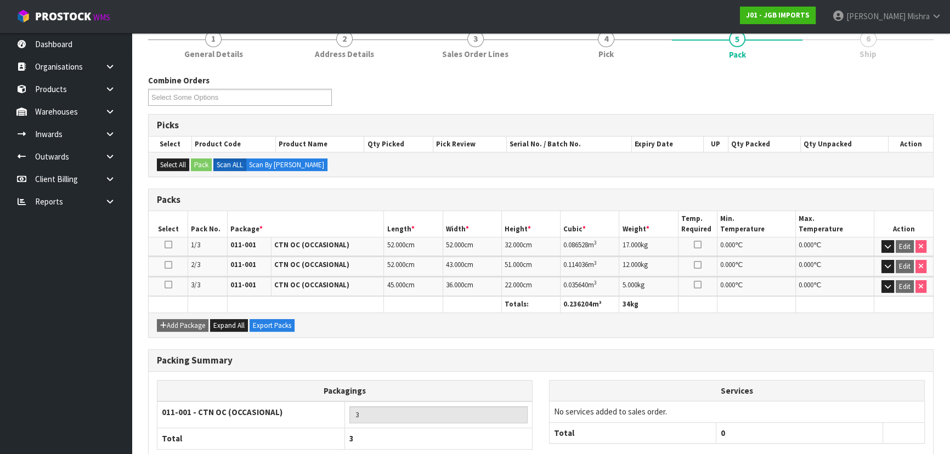
scroll to position [205, 0]
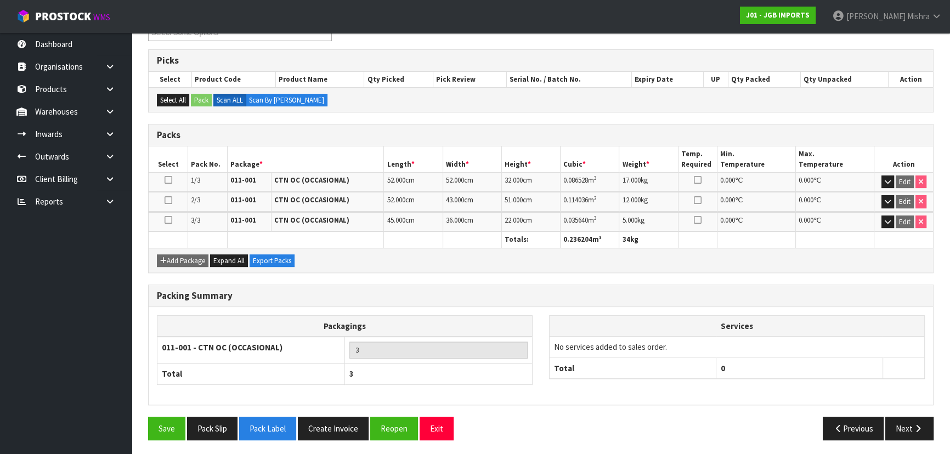
click at [912, 441] on div "Save Pack Slip Pack Label Create Invoice Reopen Exit Previous Next" at bounding box center [541, 433] width 802 height 32
click at [899, 431] on button "Next" at bounding box center [910, 429] width 48 height 24
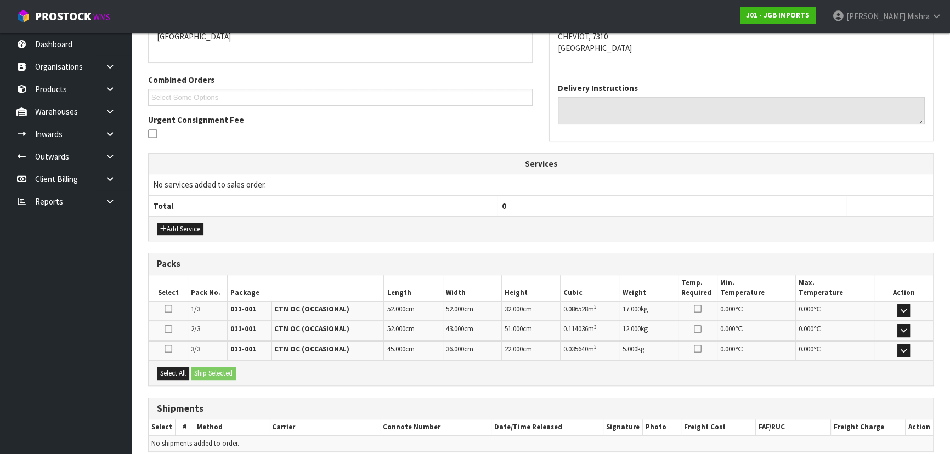
scroll to position [296, 0]
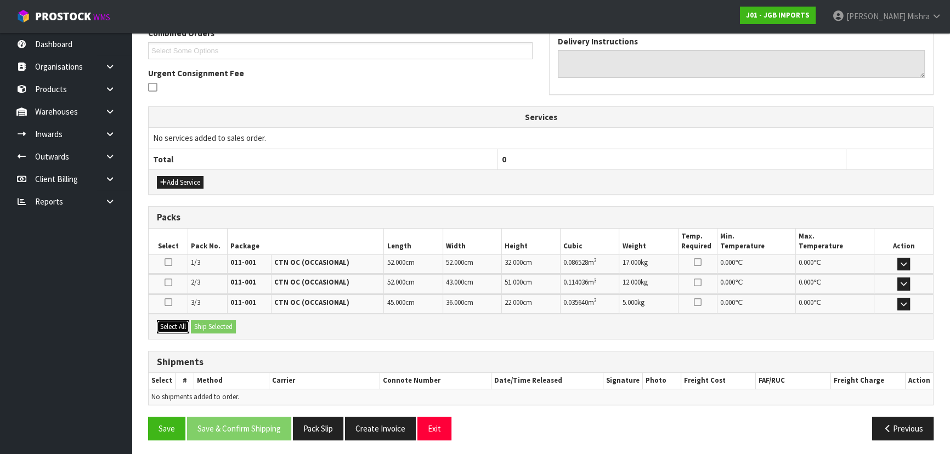
click at [183, 326] on button "Select All" at bounding box center [173, 326] width 32 height 13
click at [213, 324] on button "Ship Selected" at bounding box center [213, 326] width 45 height 13
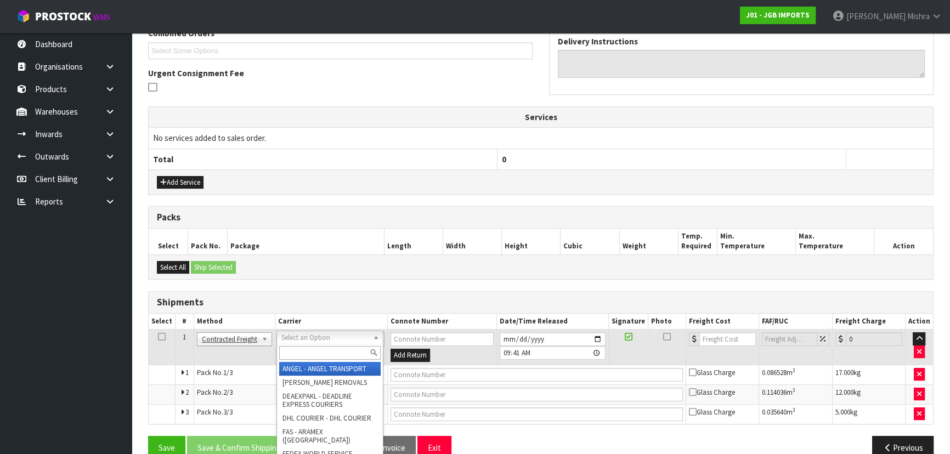
click at [313, 347] on input "text" at bounding box center [330, 353] width 102 height 14
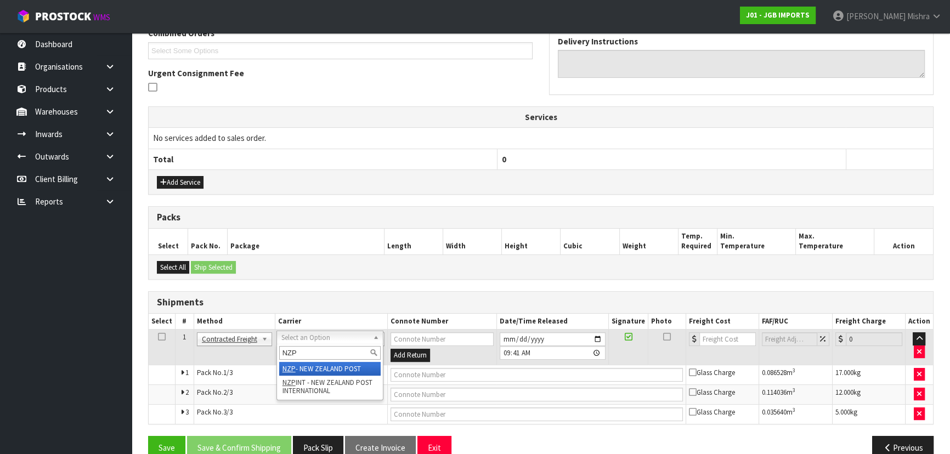
type input "NZP"
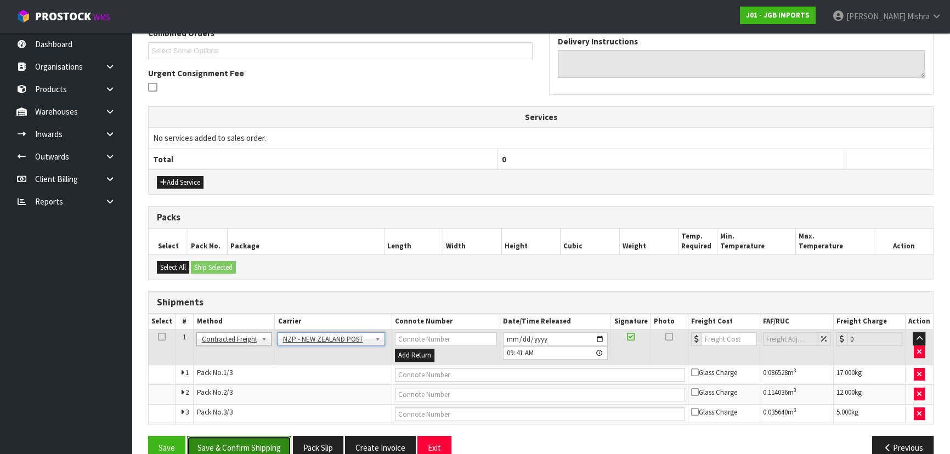
click at [248, 444] on button "Save & Confirm Shipping" at bounding box center [239, 448] width 104 height 24
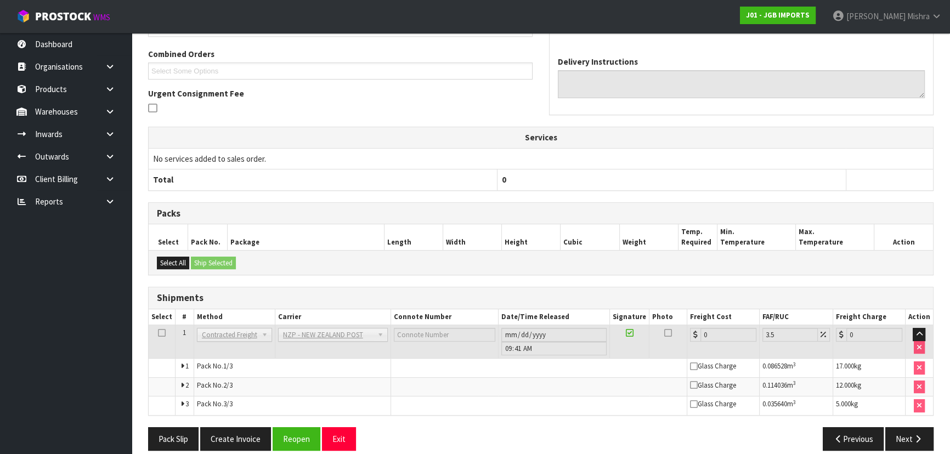
scroll to position [298, 0]
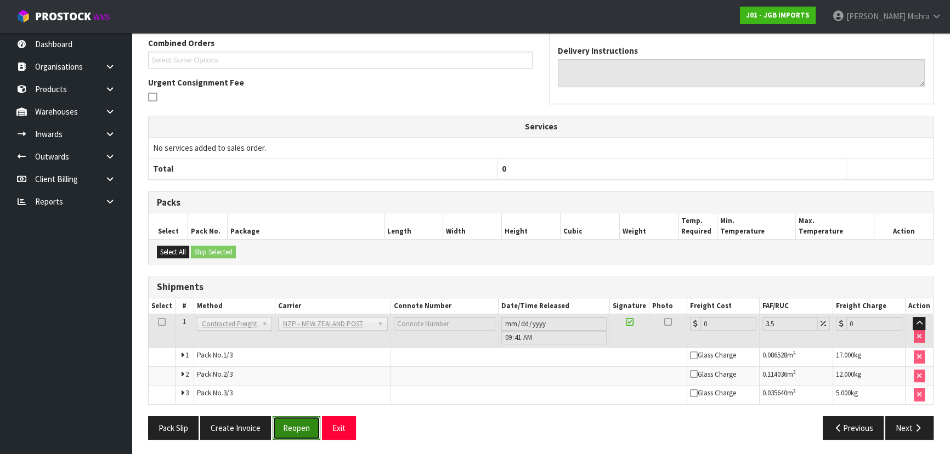
click at [284, 421] on button "Reopen" at bounding box center [297, 428] width 48 height 24
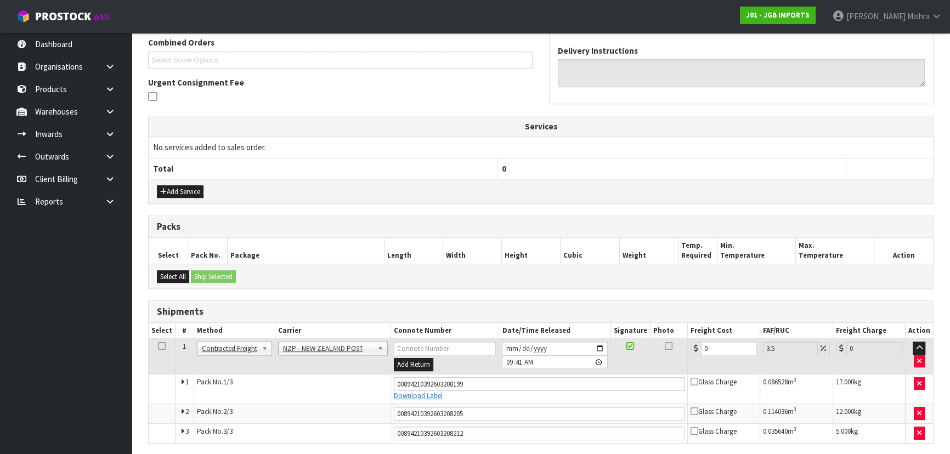
scroll to position [326, 0]
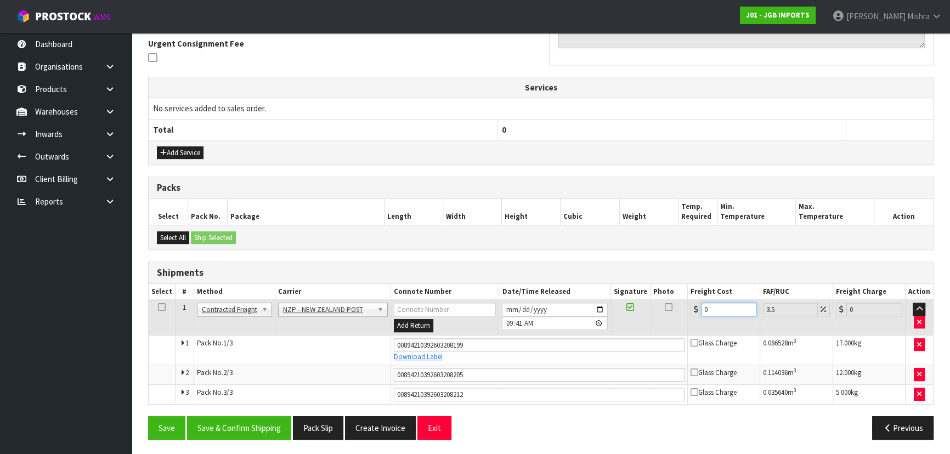
drag, startPoint x: 717, startPoint y: 306, endPoint x: 663, endPoint y: 307, distance: 54.3
click at [663, 307] on tr "1 Client Local Pickup Customer Local Pickup Company Freight Contracted Freight …" at bounding box center [541, 318] width 785 height 36
type input "6"
type input "6.21"
type input "69"
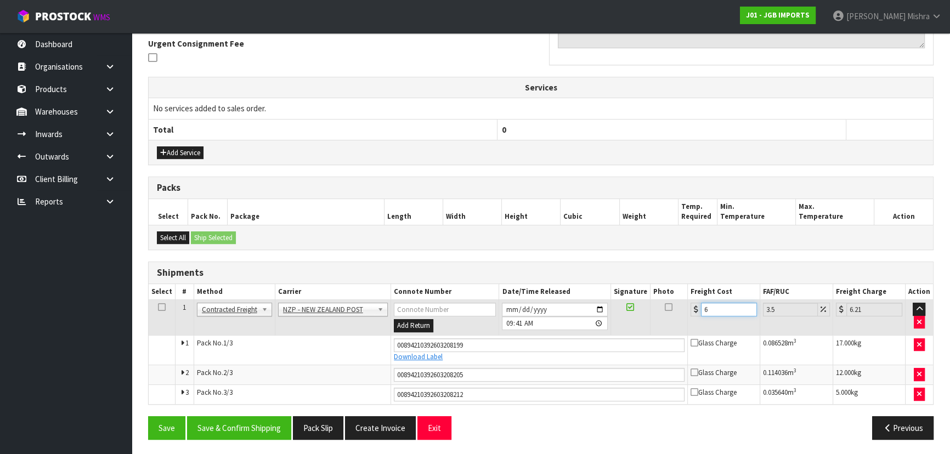
type input "71.41"
type input "69.8"
type input "72.24"
type input "69.83"
type input "72.27"
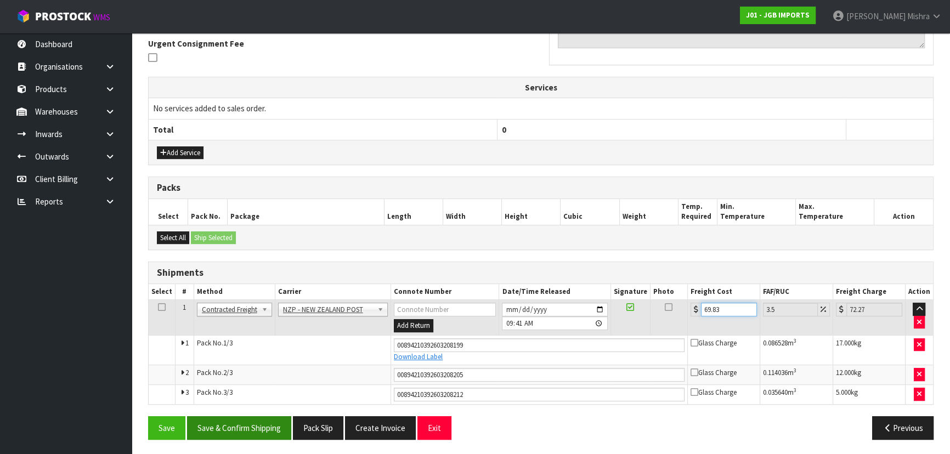
type input "69.83"
click at [250, 432] on button "Save & Confirm Shipping" at bounding box center [239, 428] width 104 height 24
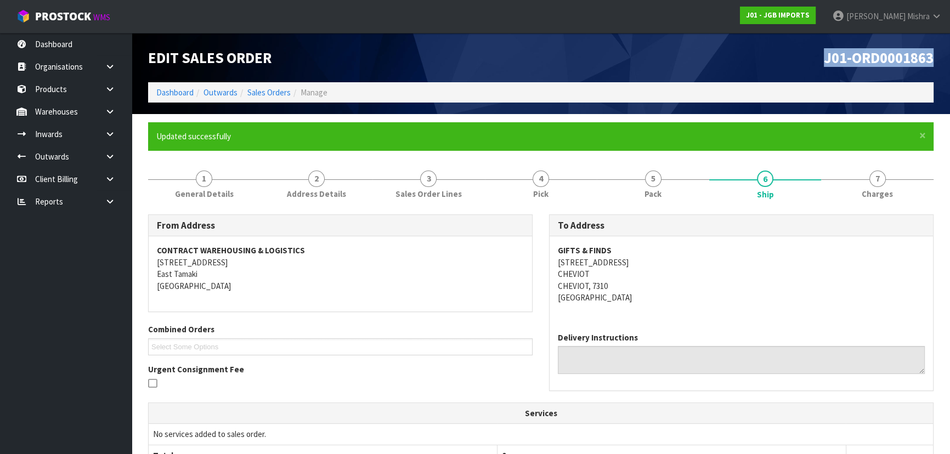
drag, startPoint x: 936, startPoint y: 55, endPoint x: 821, endPoint y: 54, distance: 114.1
click at [821, 54] on div "J01-ORD0001863" at bounding box center [741, 57] width 401 height 49
copy span "J01-ORD0001863"
click at [169, 91] on link "Dashboard" at bounding box center [174, 92] width 37 height 10
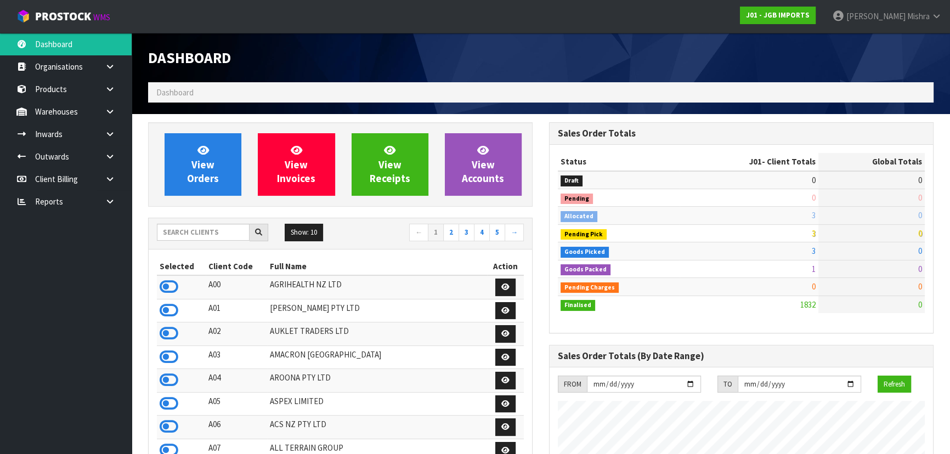
scroll to position [830, 401]
click at [199, 231] on input "text" at bounding box center [203, 232] width 93 height 17
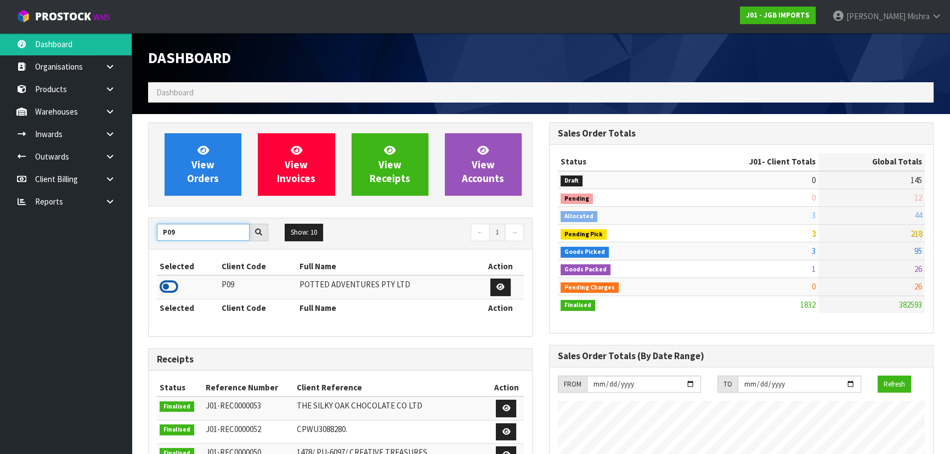
type input "P09"
click at [172, 289] on icon at bounding box center [169, 287] width 19 height 16
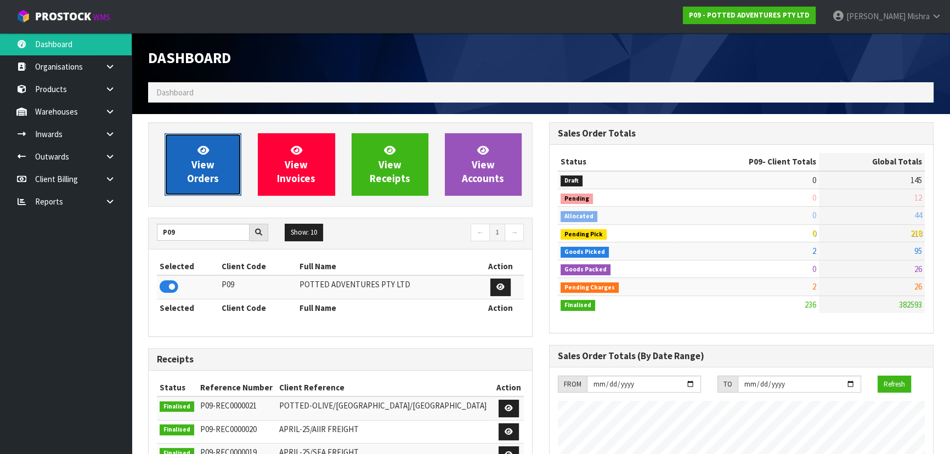
click at [215, 164] on link "View Orders" at bounding box center [203, 164] width 77 height 63
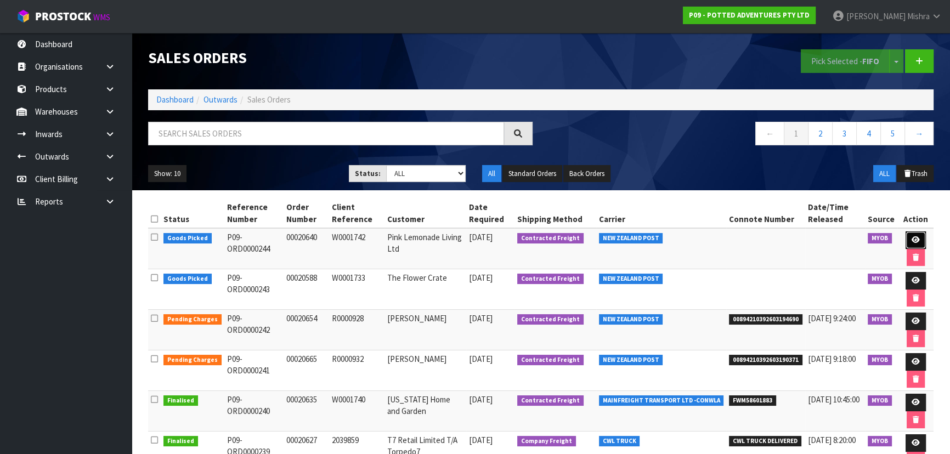
click at [912, 235] on link at bounding box center [916, 241] width 20 height 18
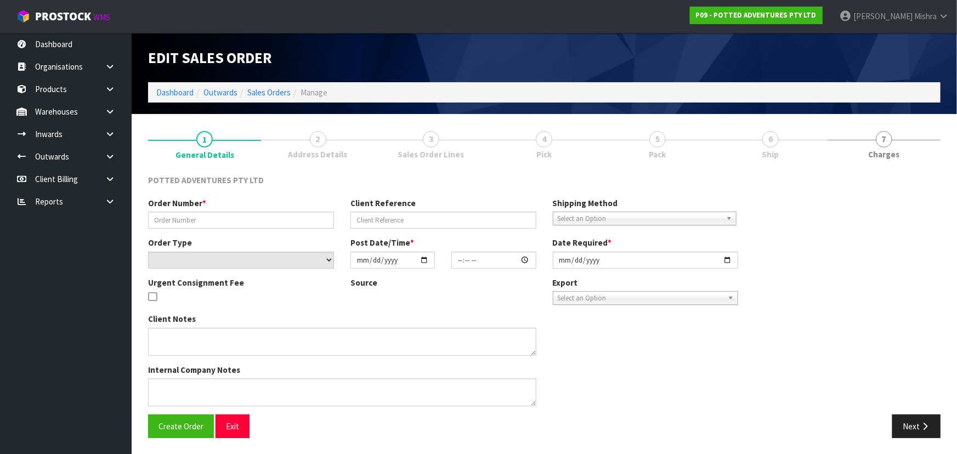
type input "00020640"
type input "W0001742"
select select "number:0"
type input "[DATE]"
type input "15:12:32.000"
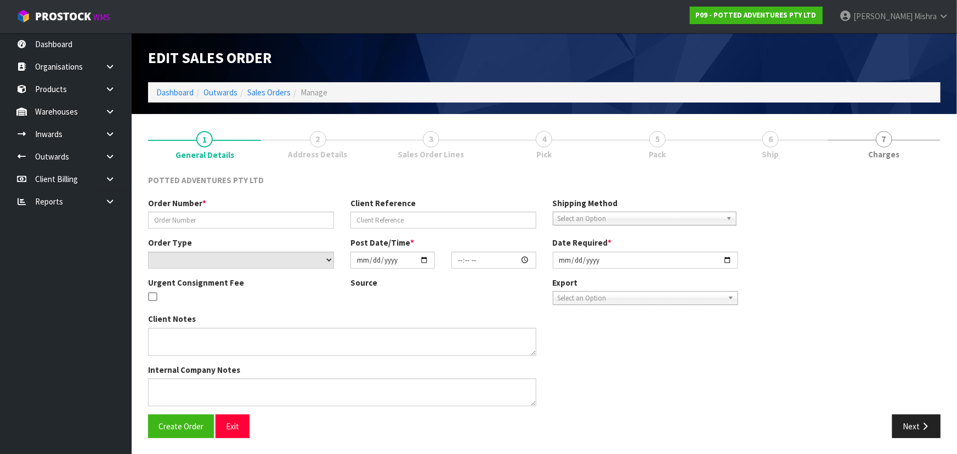
type input "[DATE]"
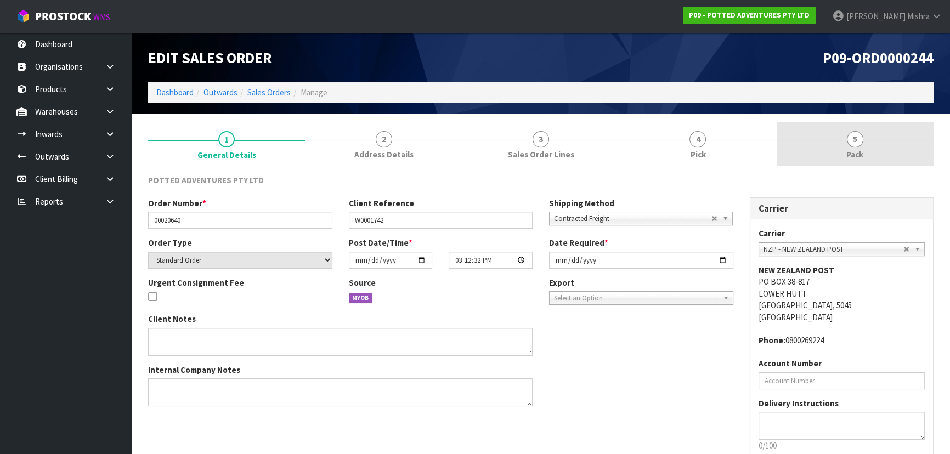
click at [847, 145] on link "5 Pack" at bounding box center [855, 143] width 157 height 43
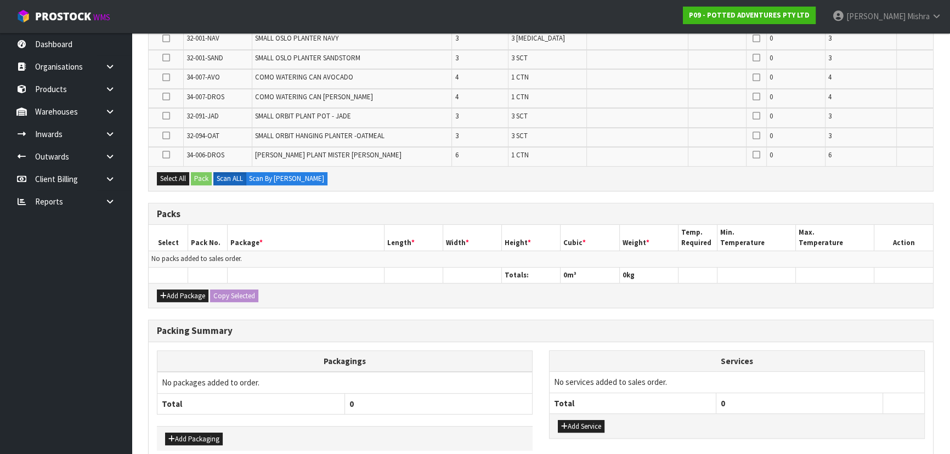
scroll to position [392, 0]
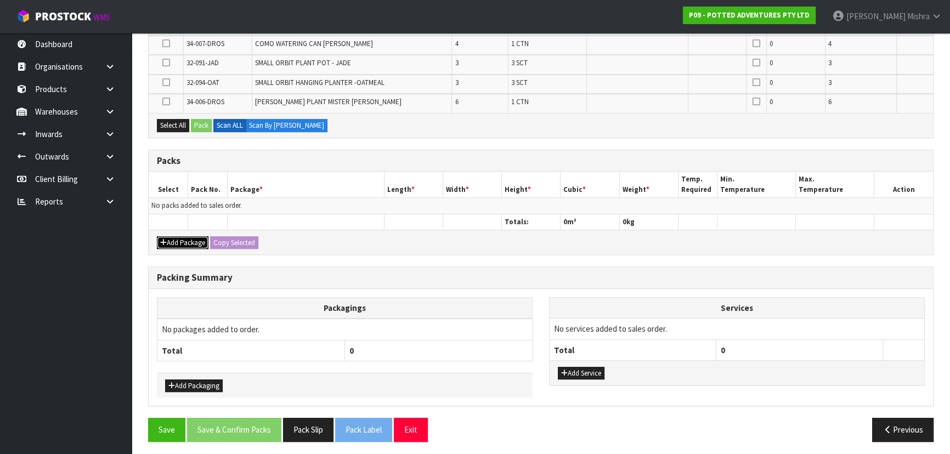
click at [191, 241] on button "Add Package" at bounding box center [183, 242] width 52 height 13
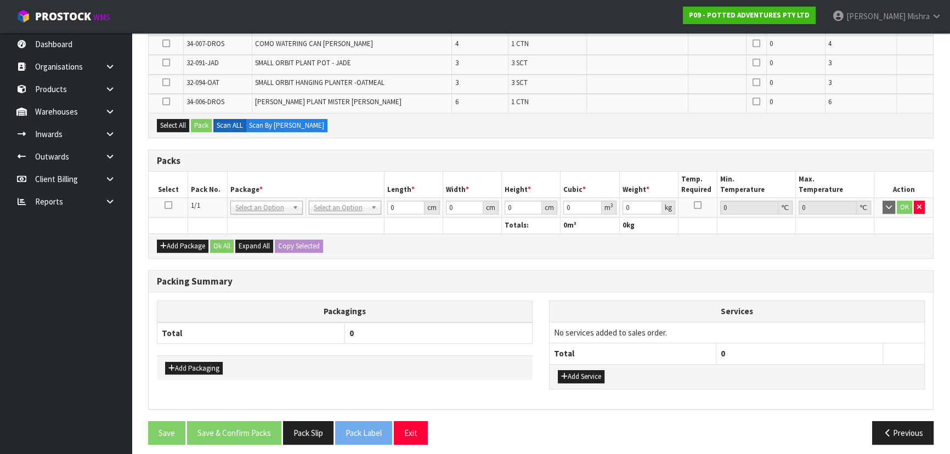
click at [168, 205] on icon at bounding box center [169, 205] width 8 height 1
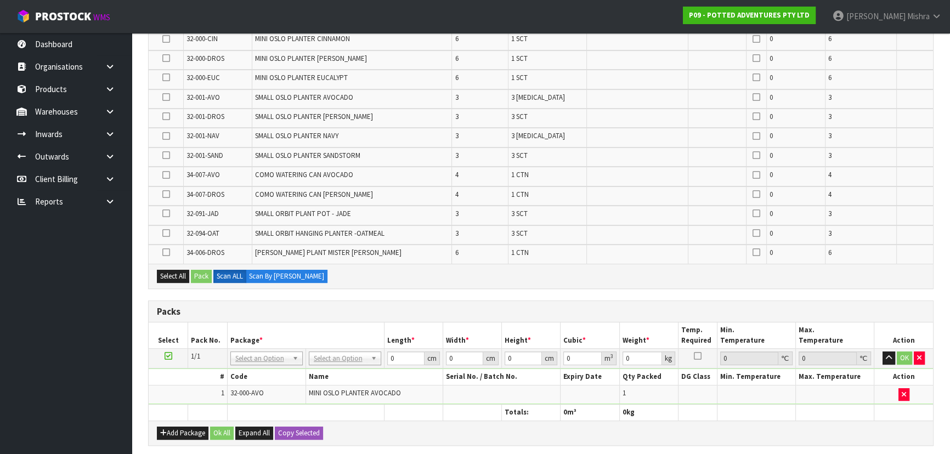
scroll to position [193, 0]
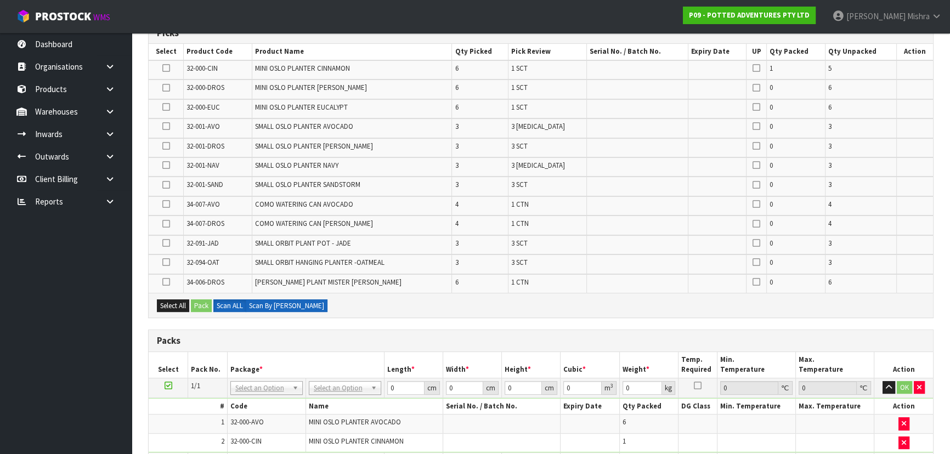
click at [272, 303] on label "Scan By [PERSON_NAME]" at bounding box center [287, 306] width 82 height 13
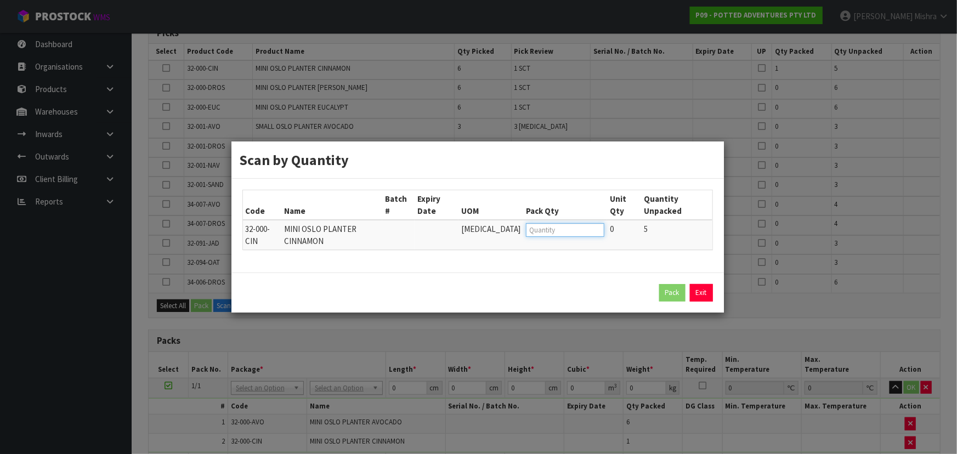
click at [526, 227] on input "number" at bounding box center [565, 230] width 78 height 14
type input "5"
click at [673, 284] on button "Pack" at bounding box center [673, 293] width 26 height 18
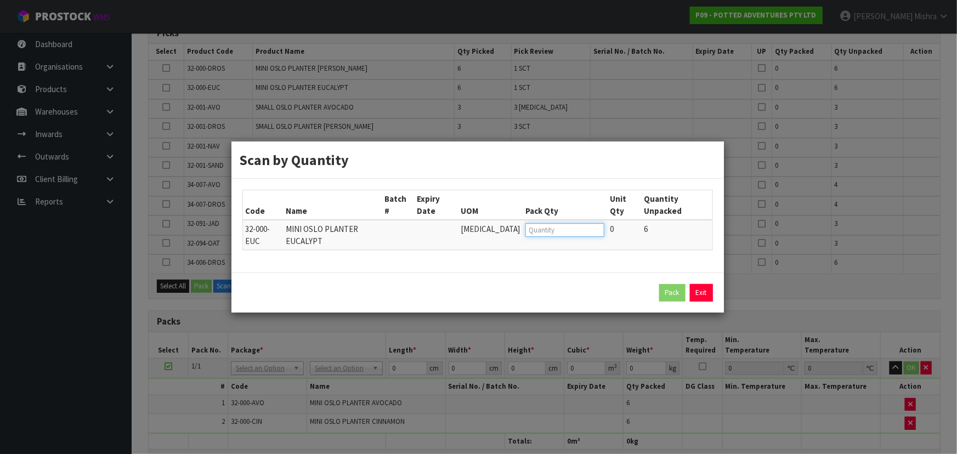
click at [544, 227] on input "number" at bounding box center [565, 230] width 79 height 14
type input "6"
click at [674, 284] on button "Pack" at bounding box center [673, 293] width 26 height 18
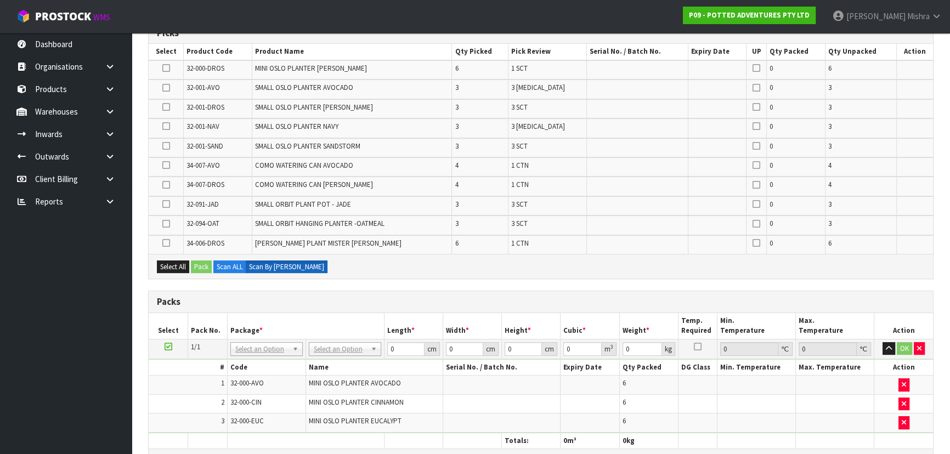
click at [629, 283] on div "Combine Orders P09-ORD0000243 P09-ORD0000244 Select Some Options Picks Select P…" at bounding box center [541, 325] width 786 height 687
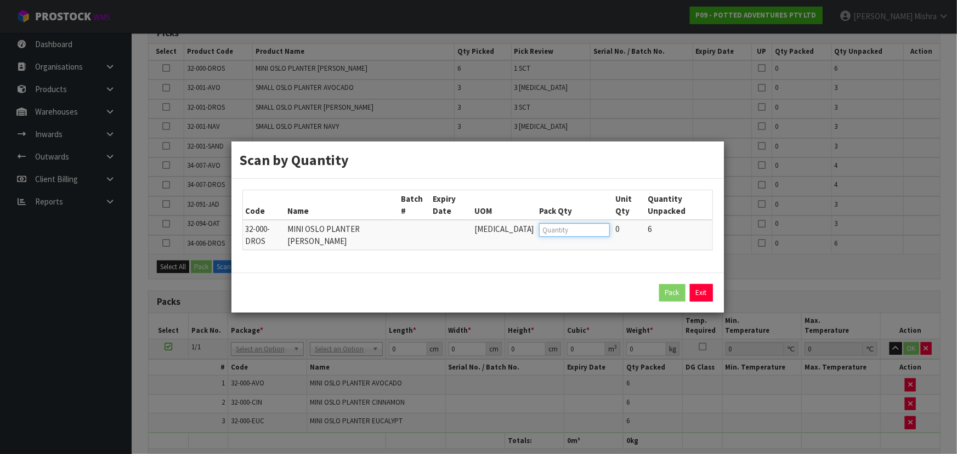
click at [578, 236] on input "number" at bounding box center [574, 230] width 71 height 14
type input "6"
click at [664, 285] on button "Pack" at bounding box center [673, 293] width 26 height 18
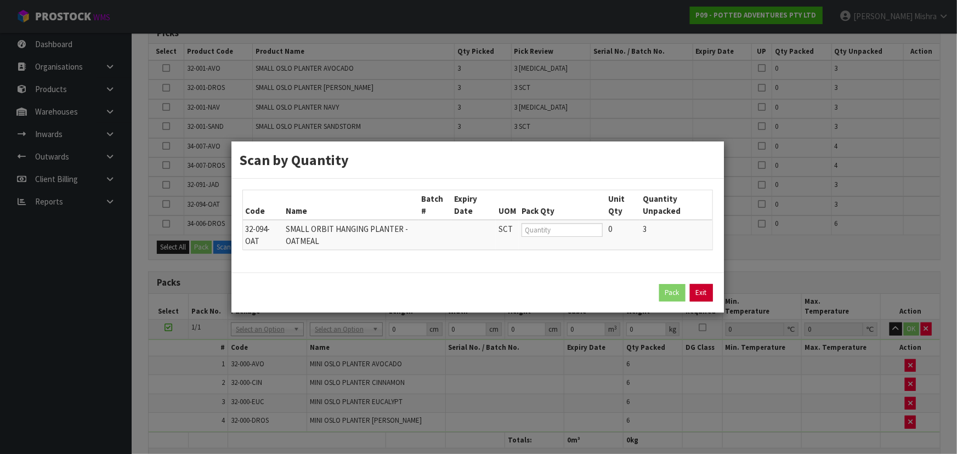
click at [705, 289] on link "Exit" at bounding box center [701, 293] width 23 height 18
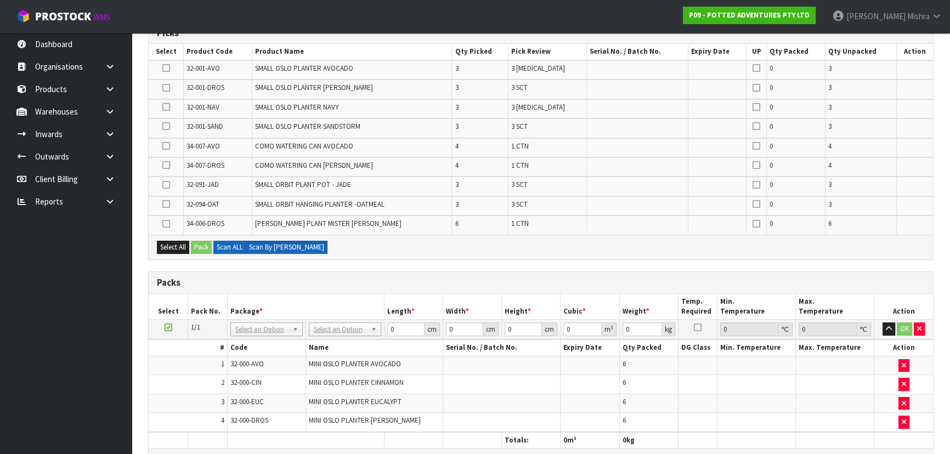
click at [231, 247] on label "Scan ALL" at bounding box center [229, 247] width 33 height 13
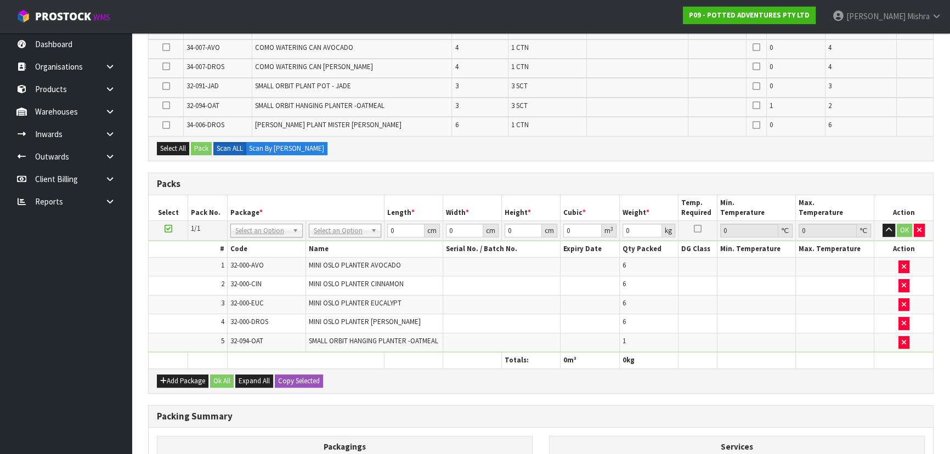
scroll to position [292, 0]
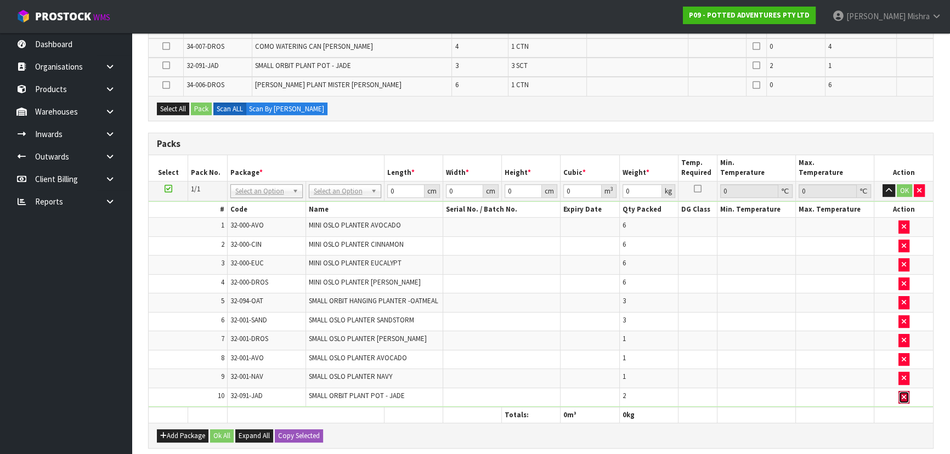
click at [900, 395] on button "button" at bounding box center [904, 397] width 11 height 13
